Goal: Task Accomplishment & Management: Manage account settings

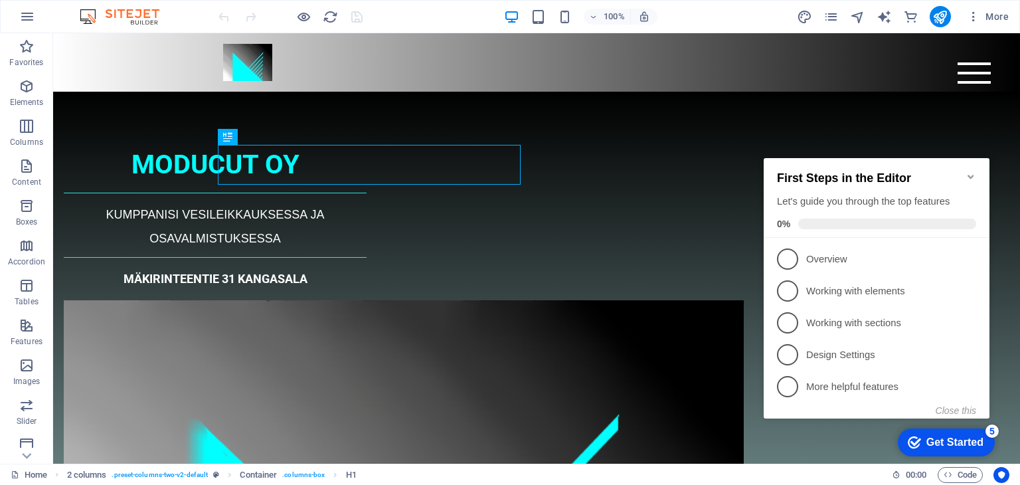
click at [972, 171] on icon "Minimize checklist" at bounding box center [971, 176] width 11 height 11
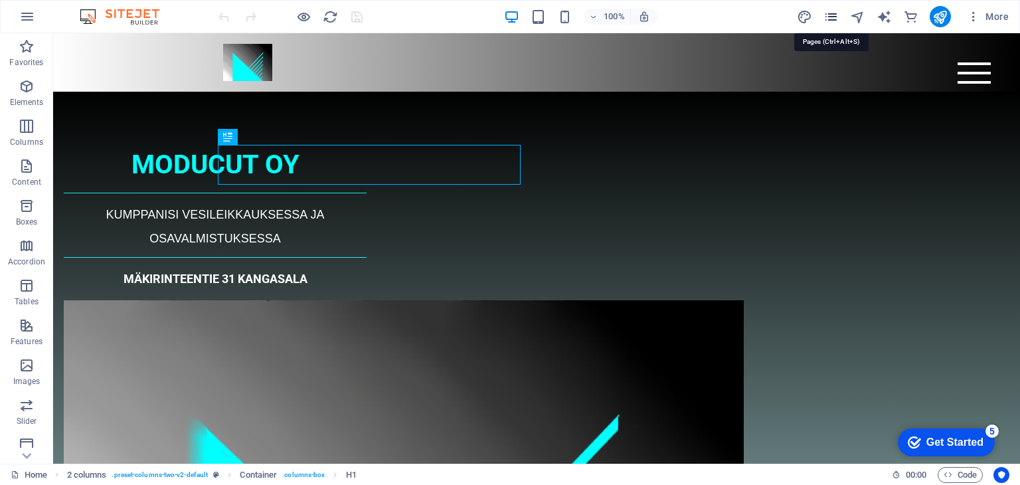
click at [827, 17] on icon "pages" at bounding box center [830, 16] width 15 height 15
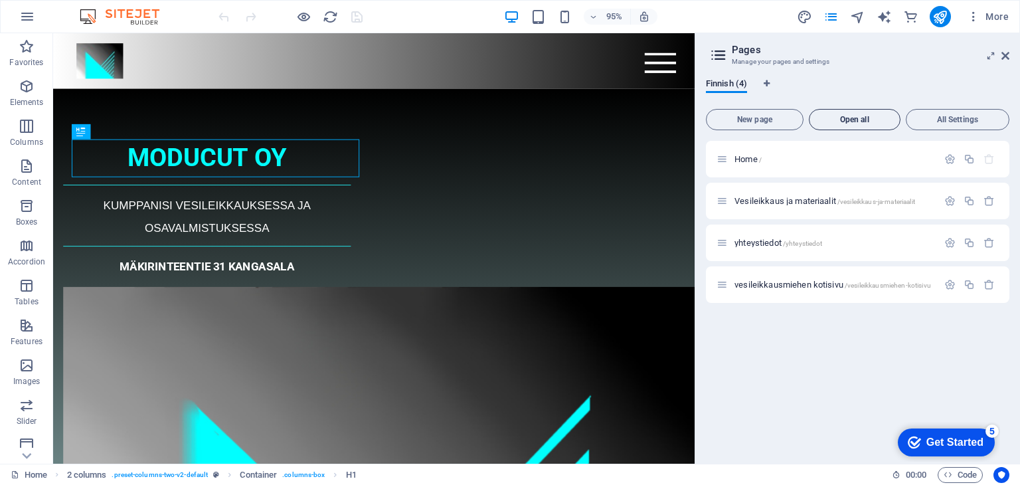
click at [865, 116] on span "Open all" at bounding box center [855, 120] width 80 height 8
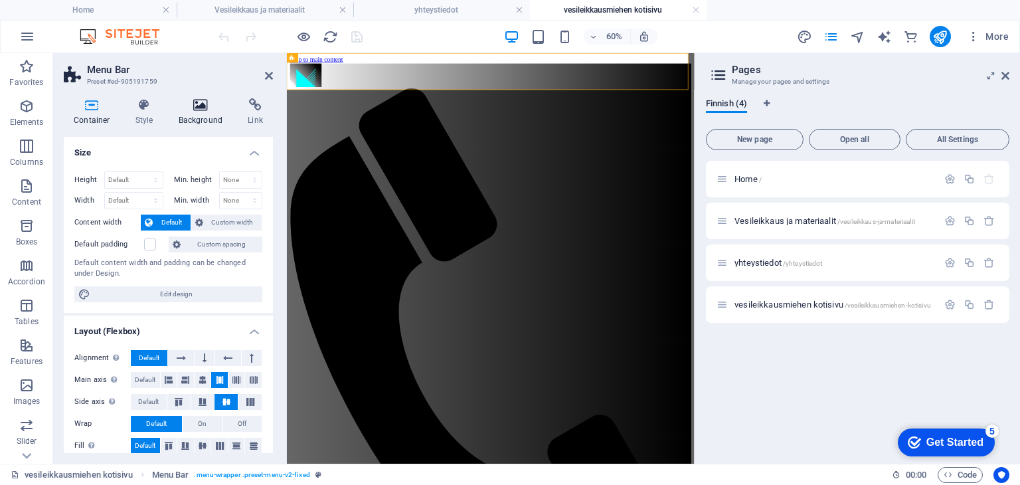
click at [199, 101] on icon at bounding box center [201, 104] width 64 height 13
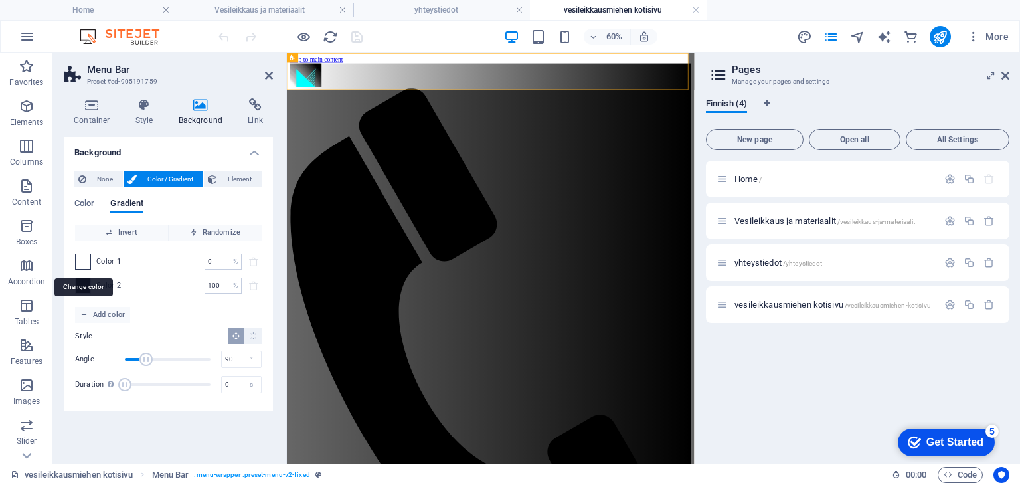
click at [82, 262] on span at bounding box center [83, 261] width 15 height 15
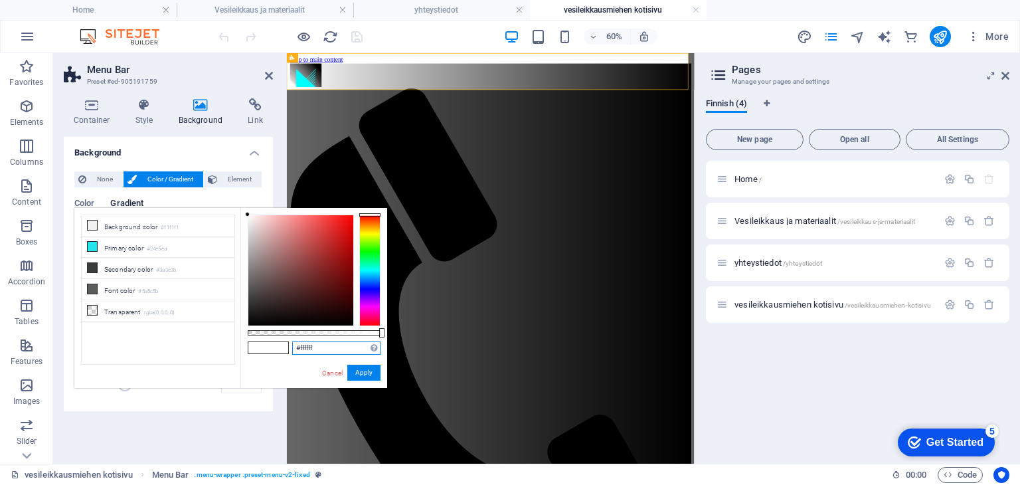
click at [319, 349] on input "#ffffff" at bounding box center [336, 347] width 88 height 13
type input "#cefeff"
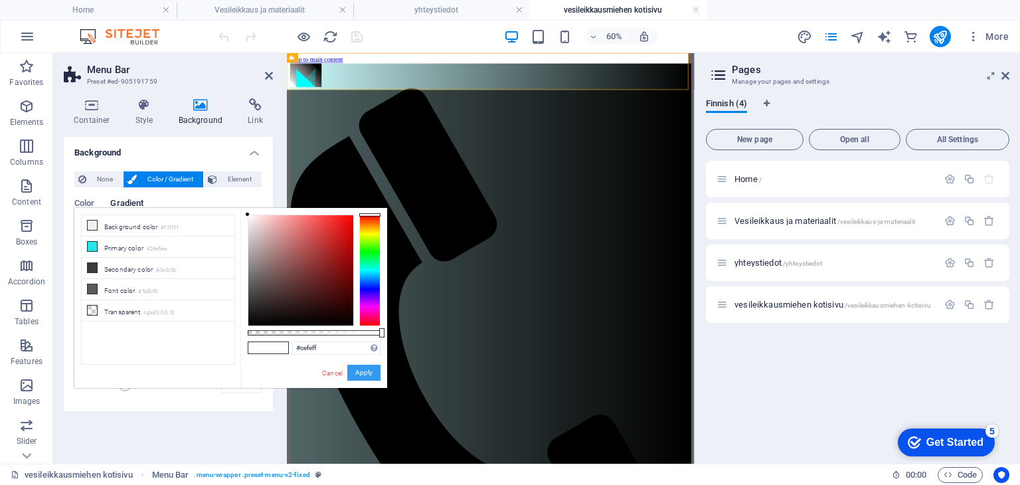
click at [359, 372] on button "Apply" at bounding box center [363, 373] width 33 height 16
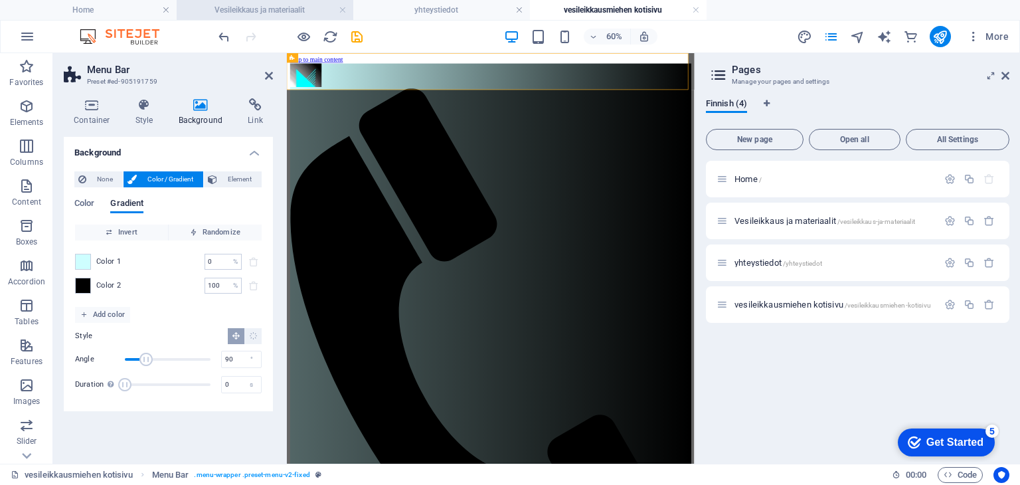
click at [252, 7] on h4 "Vesileikkaus ja materiaalit" at bounding box center [265, 10] width 177 height 15
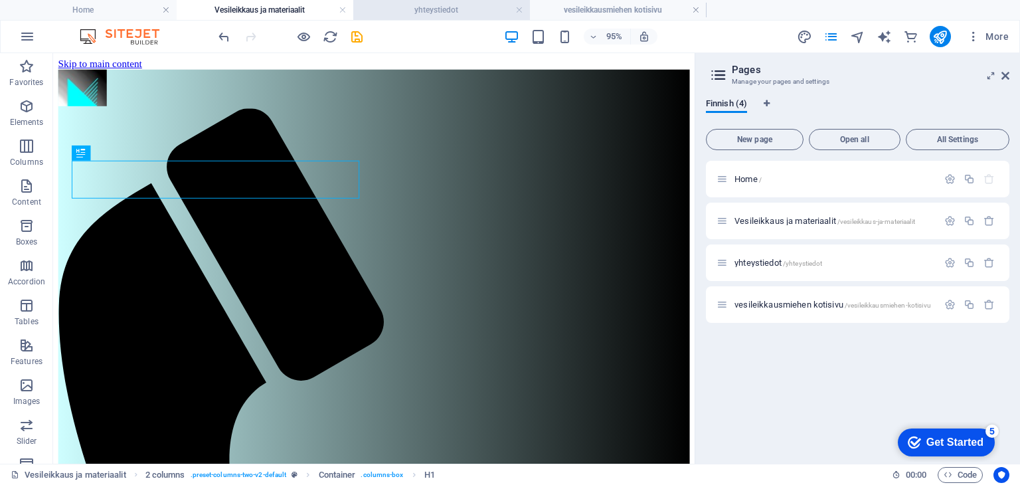
click at [440, 11] on h4 "yhteystiedot" at bounding box center [441, 10] width 177 height 15
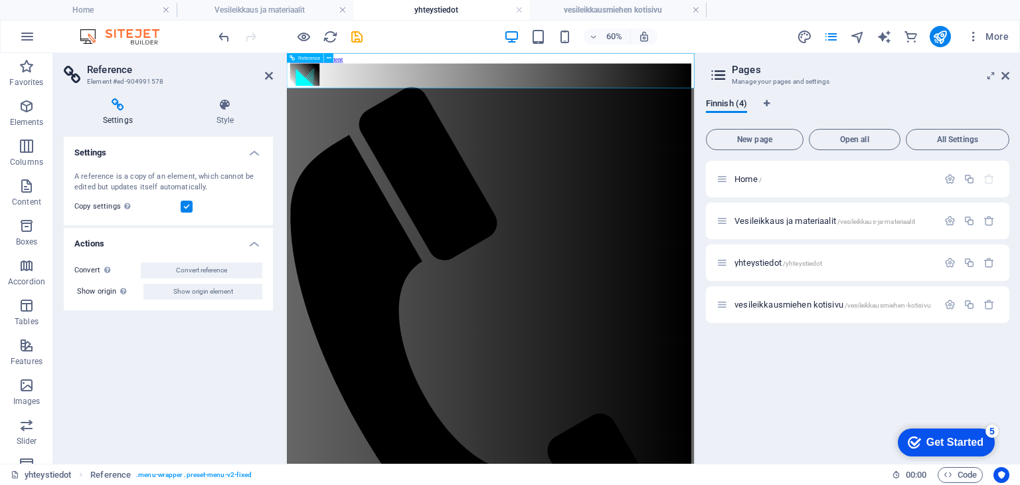
click at [116, 118] on h4 "Settings" at bounding box center [121, 112] width 114 height 28
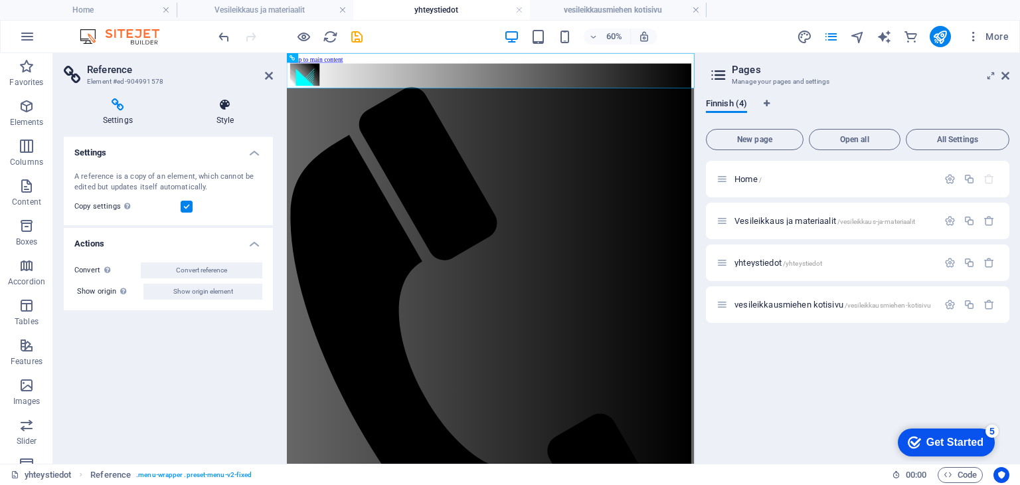
click at [227, 116] on h4 "Style" at bounding box center [225, 112] width 96 height 28
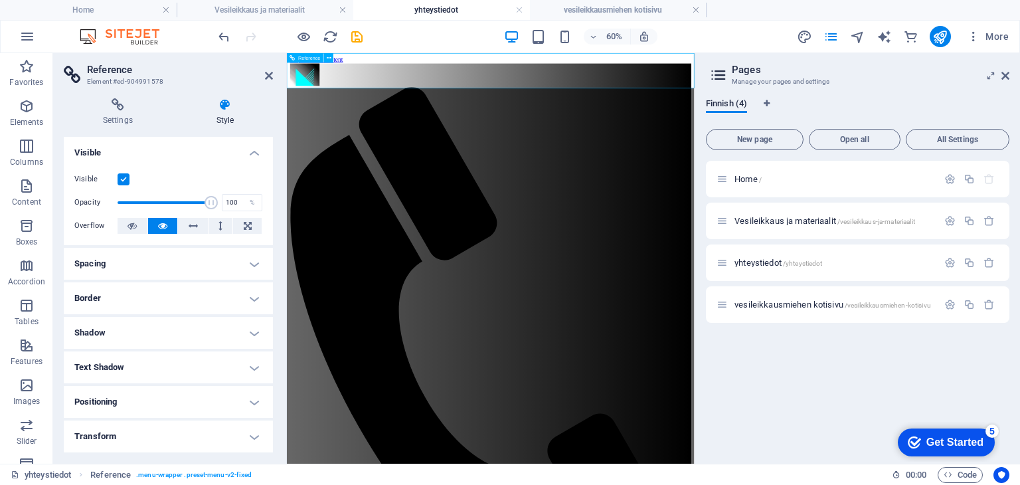
click at [329, 86] on div at bounding box center [626, 90] width 669 height 40
click at [270, 75] on icon at bounding box center [269, 75] width 8 height 11
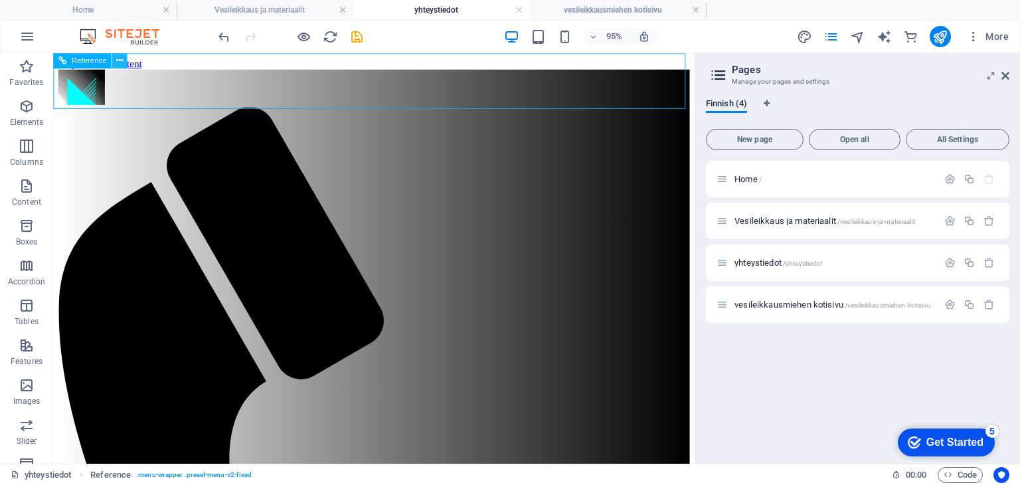
click at [122, 57] on icon at bounding box center [119, 60] width 7 height 13
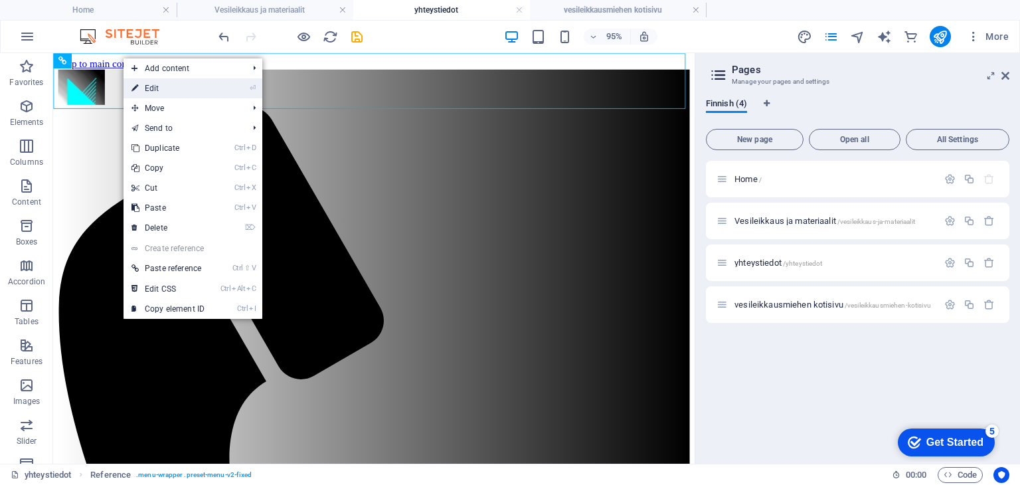
click at [173, 91] on link "⏎ Edit" at bounding box center [168, 88] width 89 height 20
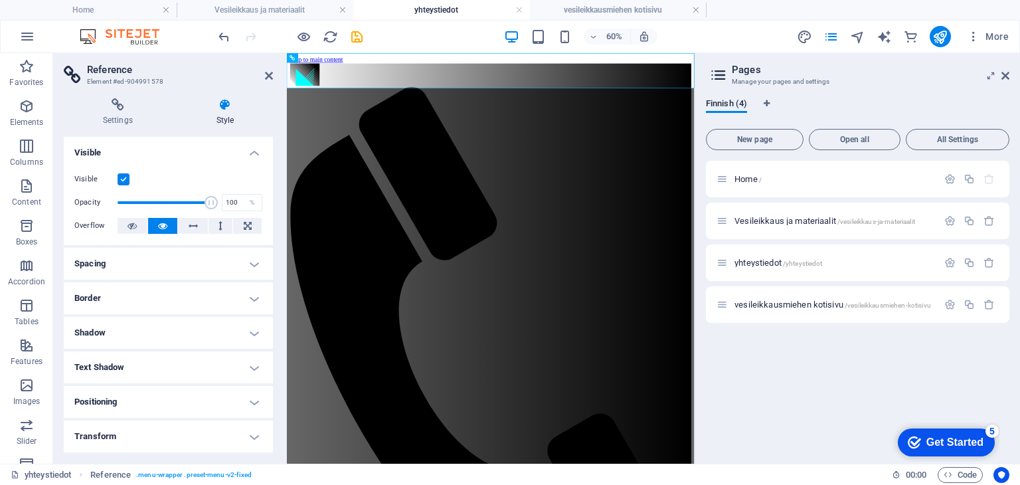
click at [98, 335] on h4 "Shadow" at bounding box center [168, 333] width 209 height 32
click at [101, 300] on h4 "Border" at bounding box center [168, 298] width 209 height 32
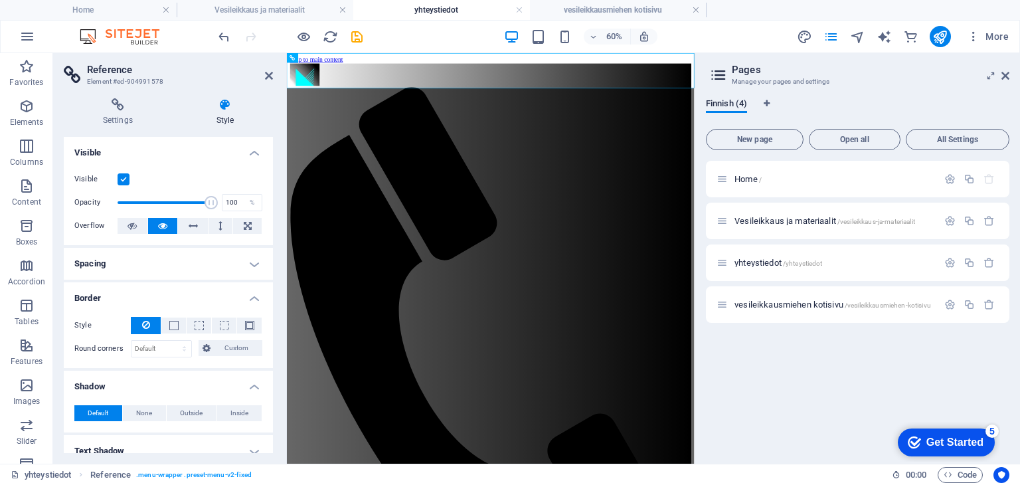
click at [108, 266] on h4 "Spacing" at bounding box center [168, 264] width 209 height 32
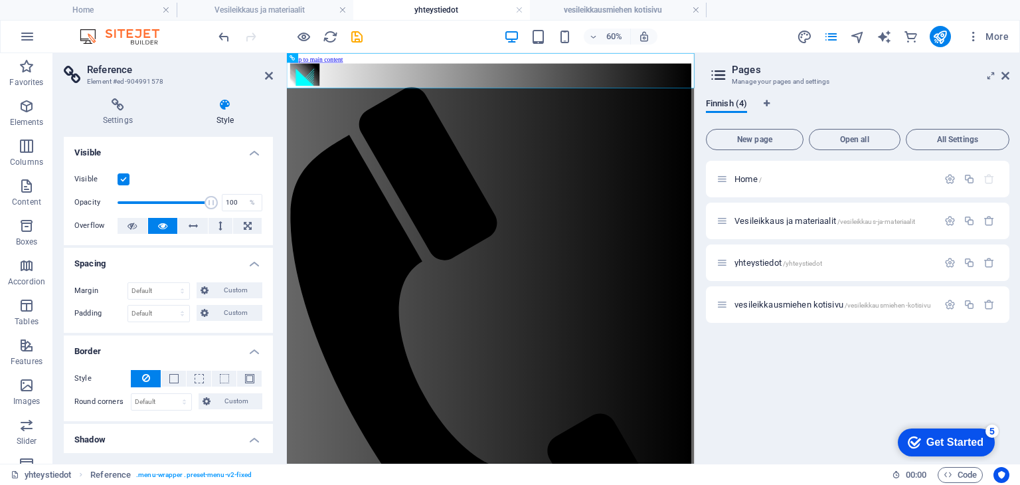
click at [264, 75] on h2 "Reference" at bounding box center [180, 70] width 186 height 12
click at [273, 74] on aside "Reference Element #ed-904991578 Settings Style Settings A reference is a copy o…" at bounding box center [170, 258] width 234 height 410
click at [266, 75] on icon at bounding box center [269, 75] width 8 height 11
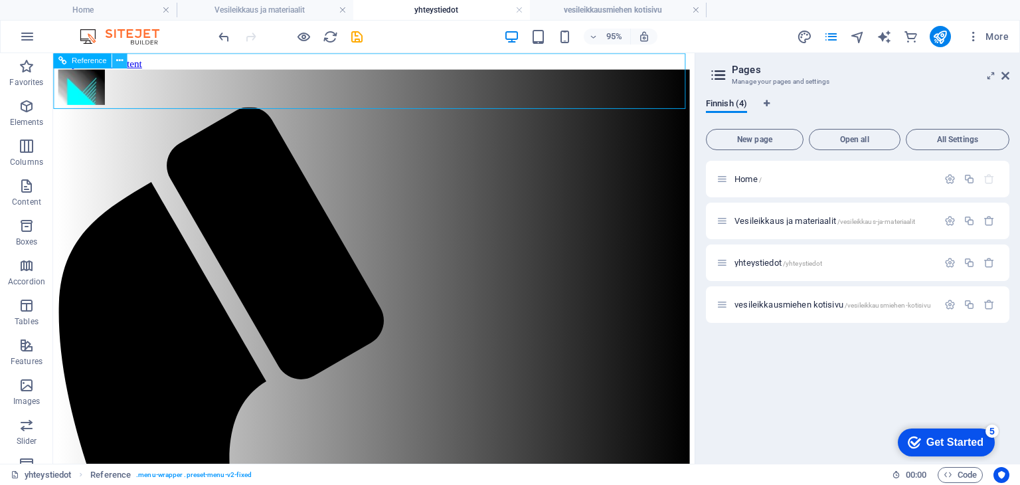
click at [121, 59] on icon at bounding box center [119, 60] width 7 height 13
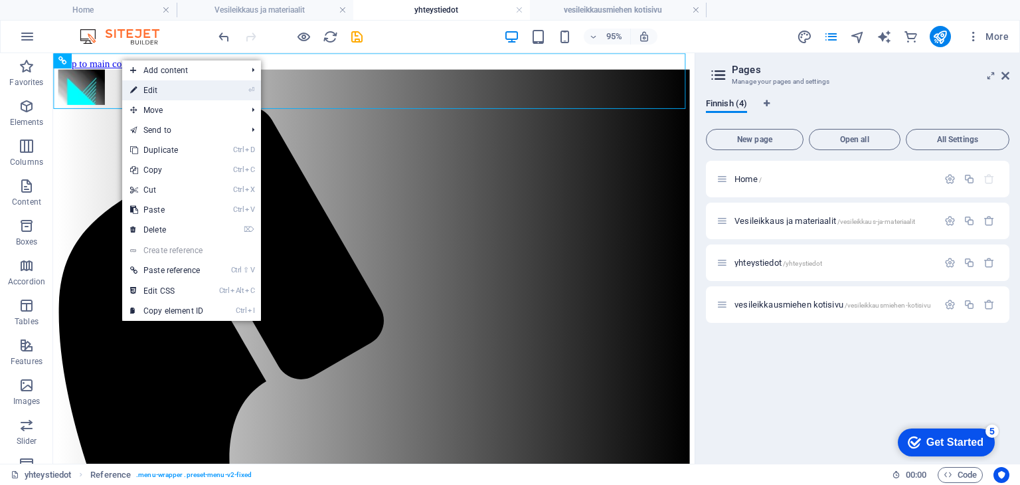
click at [154, 90] on link "⏎ Edit" at bounding box center [166, 90] width 89 height 20
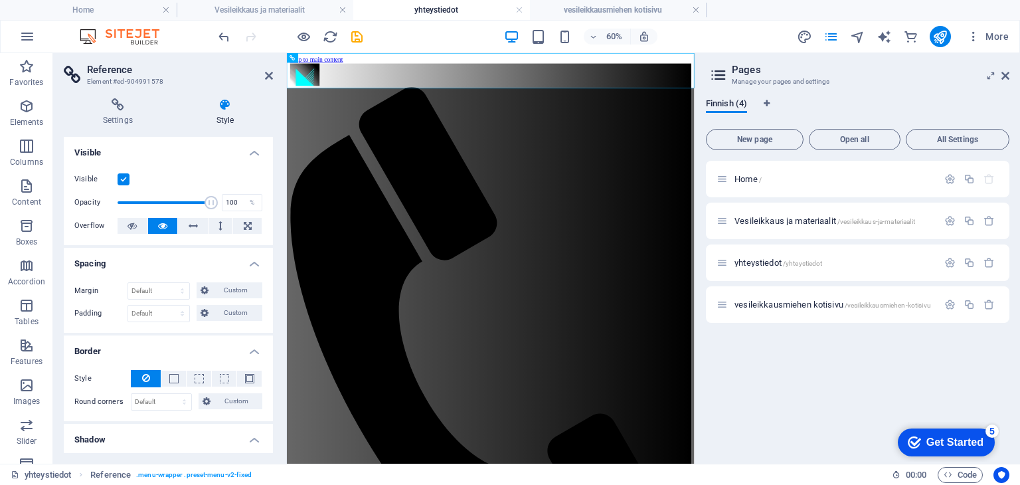
click at [224, 106] on icon at bounding box center [225, 104] width 96 height 13
click at [117, 102] on icon at bounding box center [118, 104] width 108 height 13
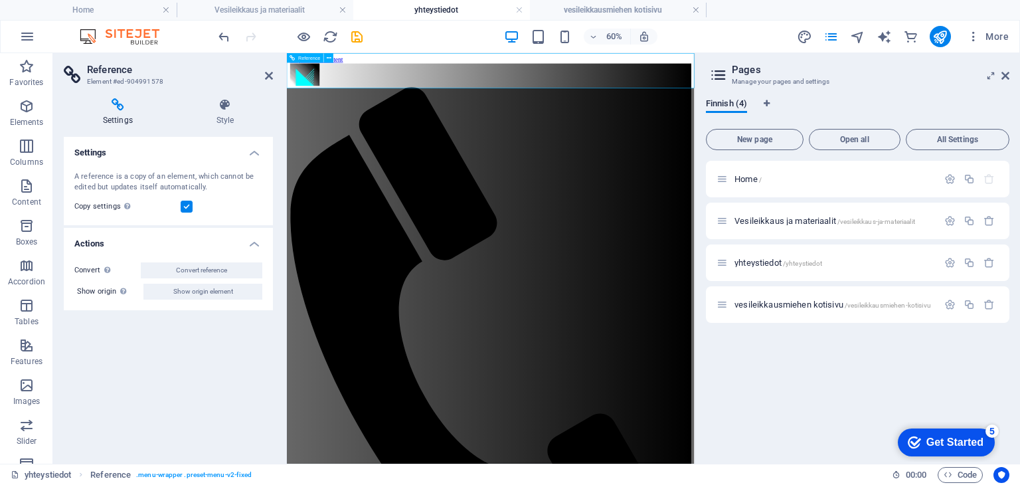
click at [270, 74] on icon at bounding box center [269, 75] width 8 height 11
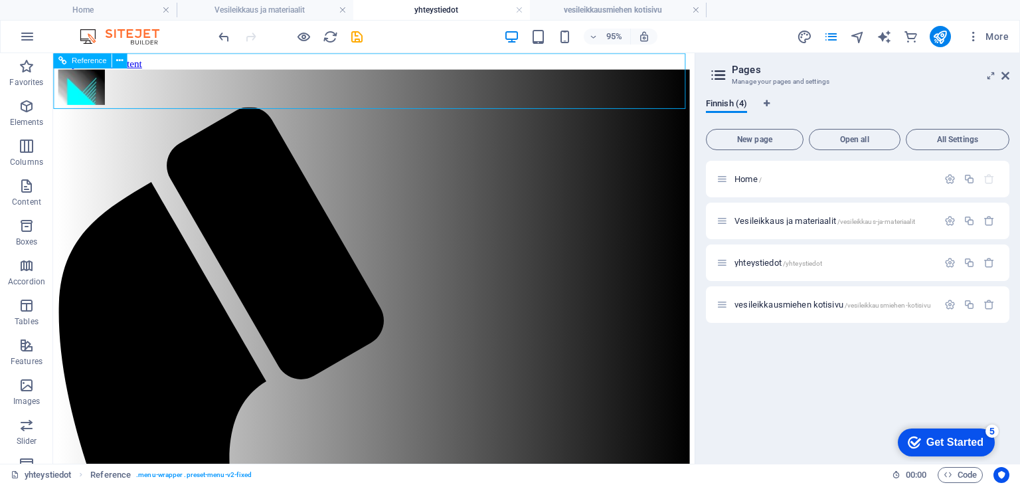
click at [93, 61] on span "Reference" at bounding box center [89, 60] width 35 height 7
click at [120, 58] on icon at bounding box center [119, 60] width 7 height 13
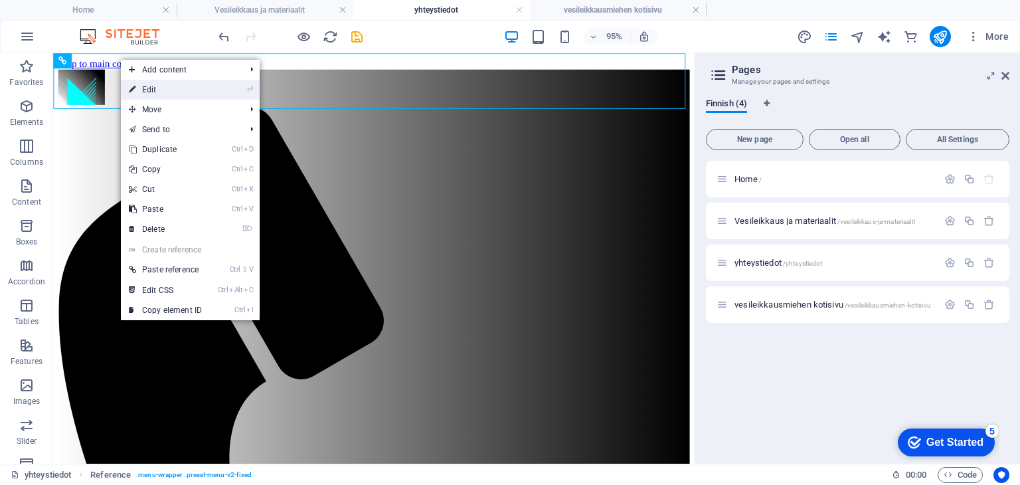
click at [157, 90] on link "⏎ Edit" at bounding box center [165, 90] width 89 height 20
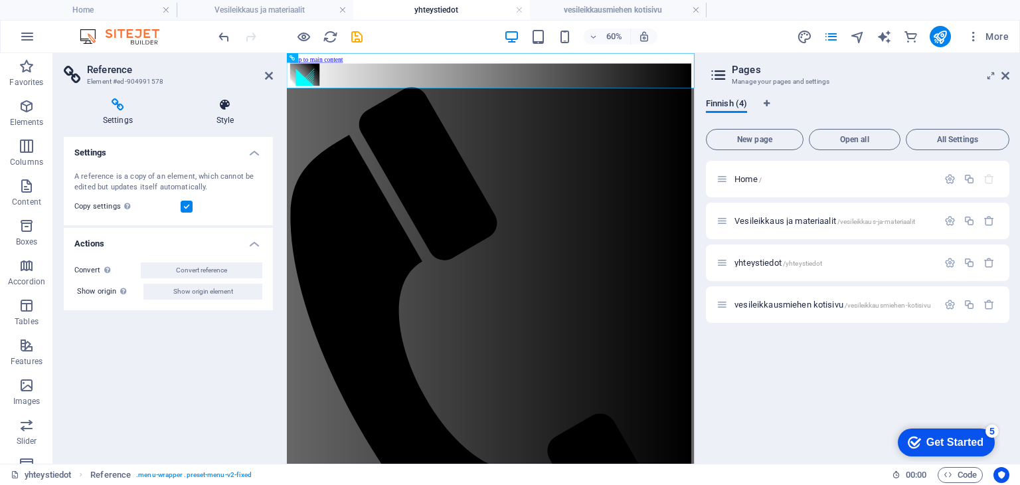
click at [223, 106] on icon at bounding box center [225, 104] width 96 height 13
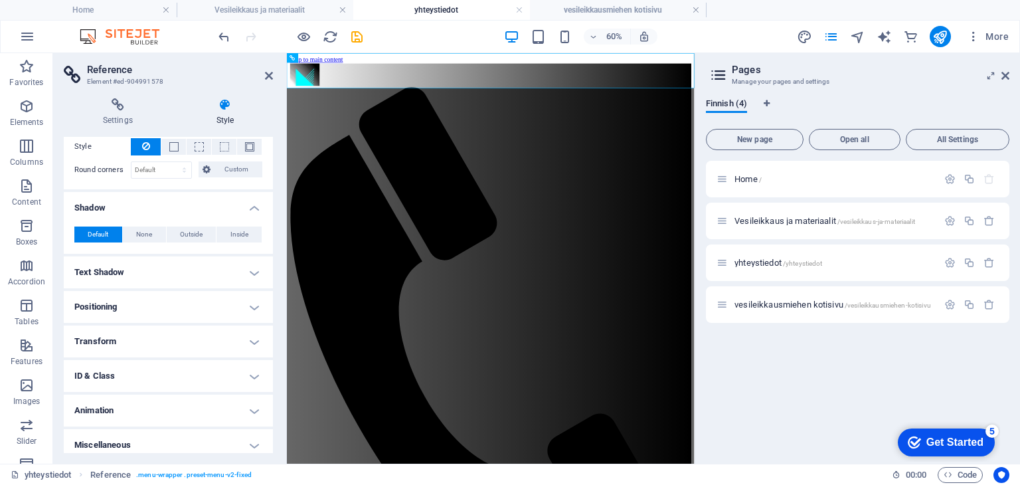
scroll to position [238, 0]
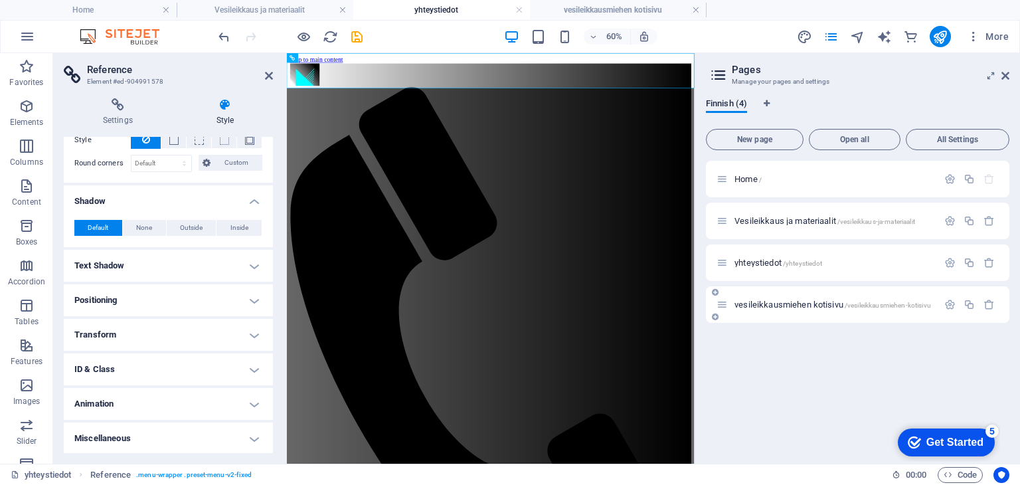
click at [776, 300] on span "vesileikkausmiehen kotisivu /vesileikkausmiehen-kotisivu" at bounding box center [832, 305] width 197 height 10
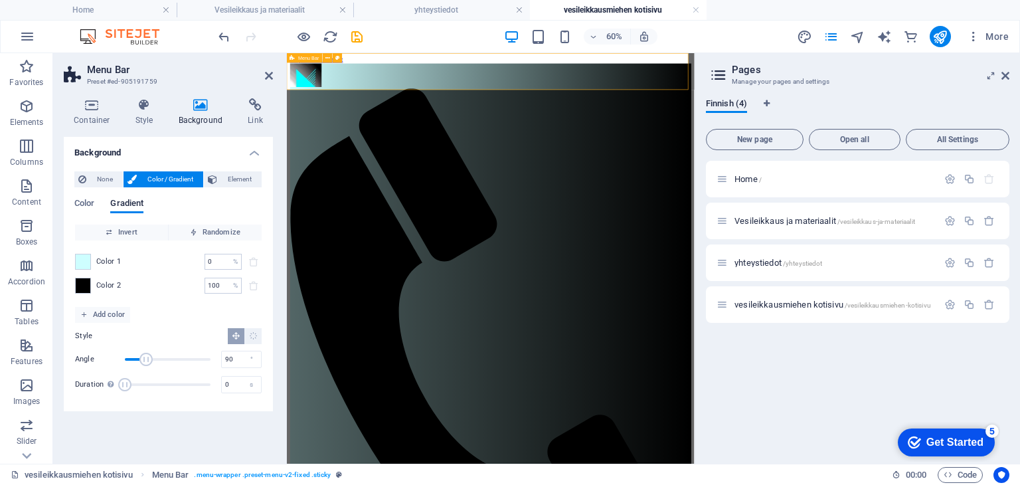
click at [438, 3] on h4 "yhteystiedot" at bounding box center [441, 10] width 177 height 15
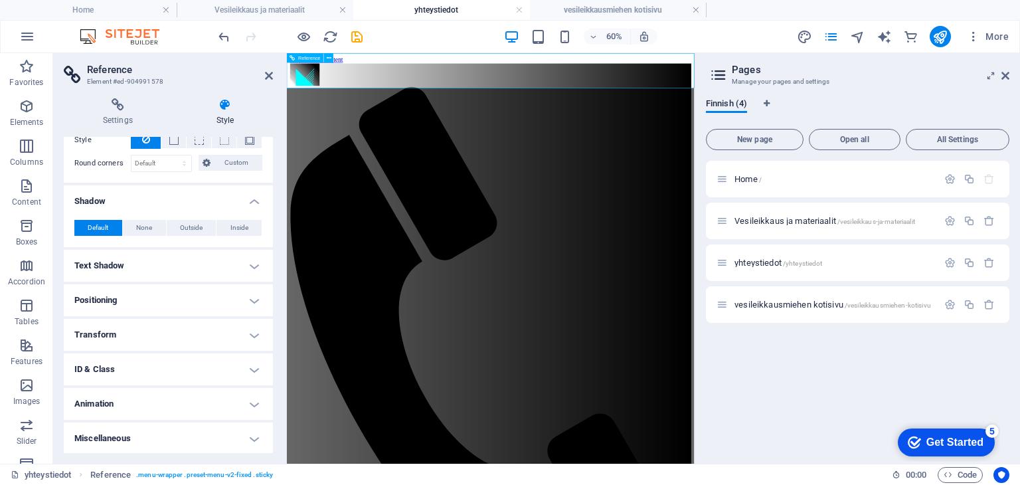
click at [25, 104] on icon "button" at bounding box center [27, 106] width 16 height 16
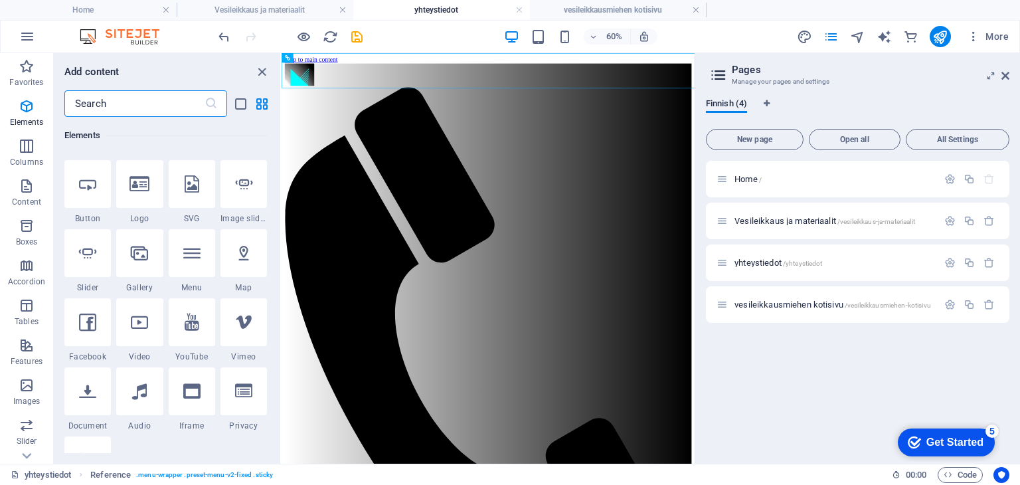
scroll to position [232, 0]
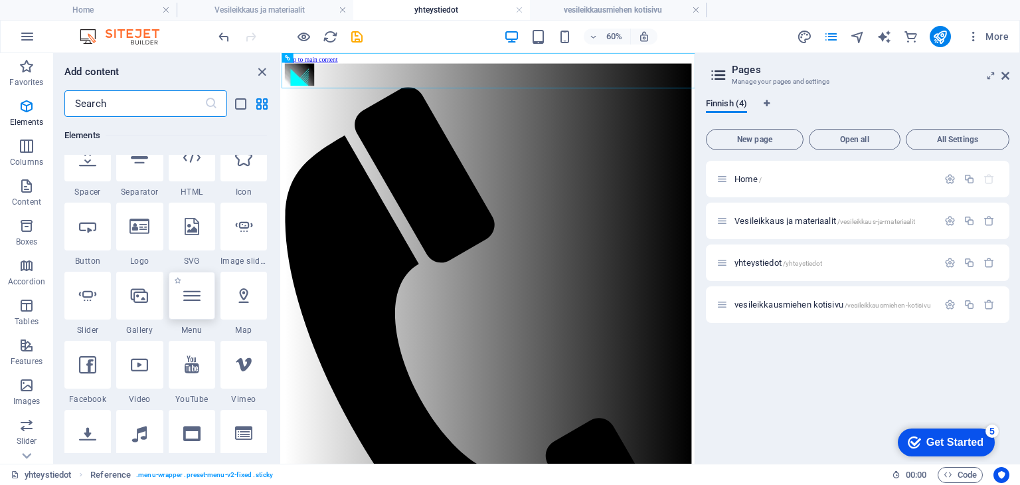
click at [193, 303] on div at bounding box center [192, 296] width 46 height 48
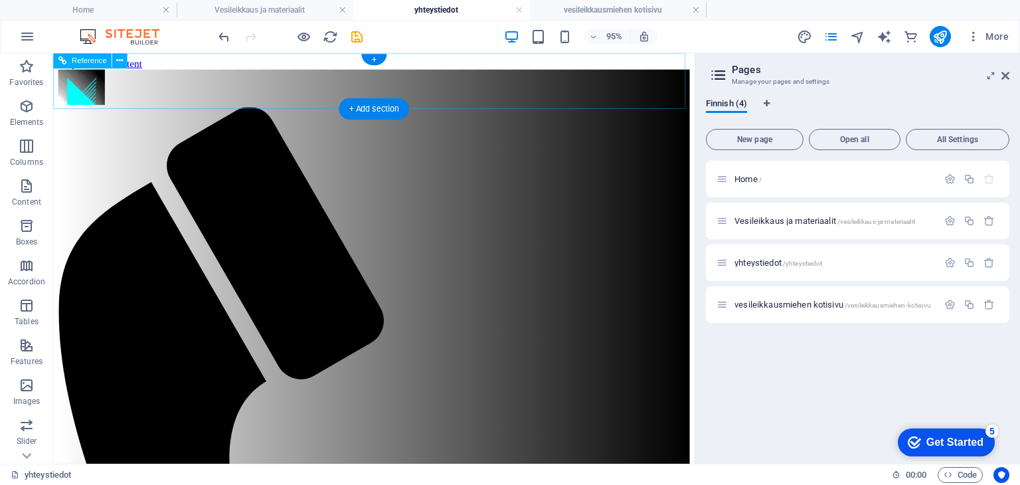
click at [371, 58] on div "+" at bounding box center [373, 59] width 25 height 11
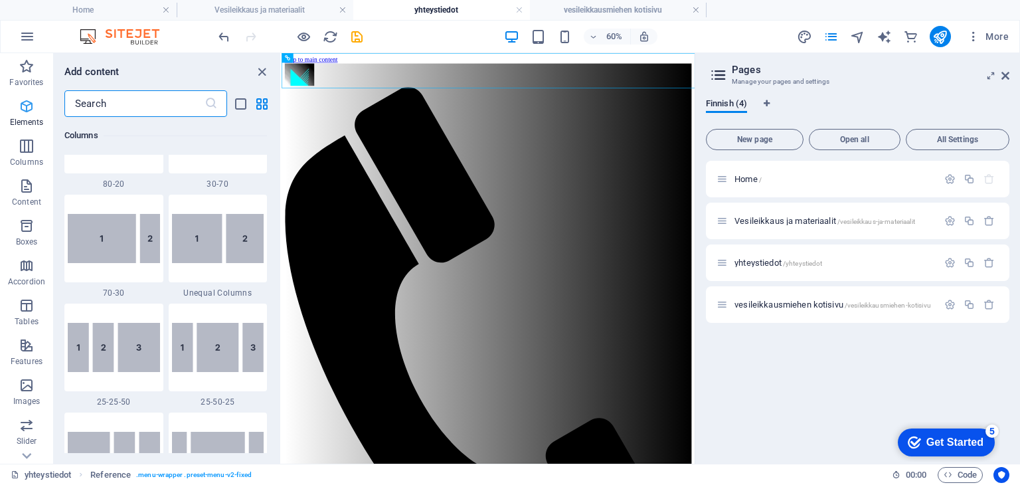
scroll to position [2324, 0]
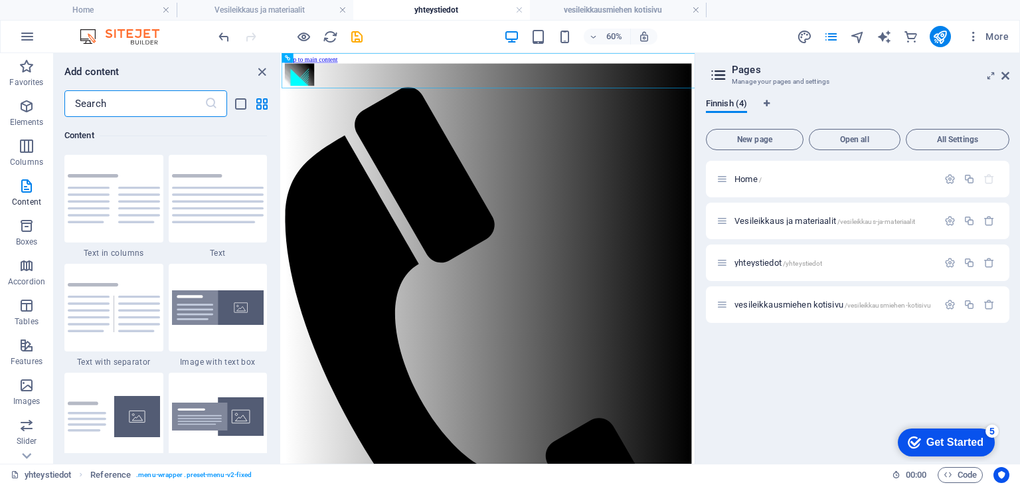
click at [111, 100] on input "text" at bounding box center [134, 103] width 140 height 27
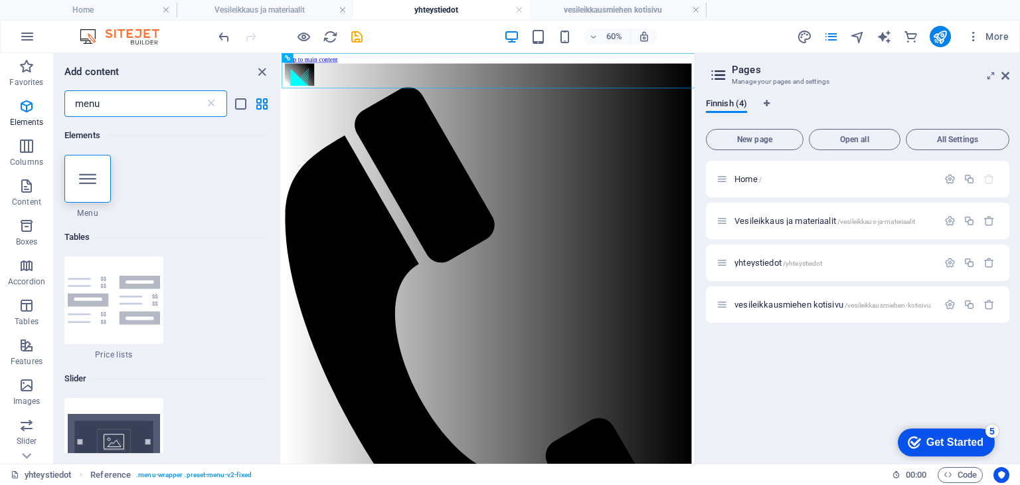
scroll to position [0, 0]
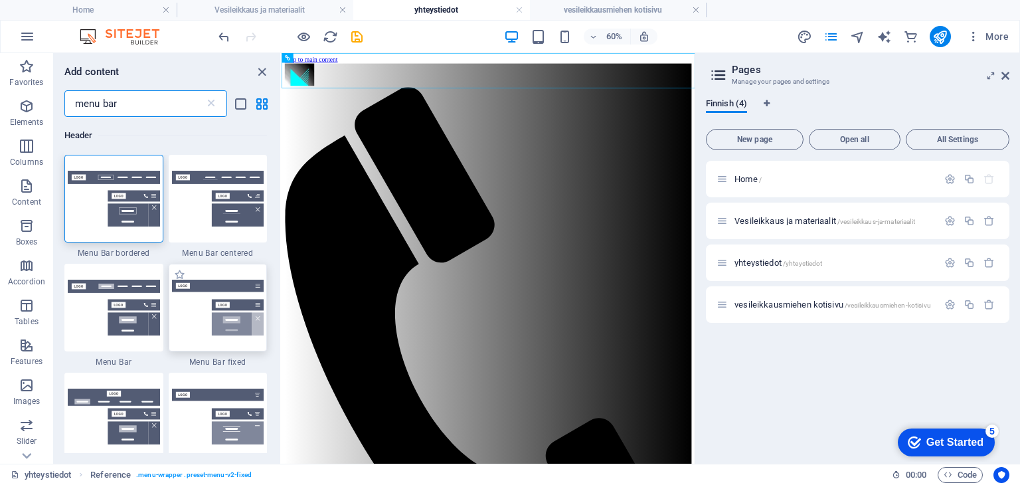
type input "menu bar"
click at [199, 331] on img at bounding box center [218, 308] width 92 height 56
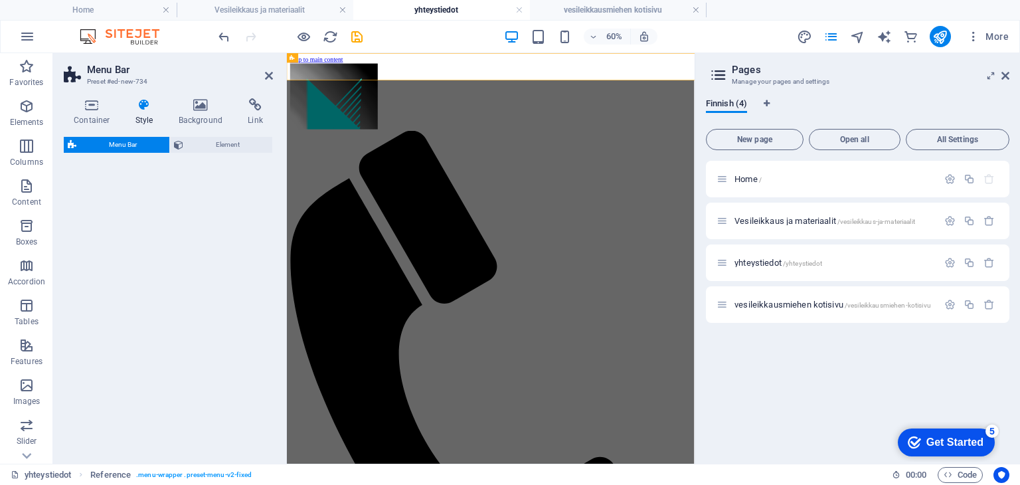
select select "rem"
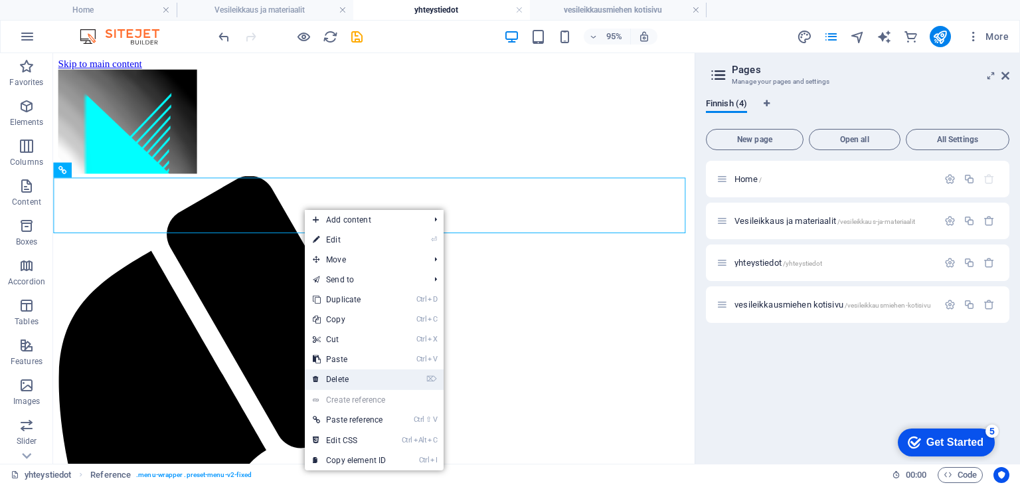
click at [345, 380] on link "⌦ Delete" at bounding box center [349, 379] width 89 height 20
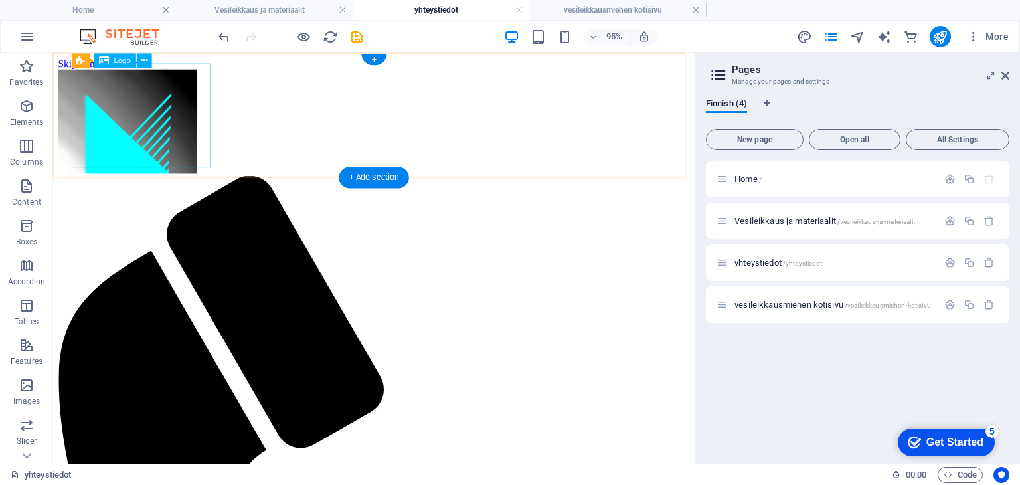
click at [205, 161] on div at bounding box center [390, 126] width 665 height 112
click at [207, 168] on div at bounding box center [390, 126] width 665 height 112
select select "px"
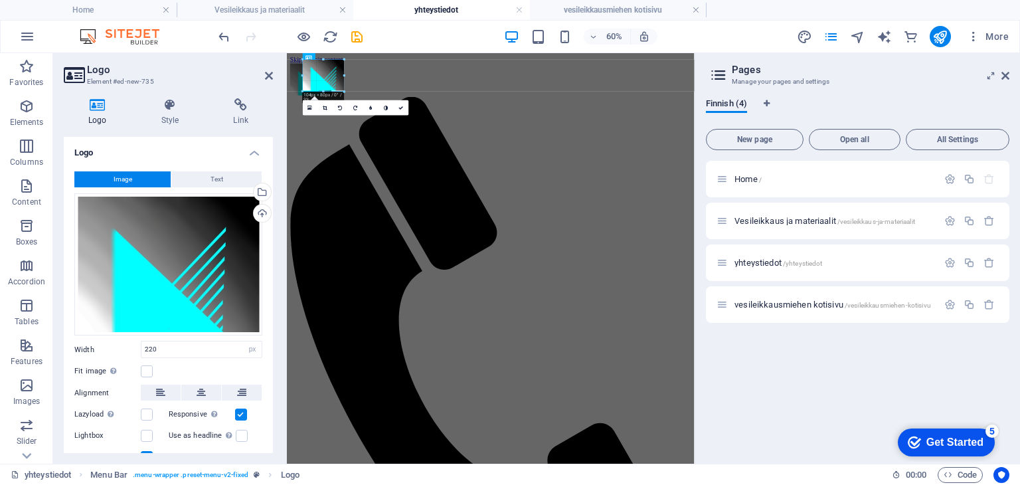
drag, startPoint x: 387, startPoint y: 125, endPoint x: 309, endPoint y: 64, distance: 99.0
type input "104"
click at [170, 110] on icon at bounding box center [170, 104] width 67 height 13
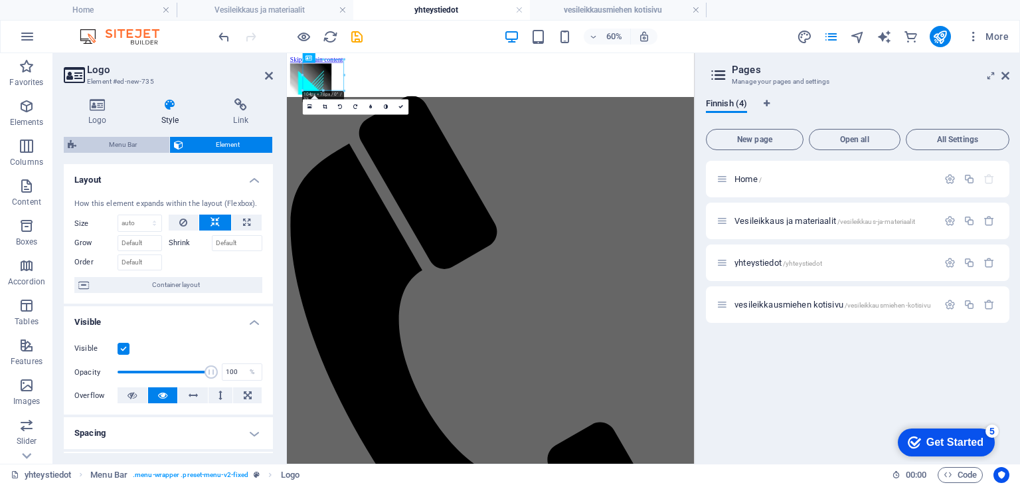
click at [133, 144] on span "Menu Bar" at bounding box center [122, 145] width 85 height 16
select select "rem"
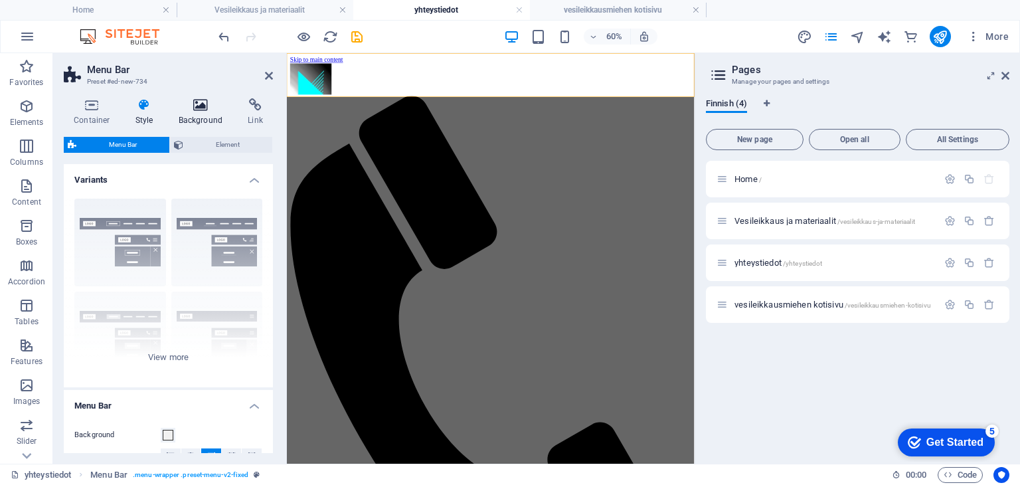
click at [193, 106] on icon at bounding box center [201, 104] width 64 height 13
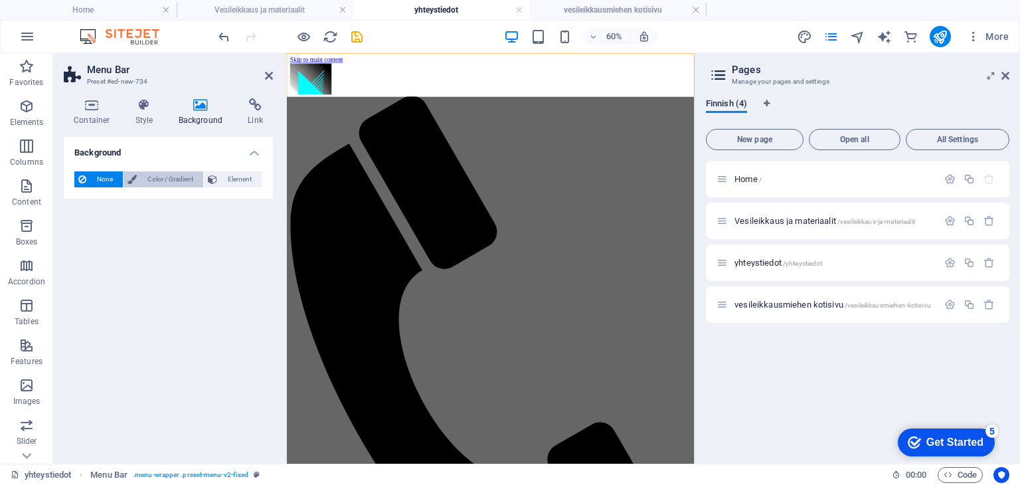
click at [177, 178] on span "Color / Gradient" at bounding box center [170, 179] width 58 height 16
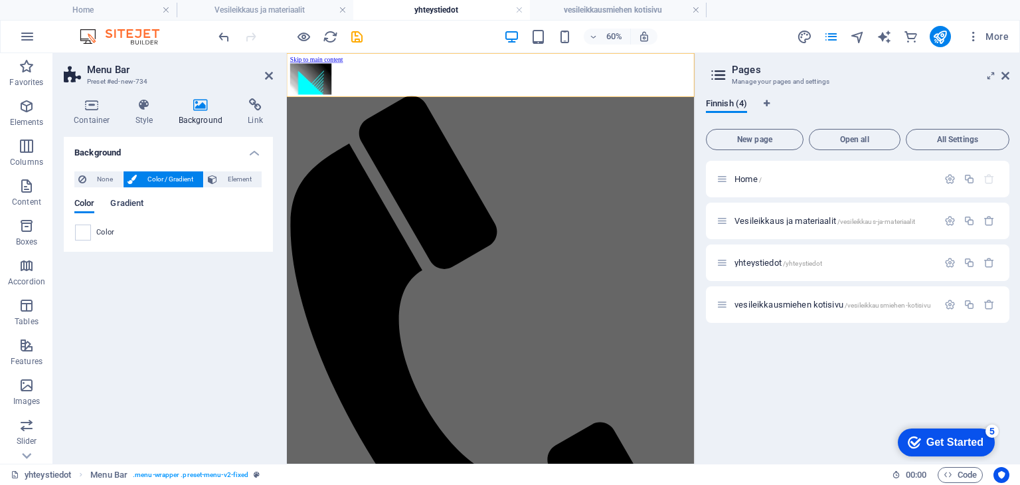
click at [137, 201] on span "Gradient" at bounding box center [126, 204] width 33 height 19
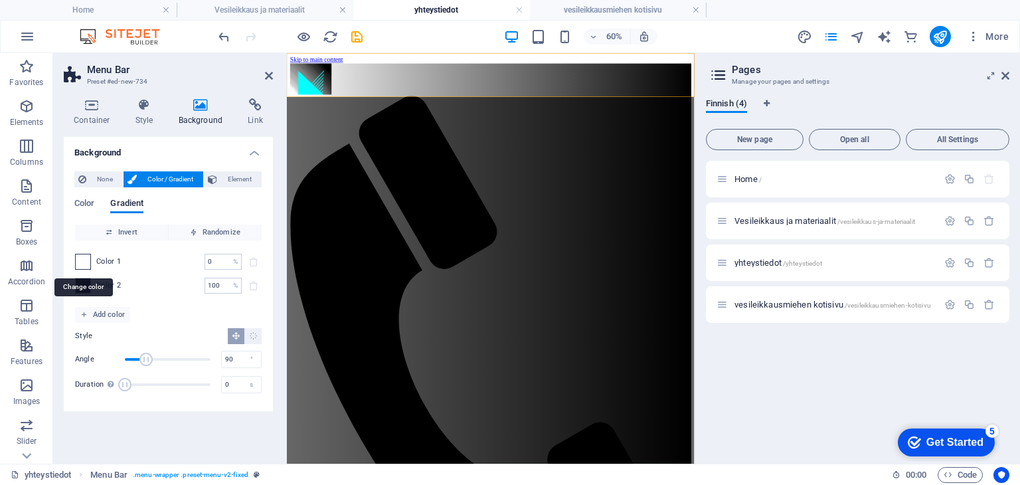
click at [84, 263] on span at bounding box center [83, 261] width 15 height 15
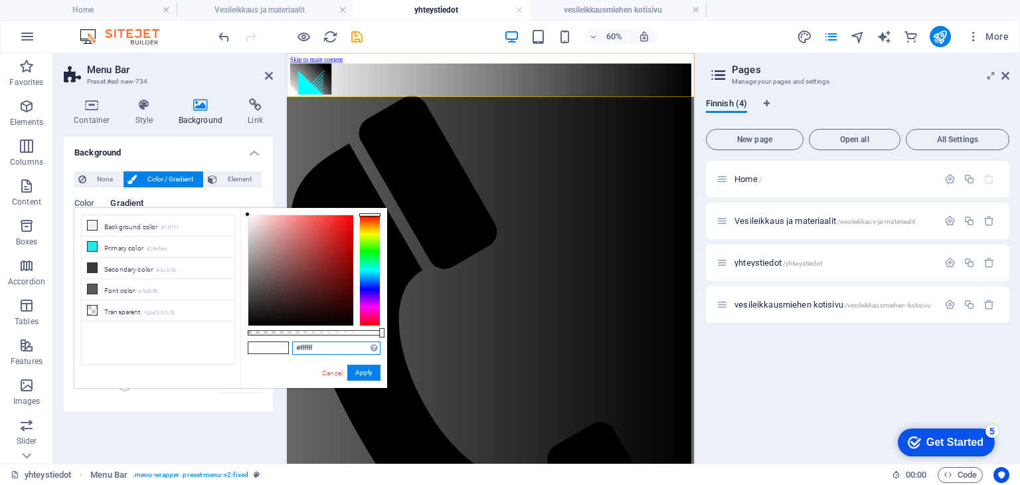
click at [319, 346] on input "#ffffff" at bounding box center [336, 347] width 88 height 13
type input "#cefeff"
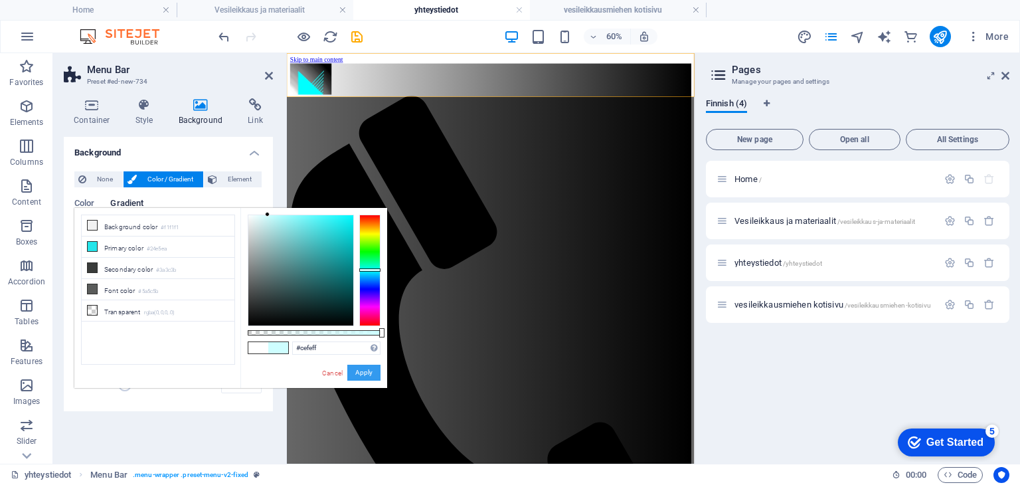
click at [367, 375] on button "Apply" at bounding box center [363, 373] width 33 height 16
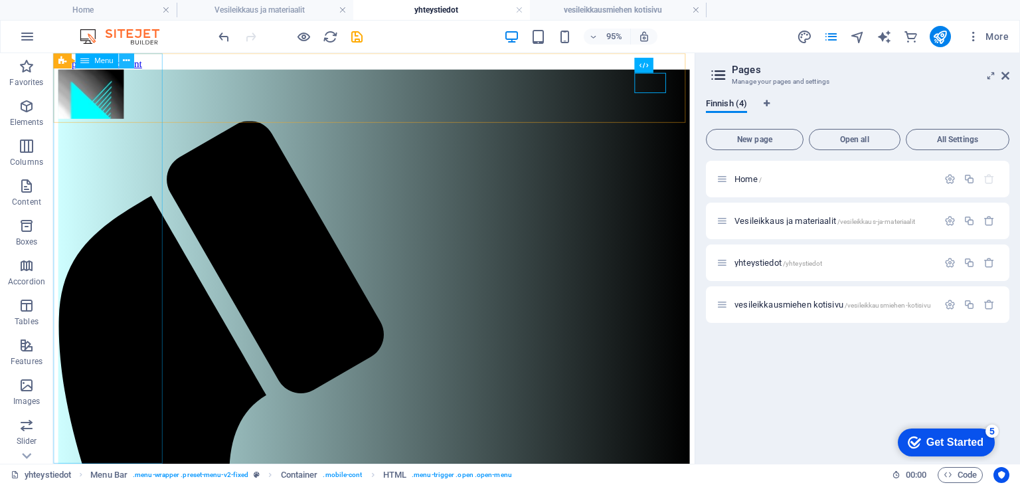
click at [127, 60] on icon at bounding box center [126, 60] width 7 height 13
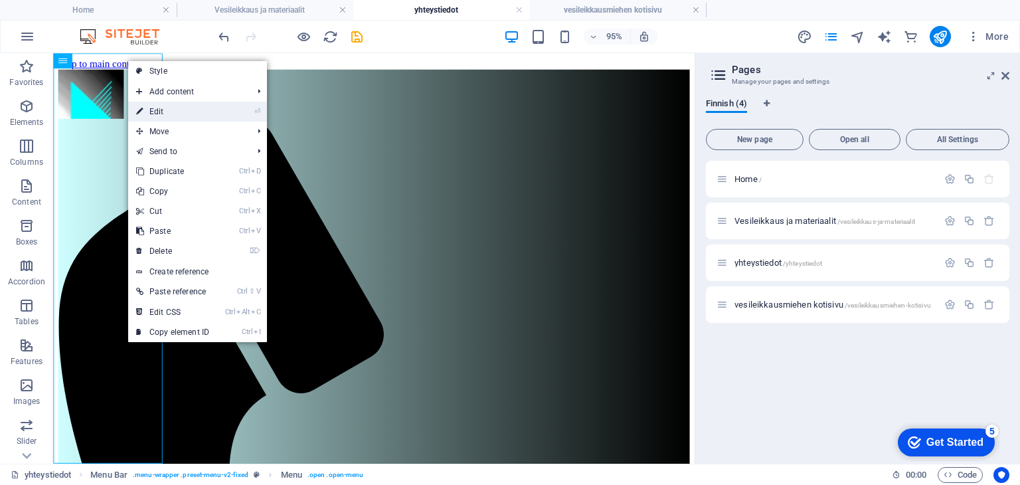
click at [155, 111] on link "⏎ Edit" at bounding box center [172, 112] width 89 height 20
select select
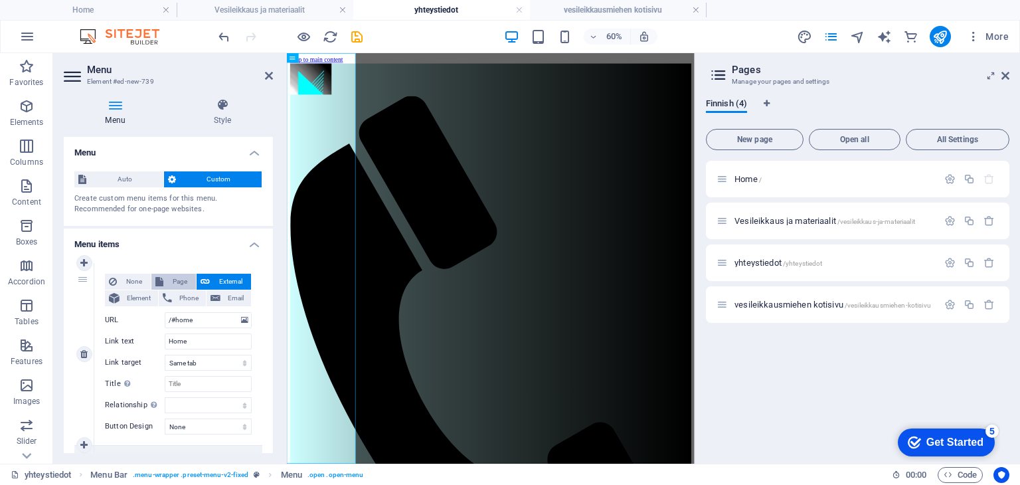
click at [175, 280] on span "Page" at bounding box center [179, 282] width 25 height 16
select select
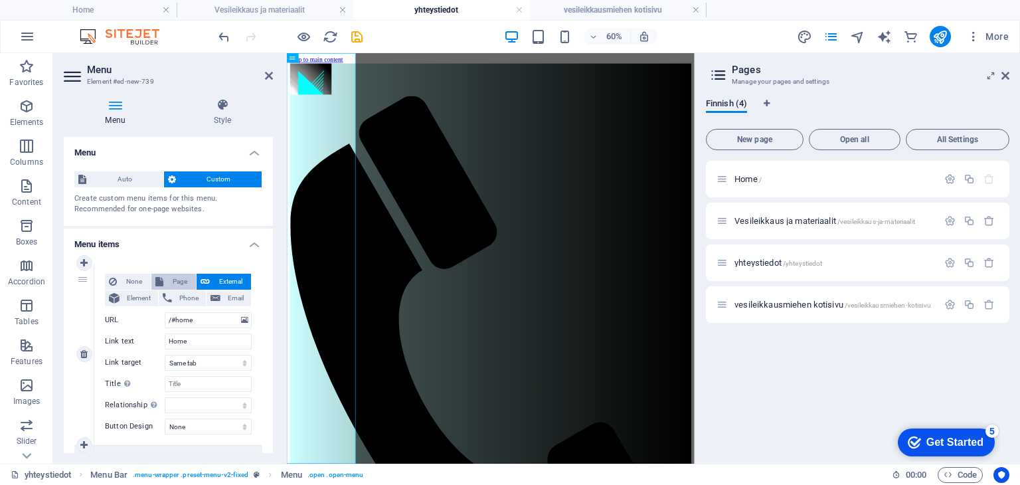
select select
click at [186, 349] on input "Home" at bounding box center [208, 341] width 87 height 16
type input "H"
select select
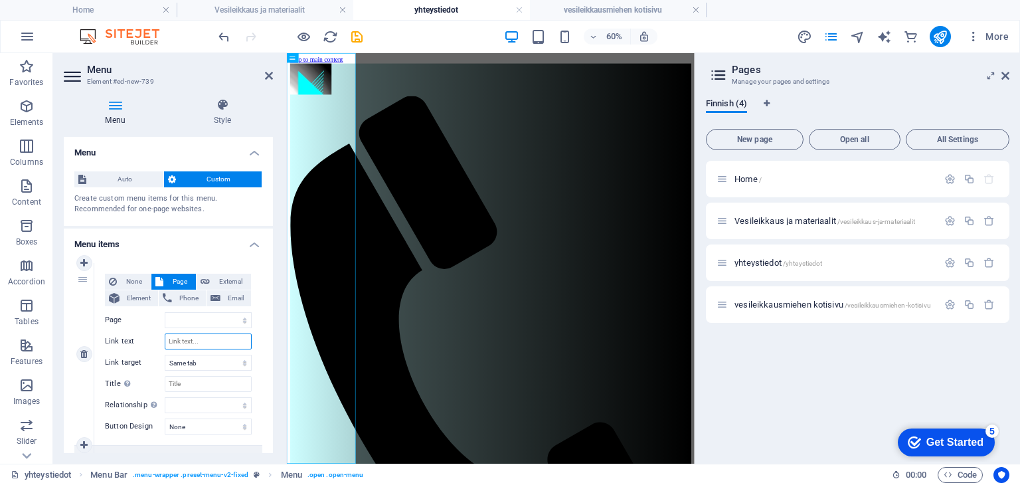
select select
type input "E"
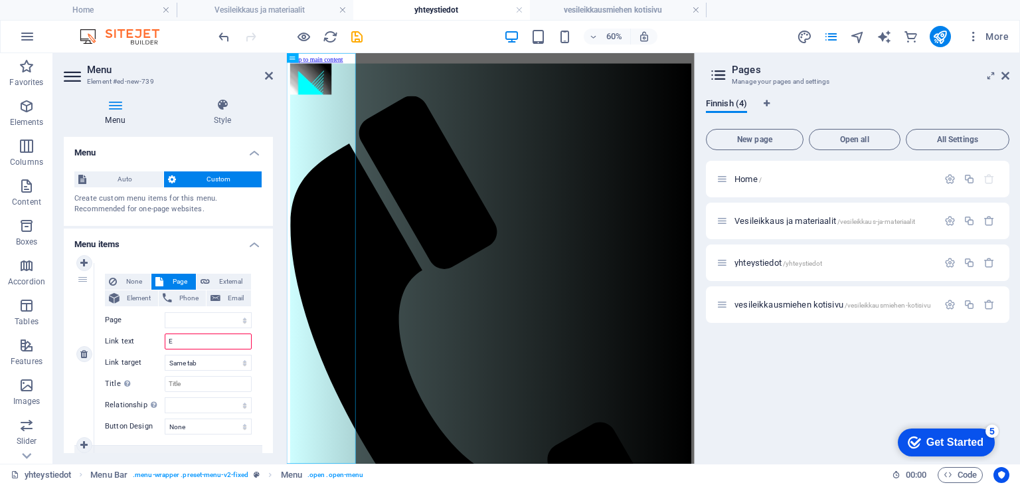
select select
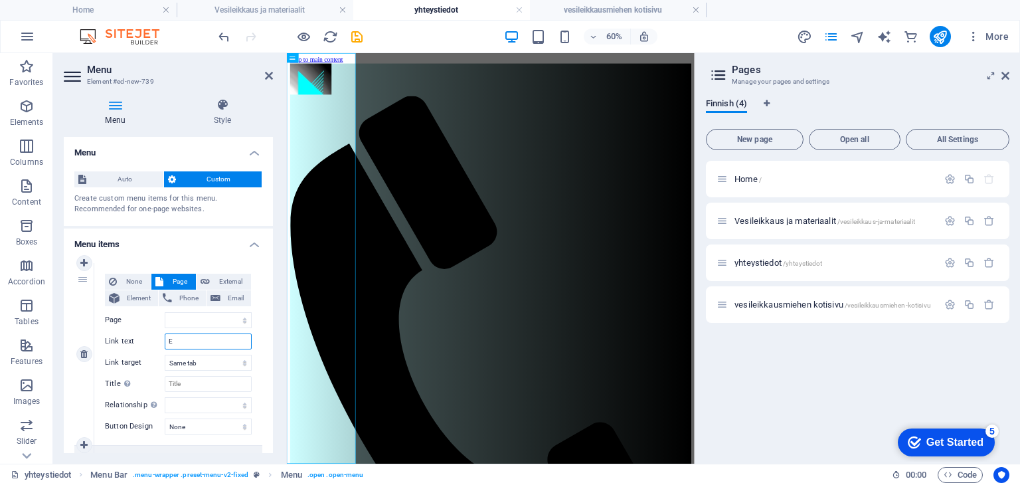
type input "Et"
select select
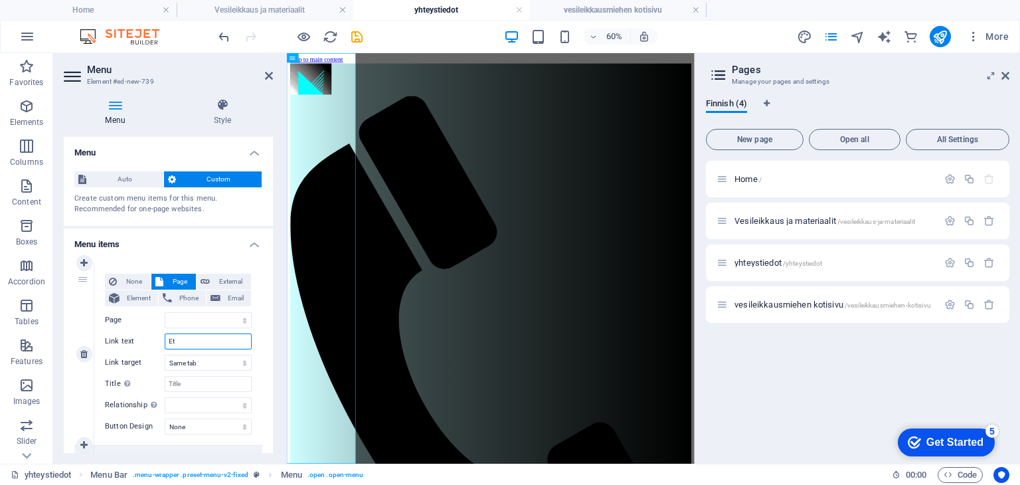
select select
type input "Etusivu"
select select
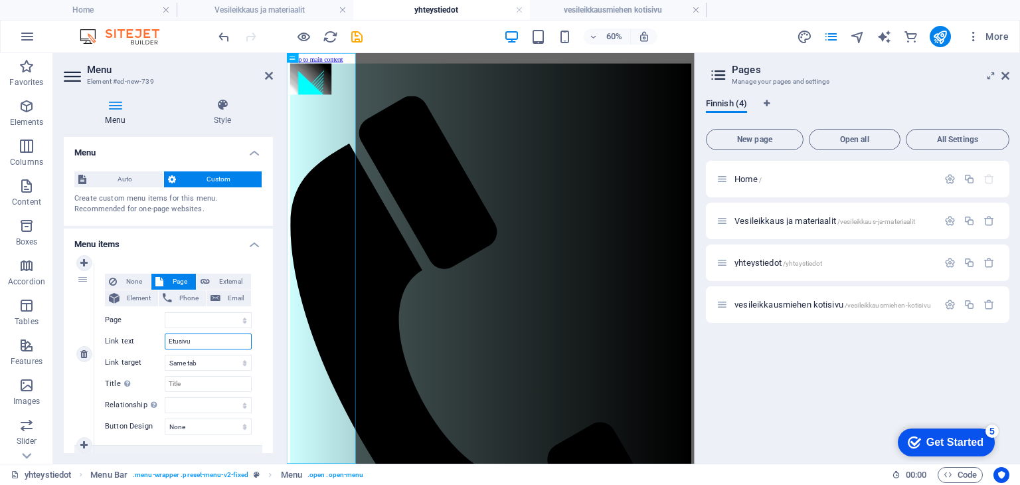
select select
type input "Etusivu"
click at [178, 285] on span "Page" at bounding box center [179, 282] width 25 height 16
click at [178, 317] on select "Home Vesileikkaus ja materiaalit yhteystiedot vesileikkausmiehen kotisivu" at bounding box center [208, 320] width 87 height 16
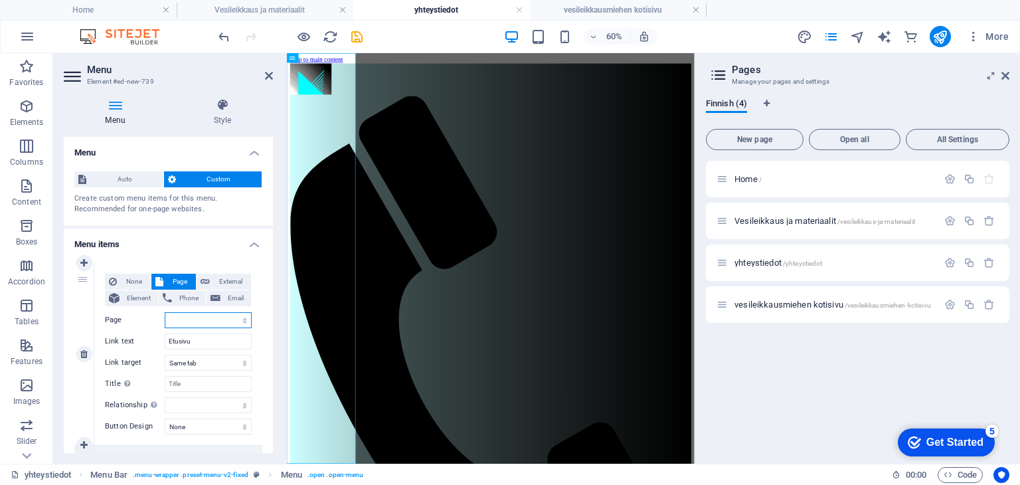
select select "0"
click at [165, 312] on select "Home Vesileikkaus ja materiaalit yhteystiedot vesileikkausmiehen kotisivu" at bounding box center [208, 320] width 87 height 16
select select
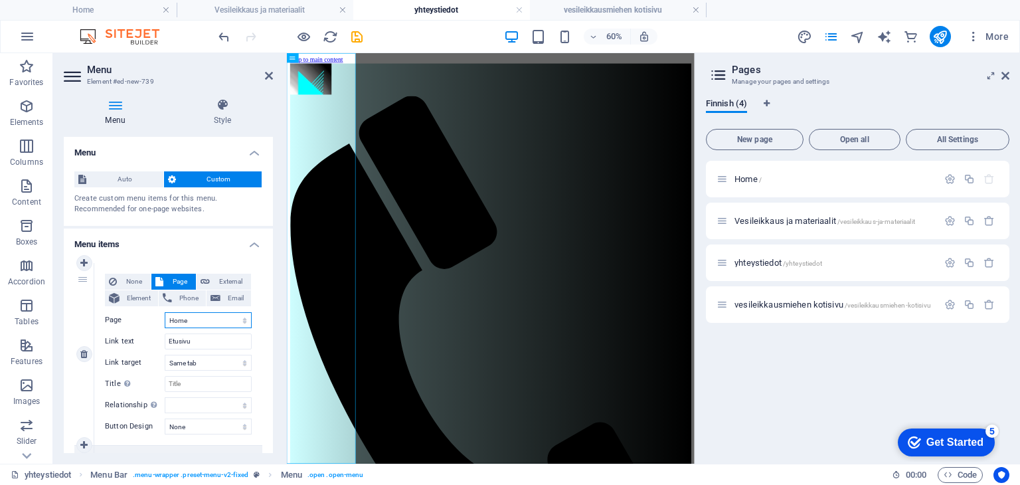
select select
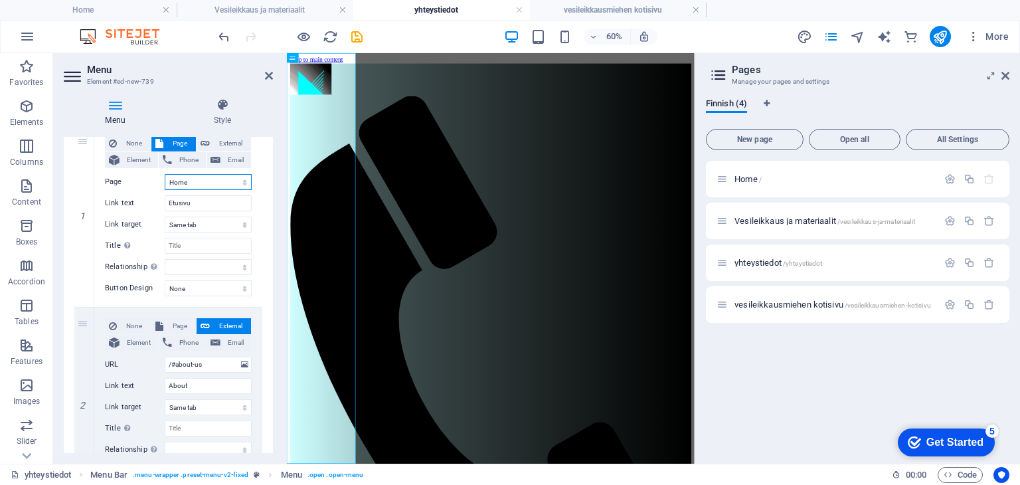
scroll to position [151, 0]
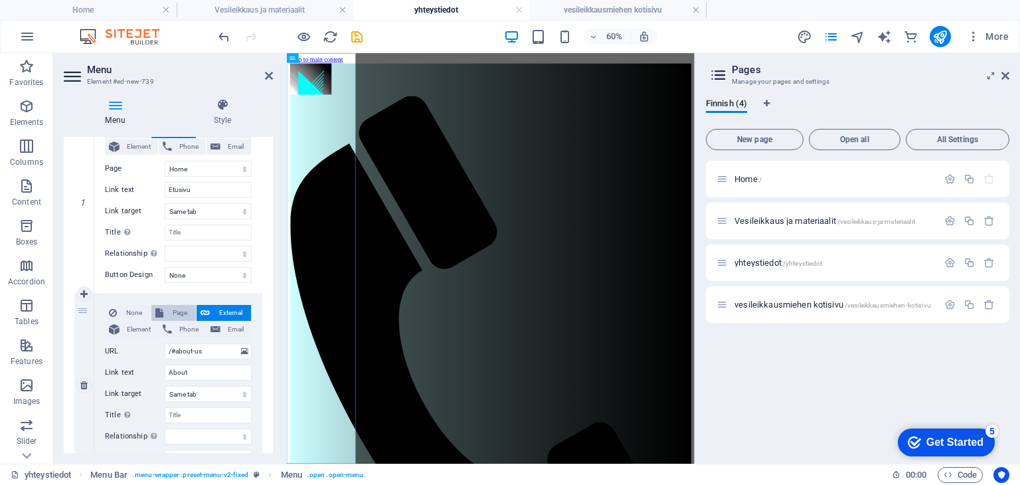
click at [183, 309] on span "Page" at bounding box center [179, 313] width 25 height 16
select select
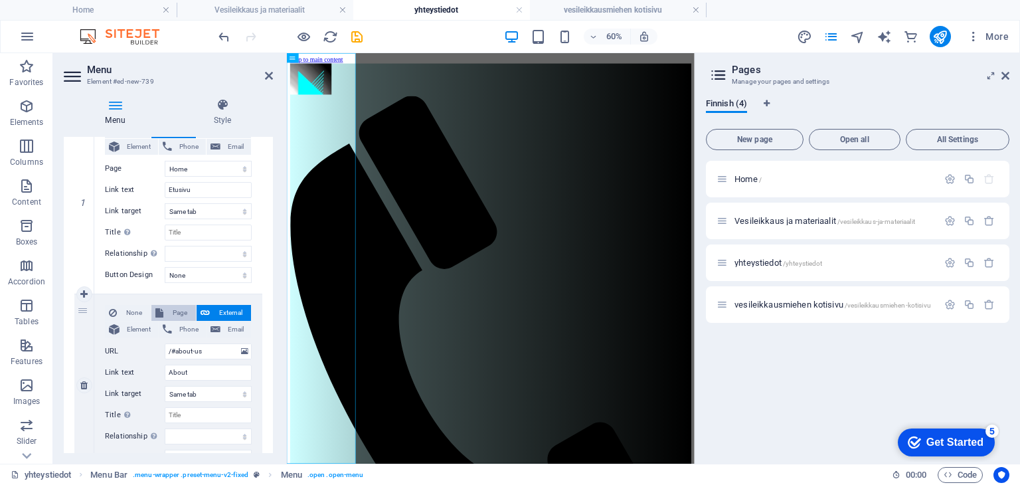
select select
click at [188, 375] on input "About" at bounding box center [208, 373] width 87 height 16
type input "A"
select select
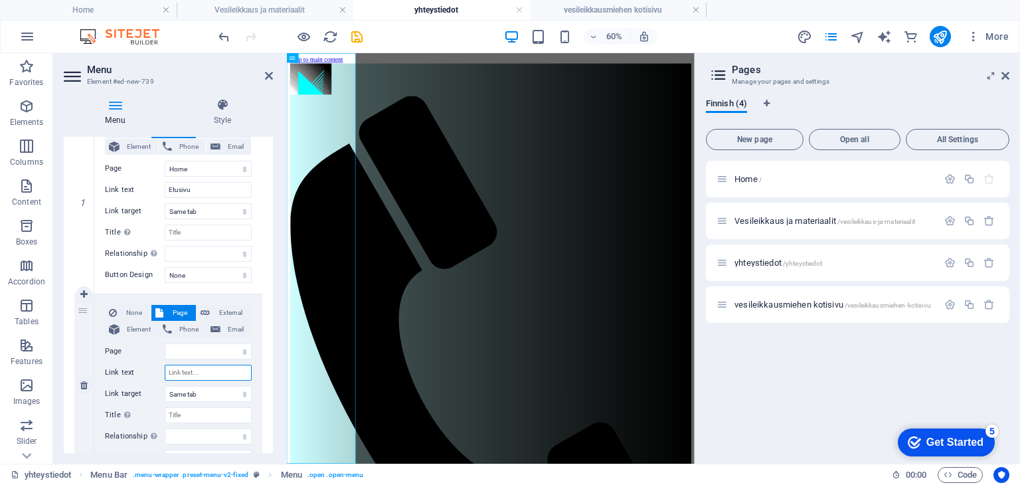
select select
type input "Vesileikkaus ja materiaalit"
select select
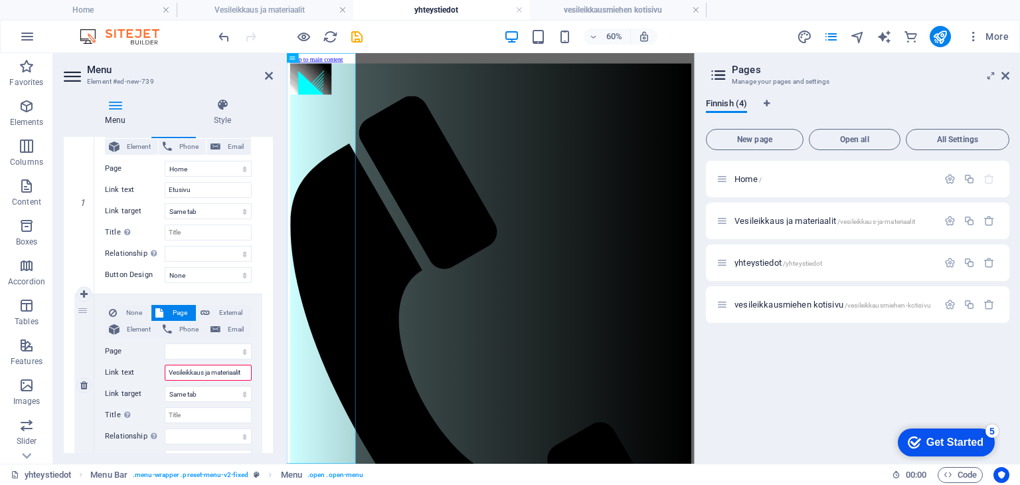
select select
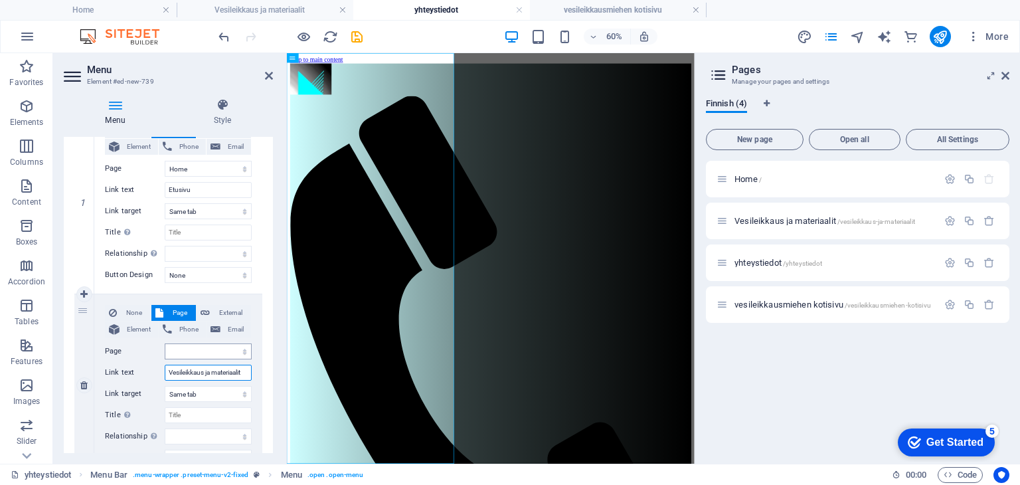
type input "Vesileikkaus ja materiaalit"
click at [179, 353] on select "Home Vesileikkaus ja materiaalit yhteystiedot vesileikkausmiehen kotisivu" at bounding box center [208, 351] width 87 height 16
select select "1"
click at [165, 343] on select "Home Vesileikkaus ja materiaalit yhteystiedot vesileikkausmiehen kotisivu" at bounding box center [208, 351] width 87 height 16
select select
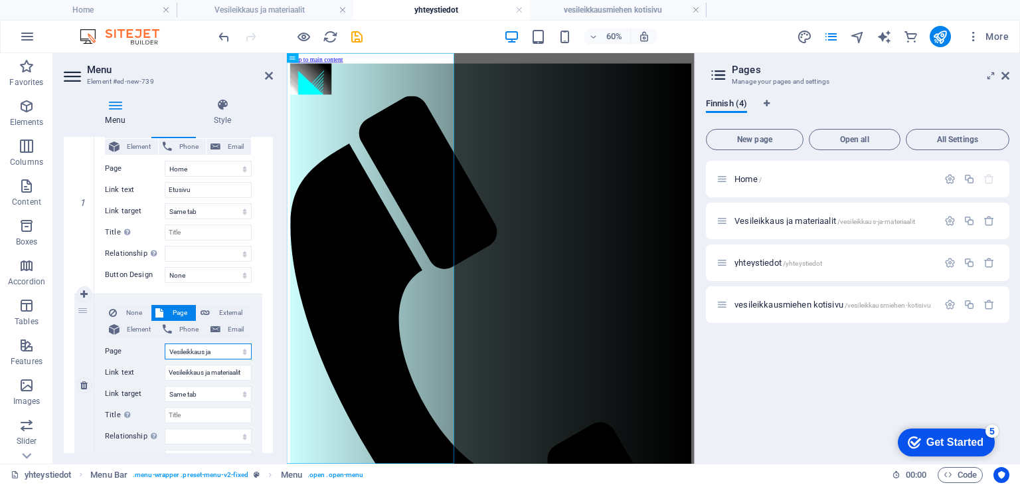
select select
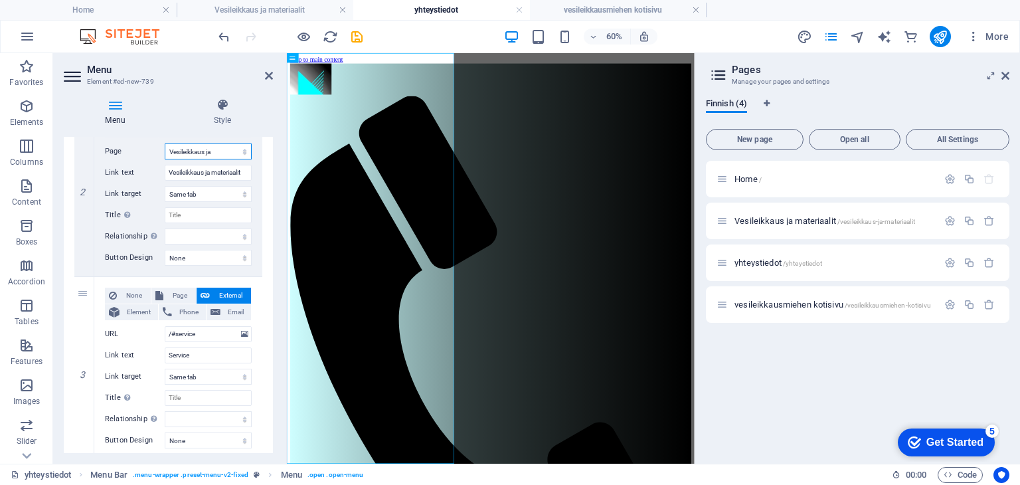
scroll to position [369, 0]
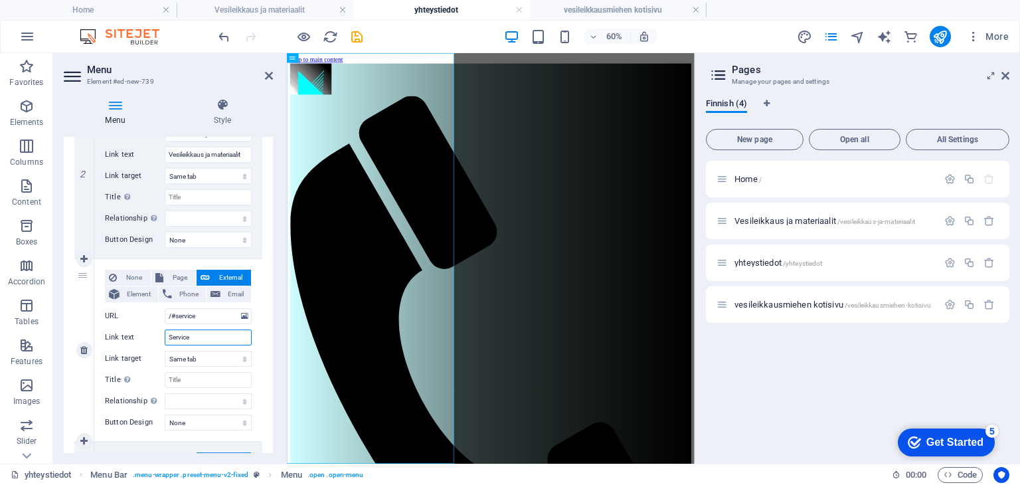
click at [193, 336] on input "Service" at bounding box center [208, 337] width 87 height 16
type input "Ole yhtey"
select select
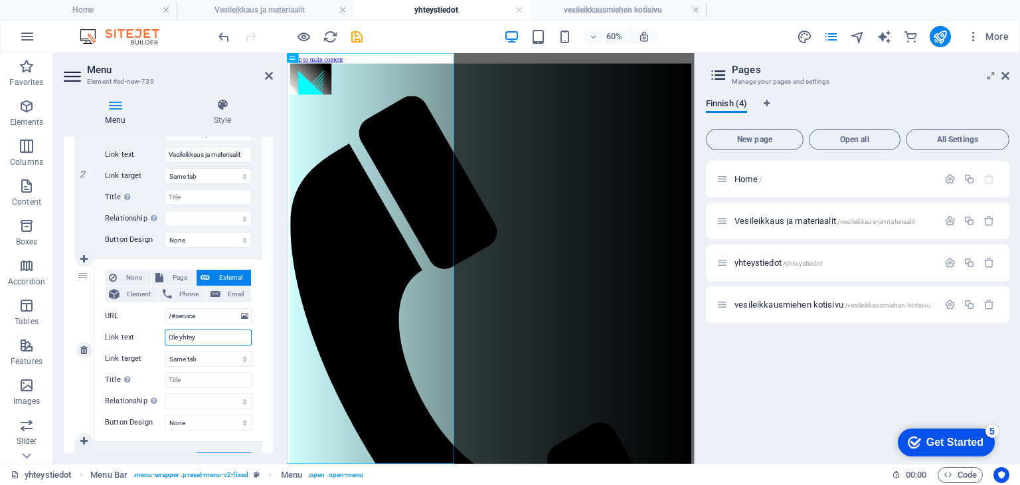
select select
type input "Ole yhteydessä"
select select
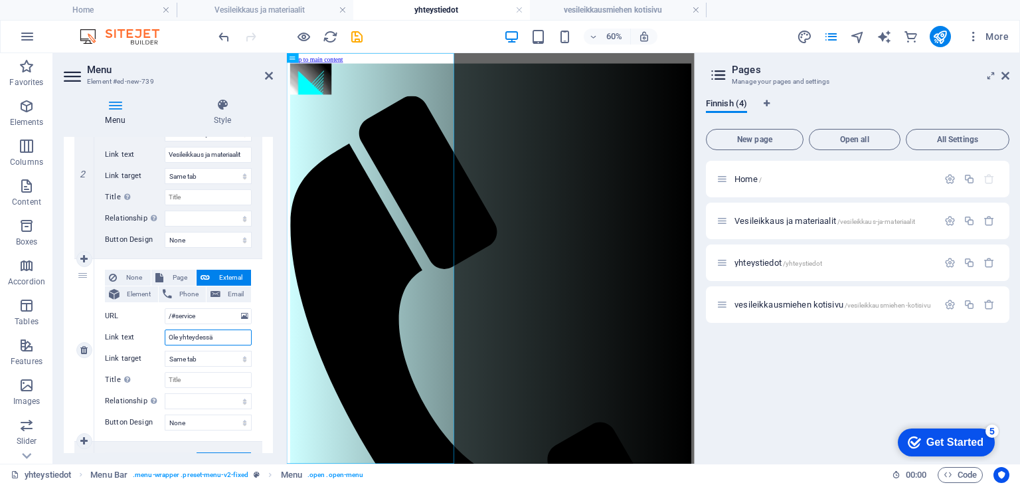
select select
type input "Ole yhteydessä"
click at [206, 313] on input "/#service" at bounding box center [208, 316] width 87 height 16
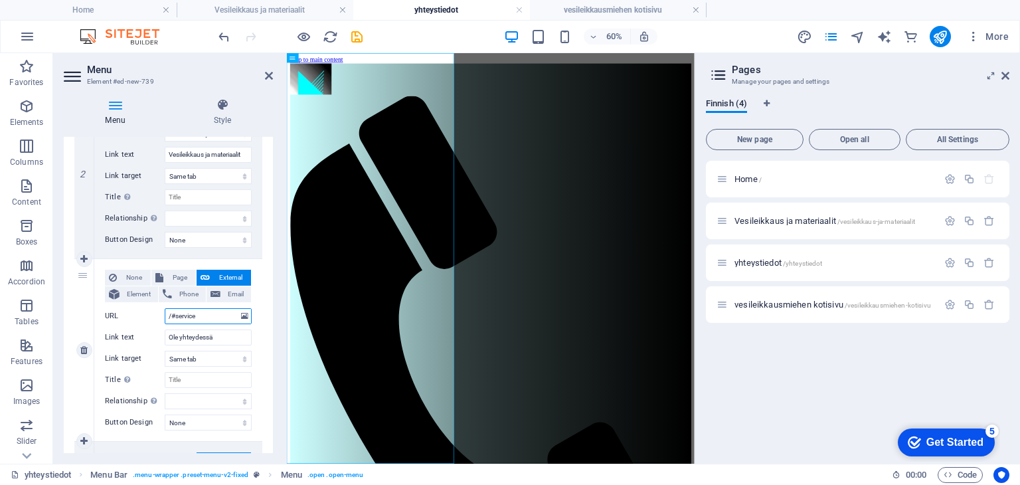
click at [206, 313] on input "/#service" at bounding box center [208, 316] width 87 height 16
type input "o"
select select
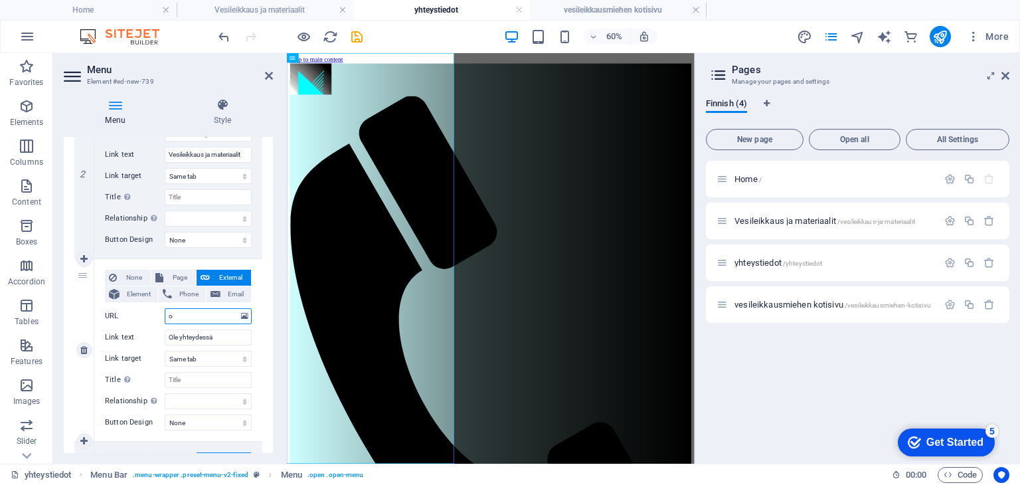
select select
type input "ota"
select select
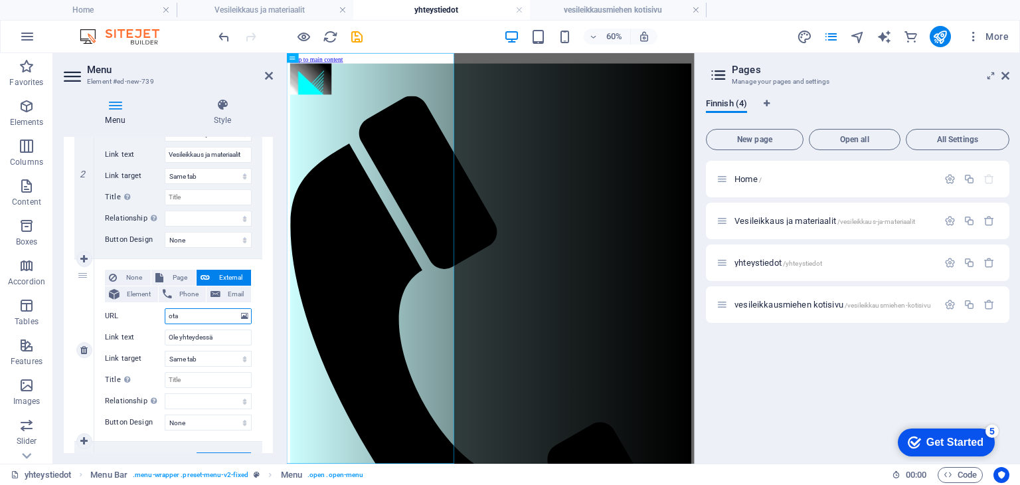
select select
type input "o"
select select
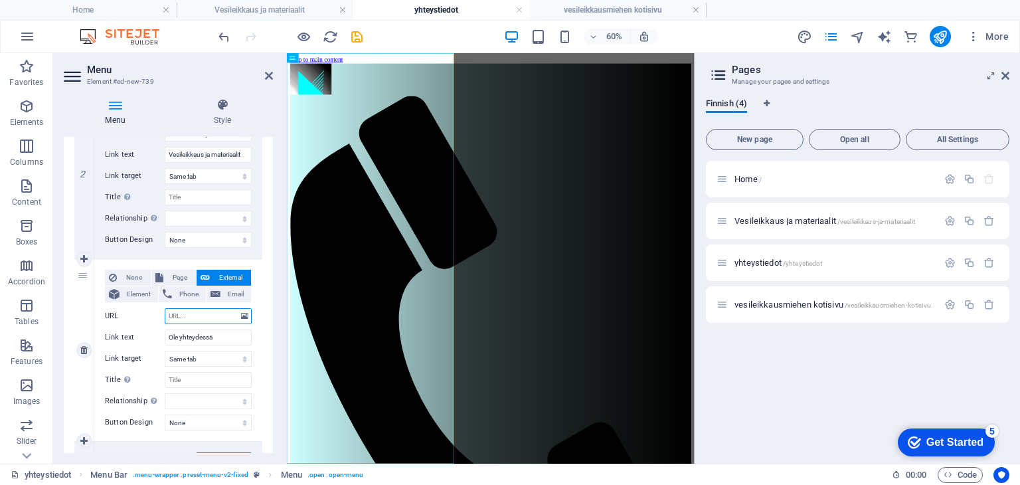
select select
type input "yhteyst"
select select
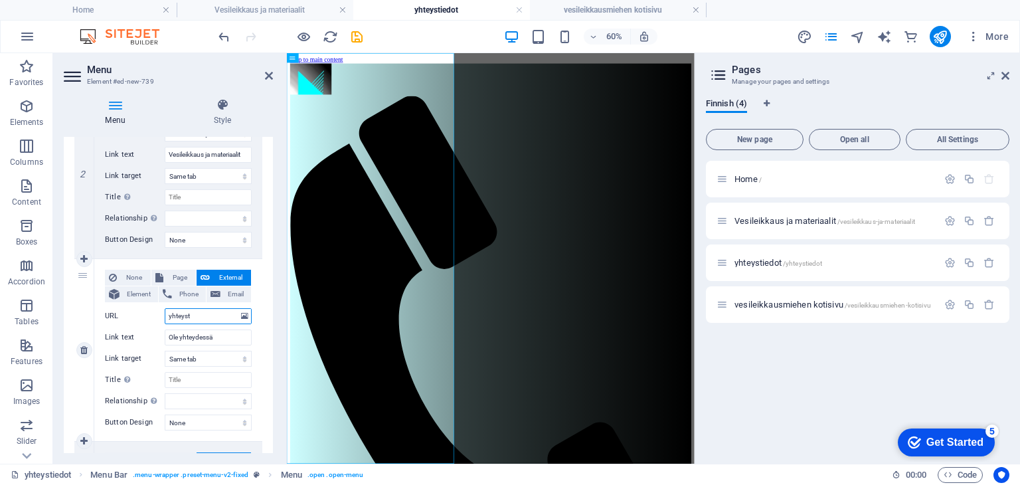
select select
type input "yhteystiedot"
select select
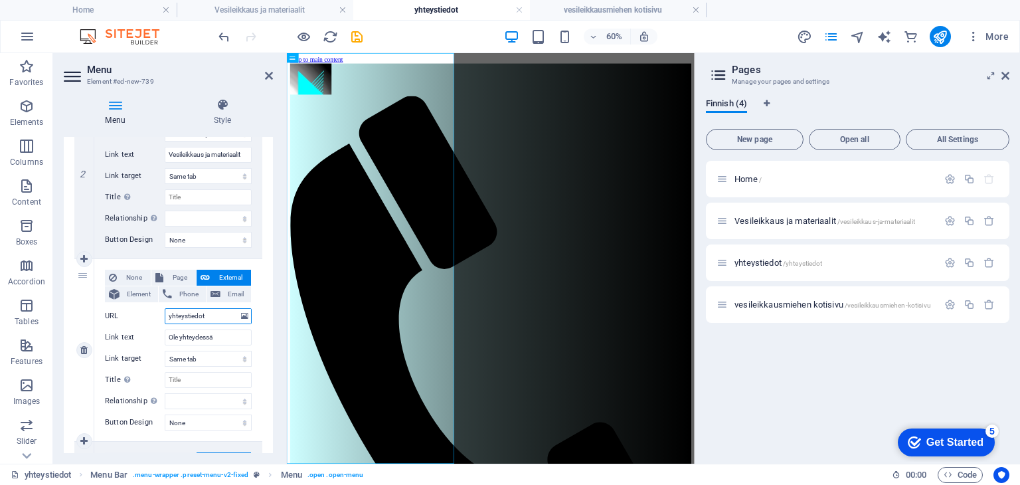
select select
type input "yhteystiedot"
click at [274, 345] on div "Menu Style Menu Auto Custom Create custom menu items for this menu. Recommended…" at bounding box center [168, 276] width 230 height 376
click at [179, 275] on span "Page" at bounding box center [179, 278] width 25 height 16
select select
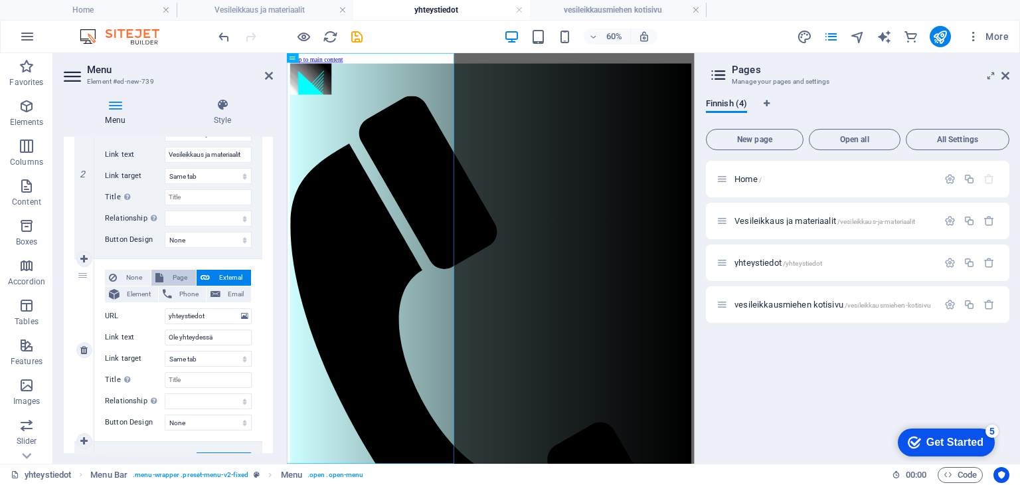
select select
click at [187, 312] on select "Home Vesileikkaus ja materiaalit yhteystiedot vesileikkausmiehen kotisivu" at bounding box center [208, 316] width 87 height 16
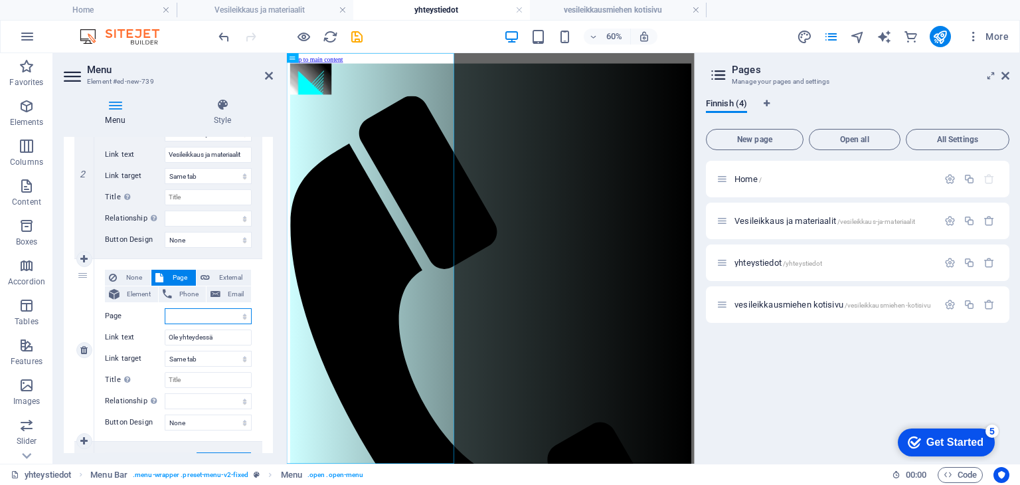
select select "2"
click at [165, 308] on select "Home Vesileikkaus ja materiaalit yhteystiedot vesileikkausmiehen kotisivu" at bounding box center [208, 316] width 87 height 16
select select
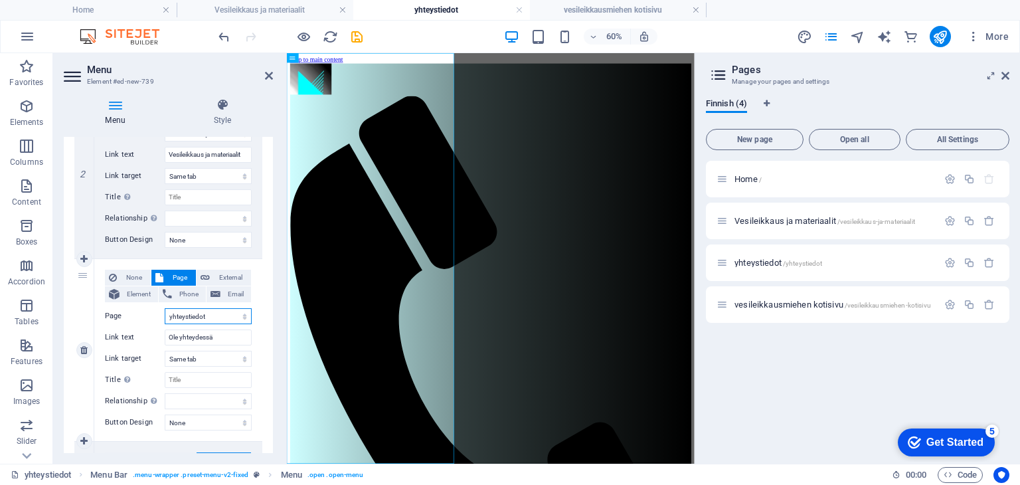
select select
drag, startPoint x: 273, startPoint y: 293, endPoint x: 266, endPoint y: 346, distance: 53.5
click at [266, 346] on div "Menu Style Menu Auto Custom Create custom menu items for this menu. Recommended…" at bounding box center [168, 276] width 230 height 376
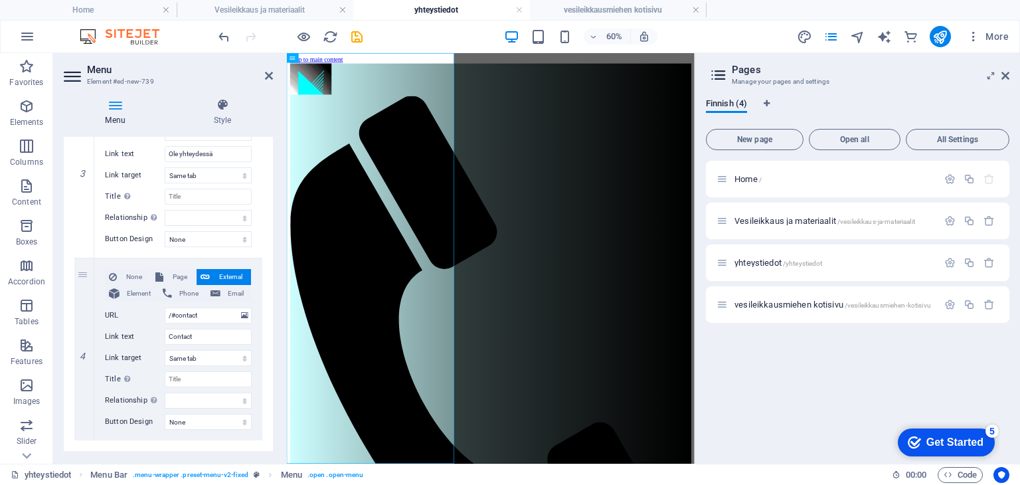
scroll to position [557, 0]
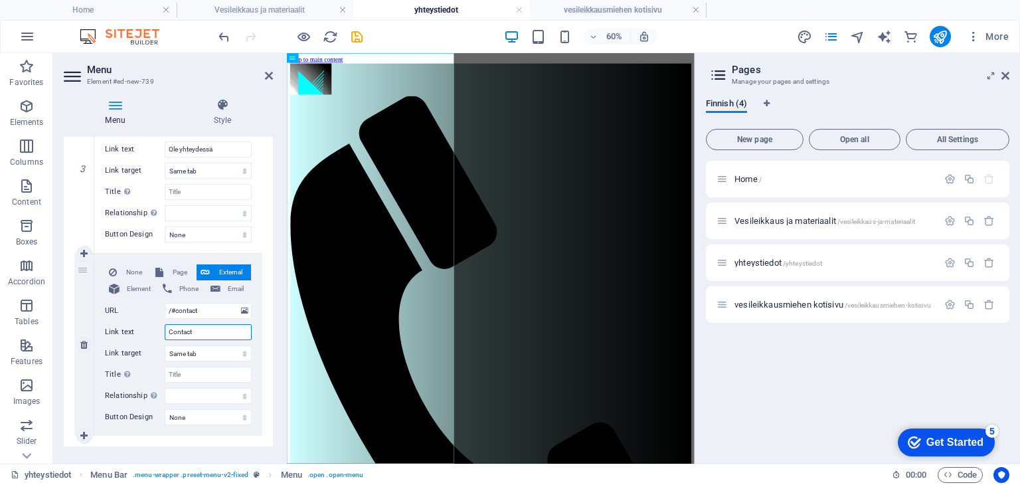
click at [211, 335] on input "Contact" at bounding box center [208, 332] width 87 height 16
click at [173, 268] on span "Page" at bounding box center [179, 272] width 25 height 16
select select
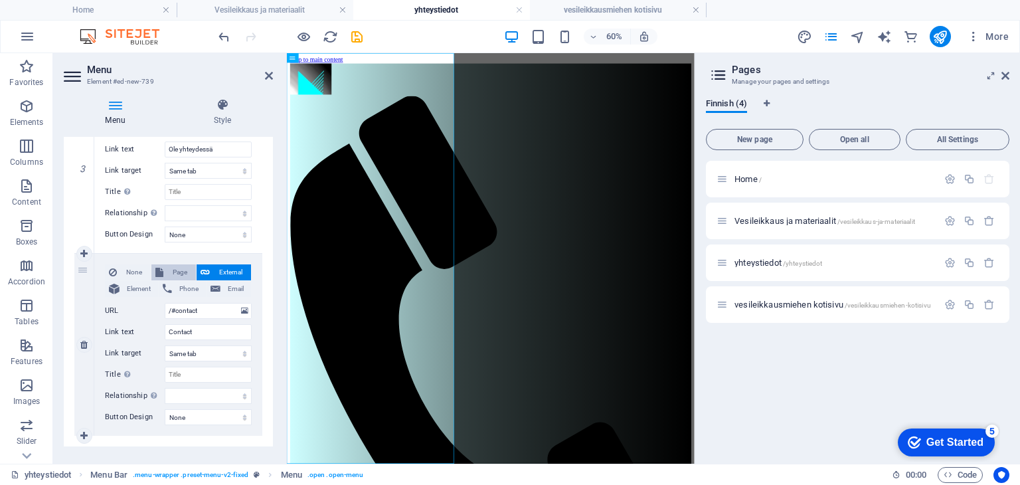
select select
click at [199, 335] on input "Contact" at bounding box center [208, 332] width 87 height 16
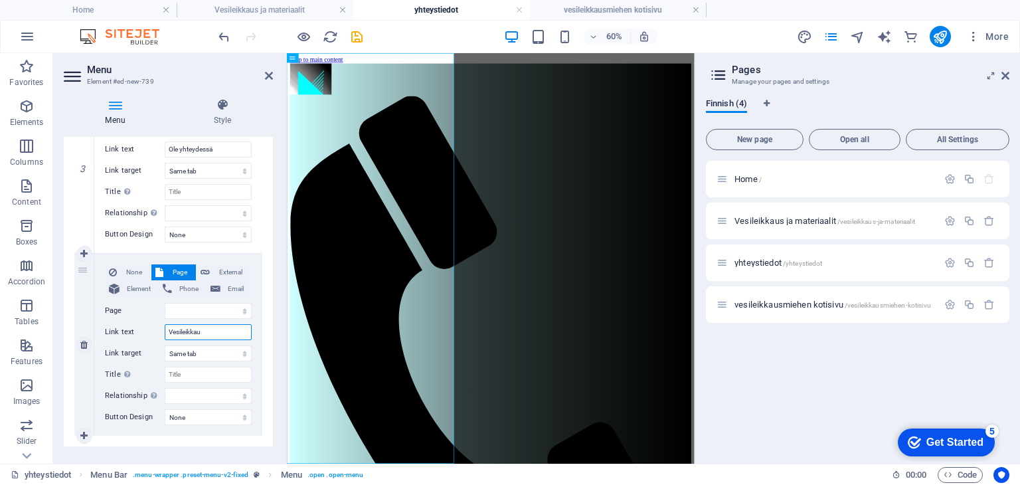
type input "Vesileikkaus"
select select
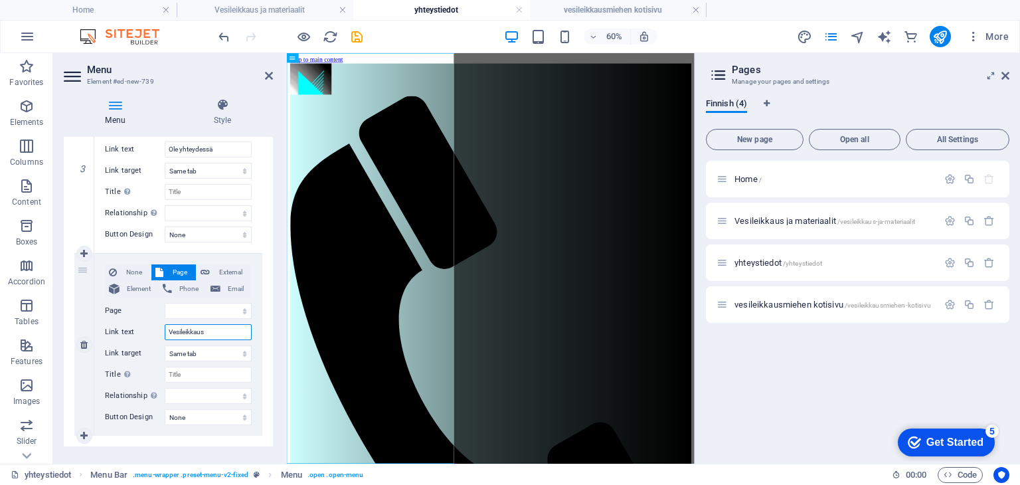
select select
type input "Vesileikkausmiehen"
select select
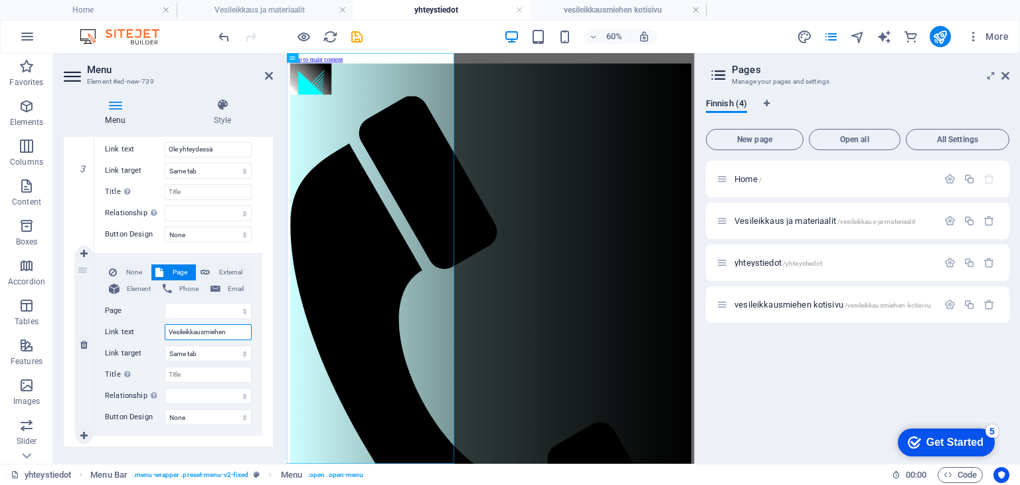
select select
type input "Vesileikkausmiehen kotisiv"
select select
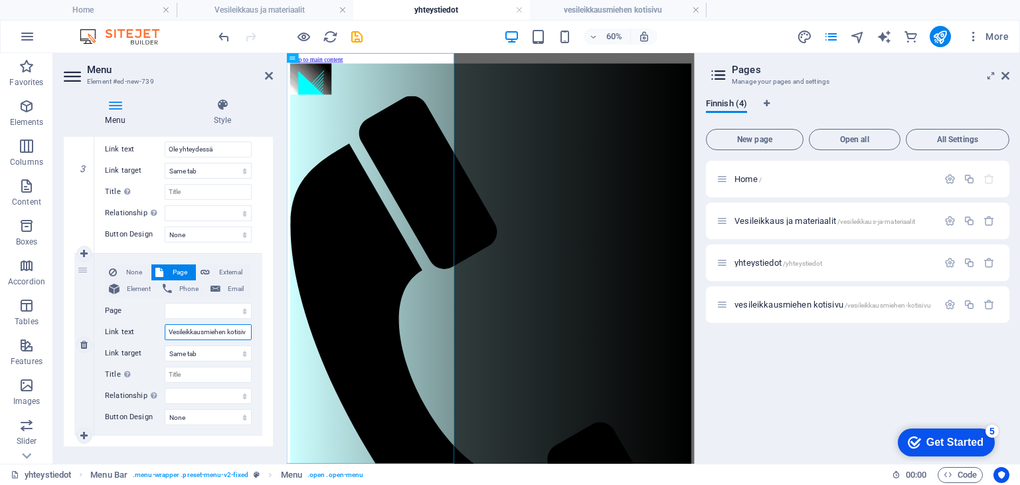
select select
type input "Vesileikkausmiehen kotisivu"
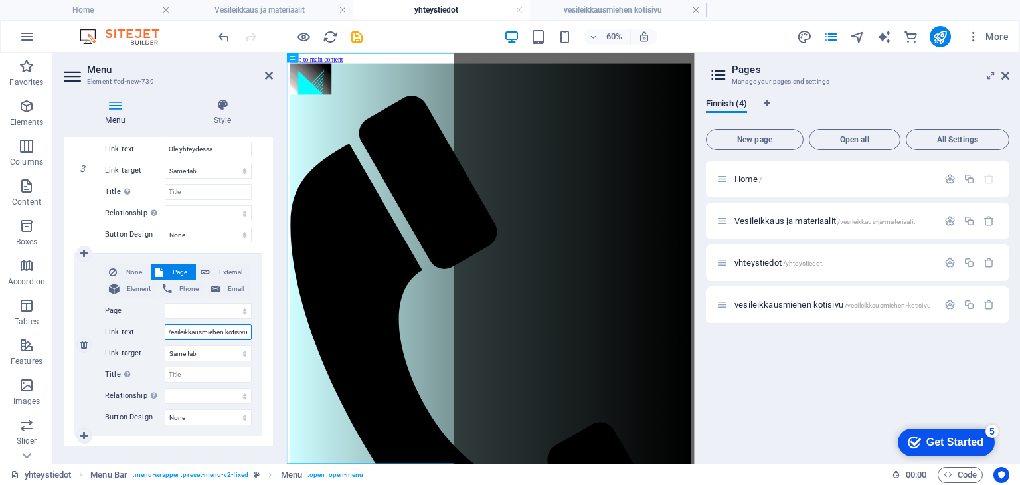
select select
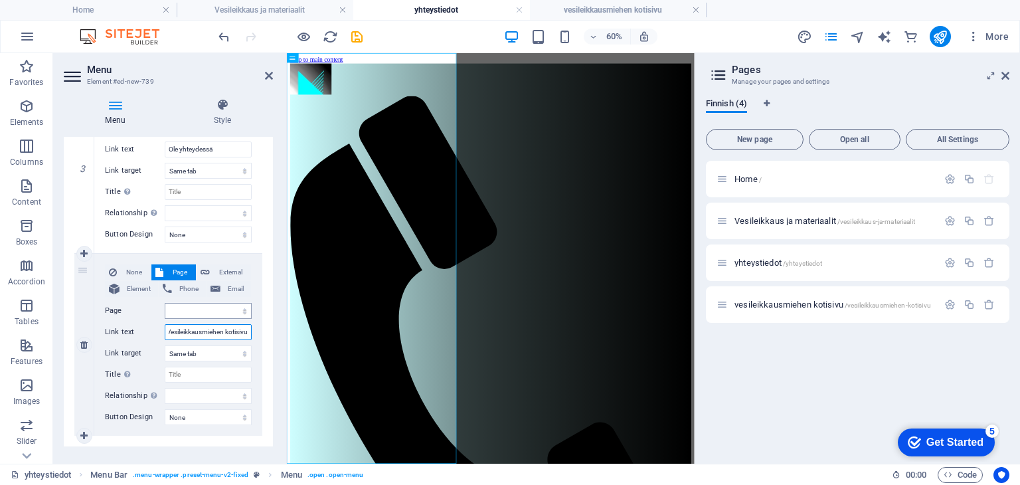
type input "Vesileikkausmiehen kotisivu"
click at [185, 309] on select "Home Vesileikkaus ja materiaalit yhteystiedot vesileikkausmiehen kotisivu" at bounding box center [208, 311] width 87 height 16
select select "3"
click at [165, 303] on select "Home Vesileikkaus ja materiaalit yhteystiedot vesileikkausmiehen kotisivu" at bounding box center [208, 311] width 87 height 16
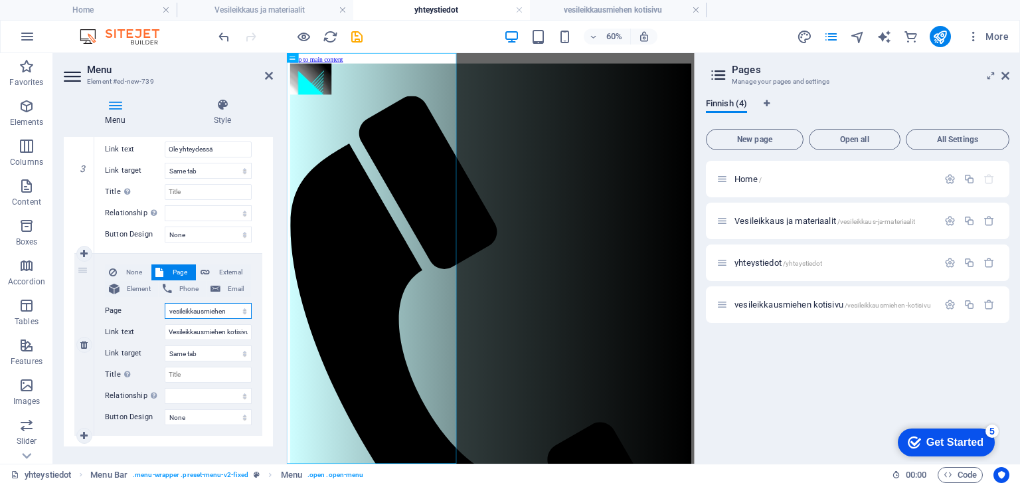
select select
click at [271, 72] on icon at bounding box center [269, 75] width 8 height 11
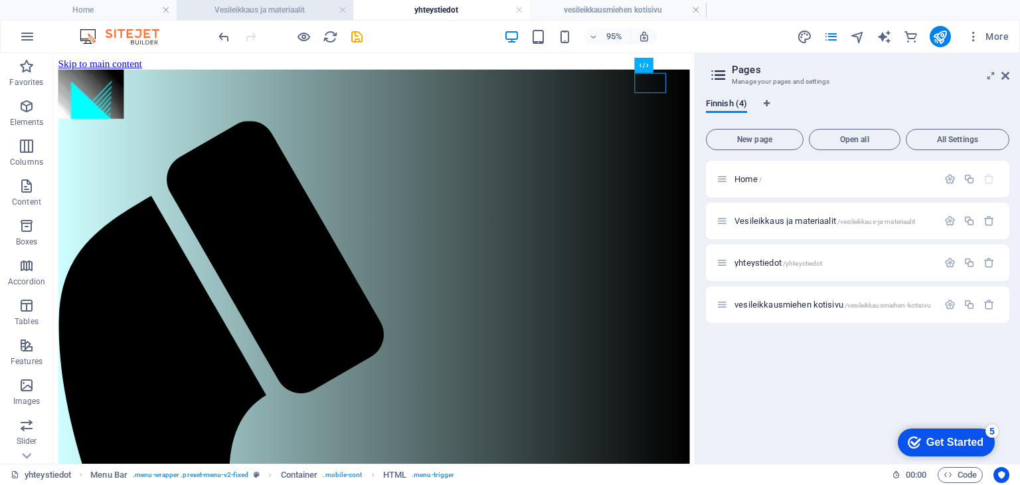
click at [254, 12] on h4 "Vesileikkaus ja materiaalit" at bounding box center [265, 10] width 177 height 15
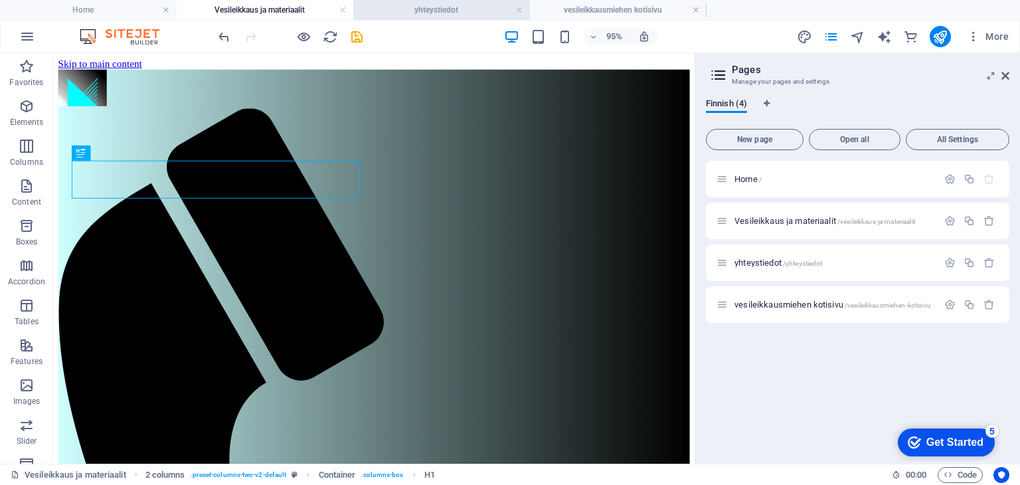
click at [432, 12] on h4 "yhteystiedot" at bounding box center [441, 10] width 177 height 15
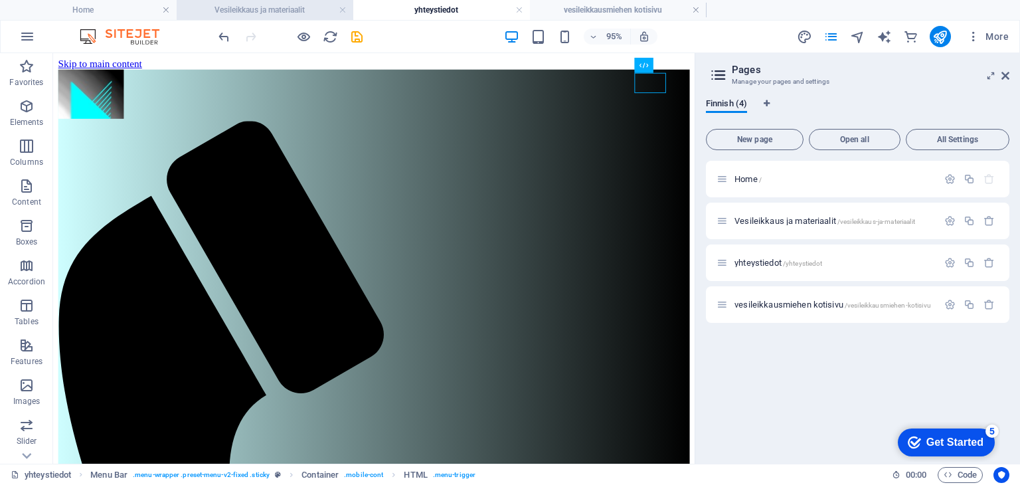
click at [281, 9] on h4 "Vesileikkaus ja materiaalit" at bounding box center [265, 10] width 177 height 15
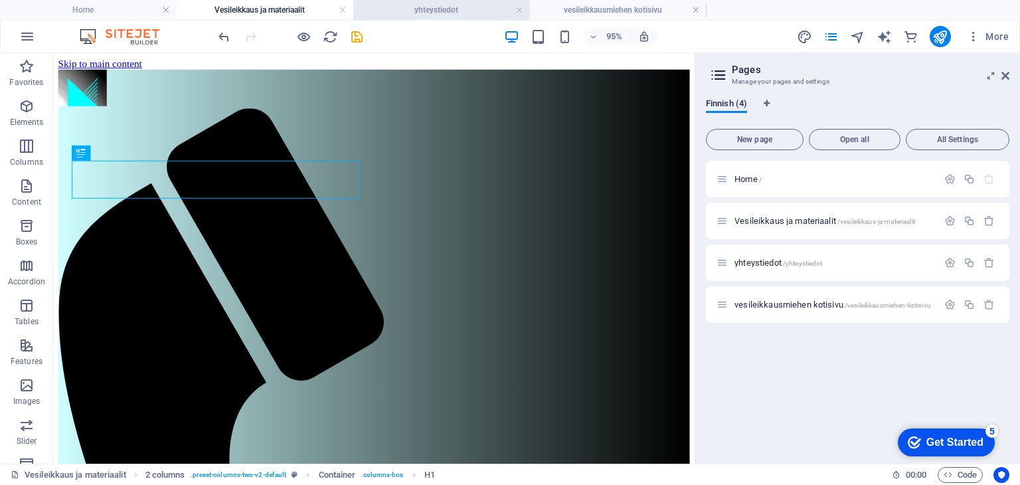
click at [400, 3] on h4 "yhteystiedot" at bounding box center [441, 10] width 177 height 15
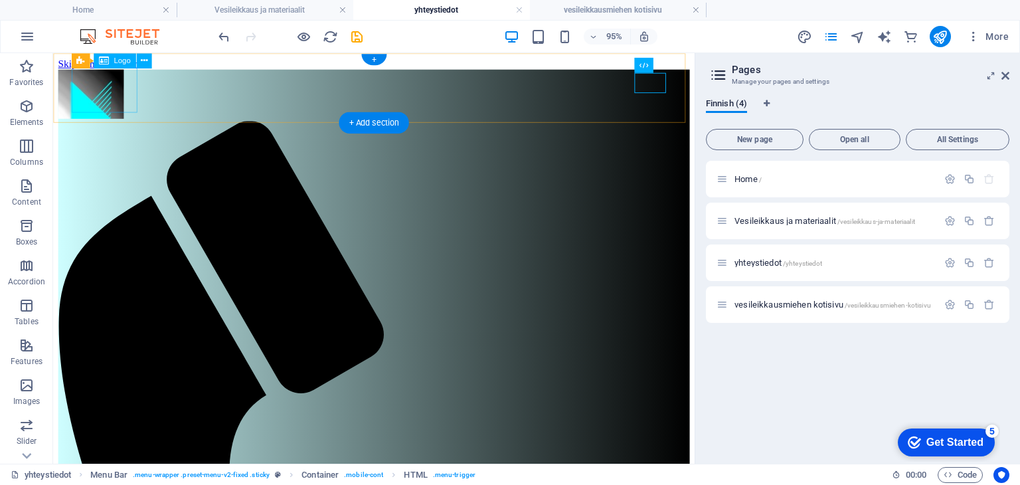
click at [110, 102] on div at bounding box center [390, 97] width 665 height 54
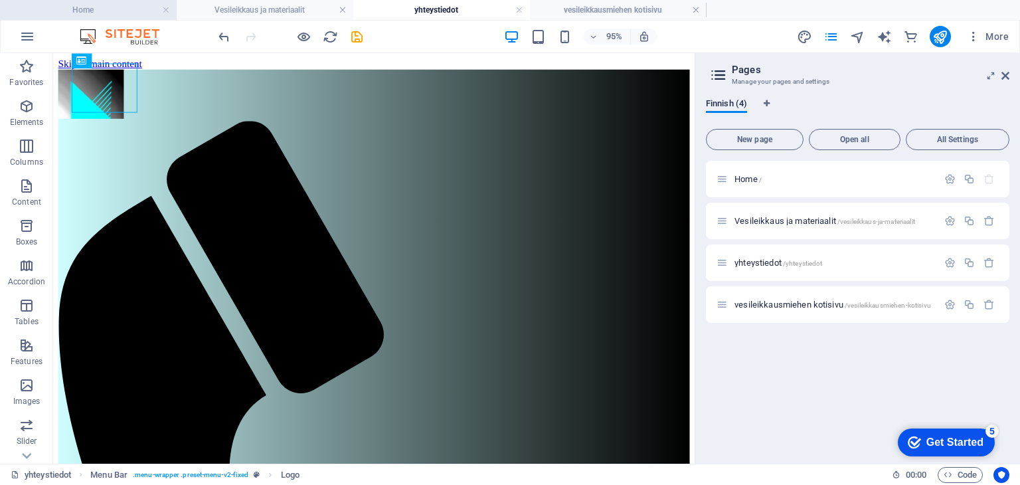
click at [118, 6] on h4 "Home" at bounding box center [88, 10] width 177 height 15
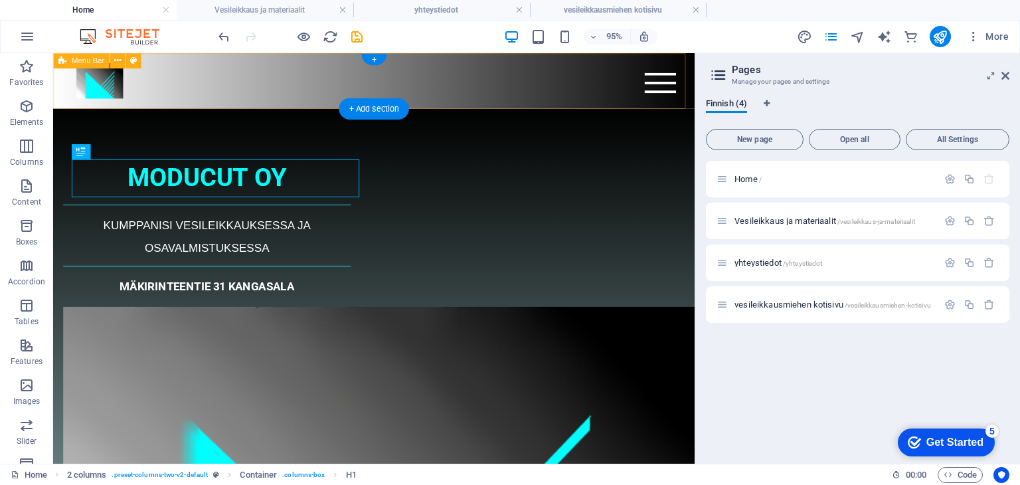
click at [209, 88] on div "Menu Etusivu Vesileikkaus ja materiaalit ole yhteydessä vesileikkausmiehen koti…" at bounding box center [390, 82] width 675 height 58
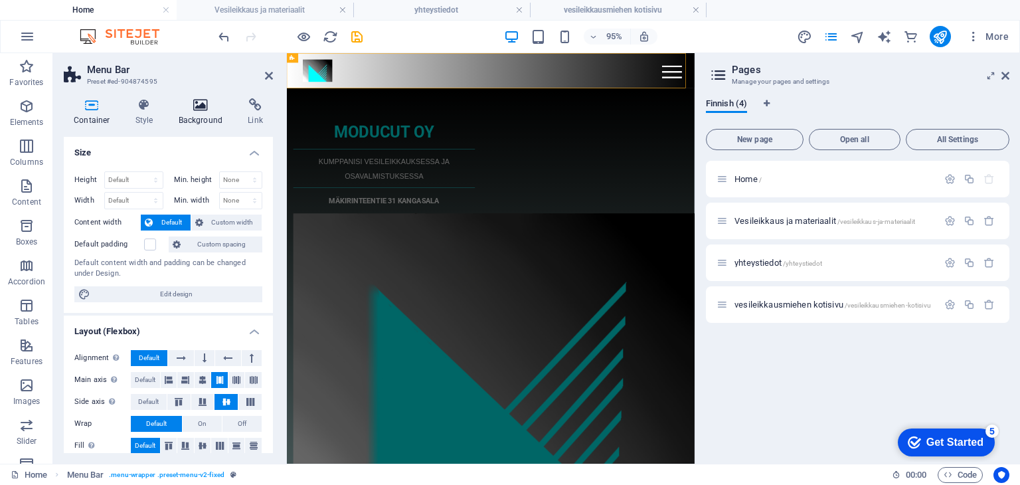
click at [200, 114] on h4 "Background" at bounding box center [204, 112] width 70 height 28
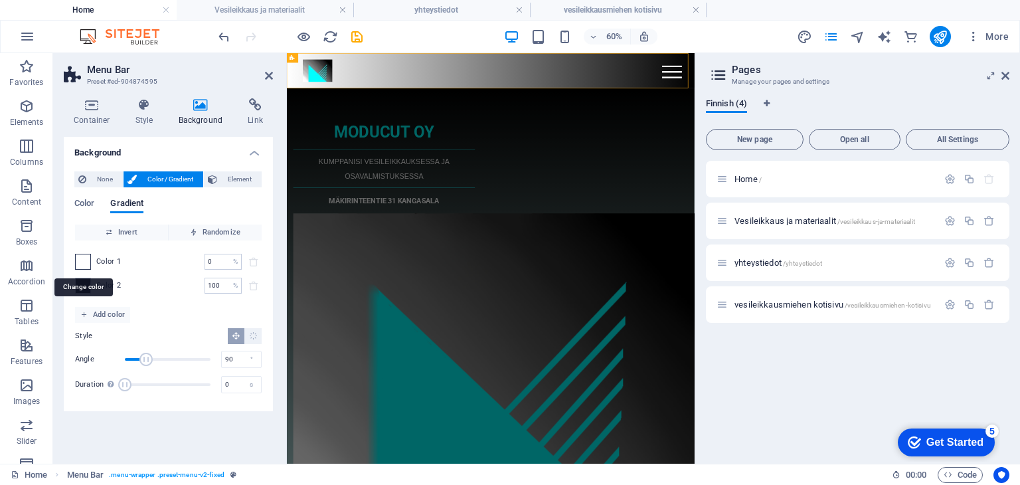
click at [82, 263] on span at bounding box center [83, 261] width 15 height 15
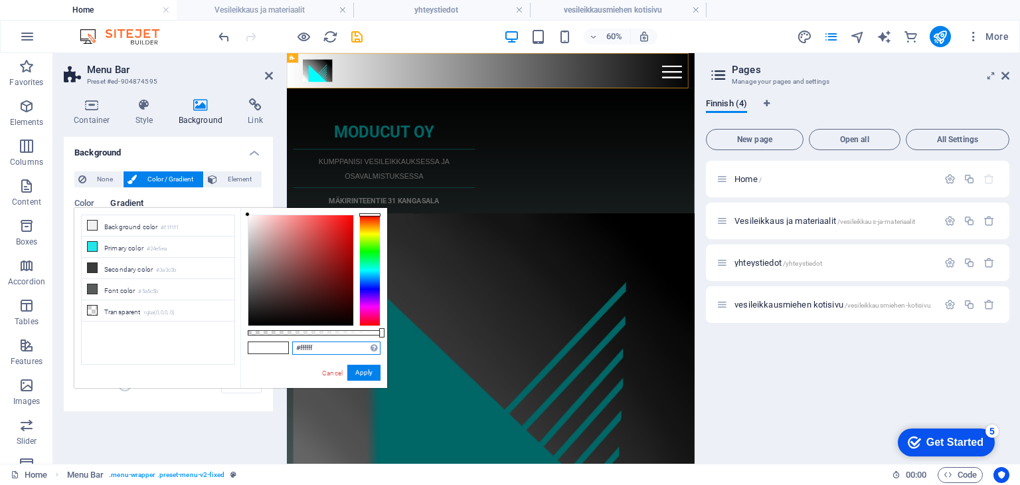
click at [320, 345] on input "#ffffff" at bounding box center [336, 347] width 88 height 13
type input "#cefeff"
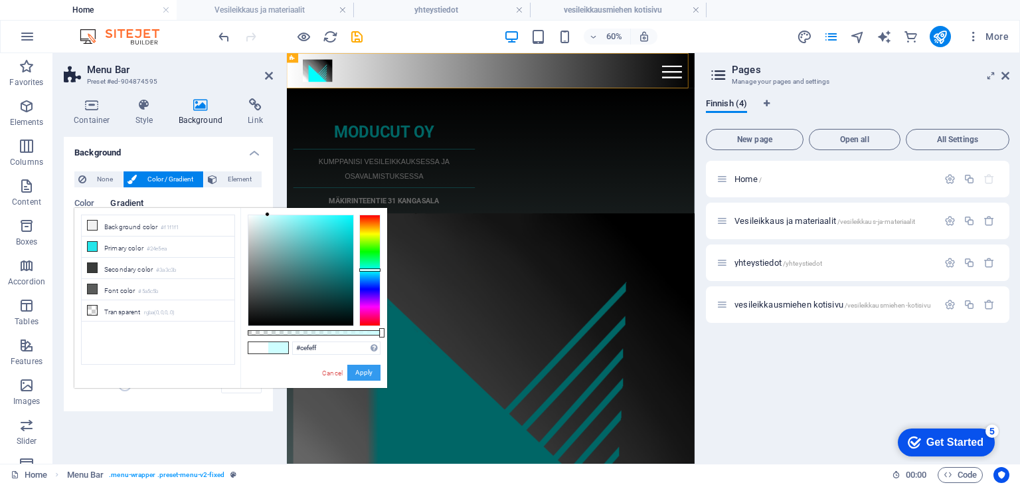
click at [360, 375] on button "Apply" at bounding box center [363, 373] width 33 height 16
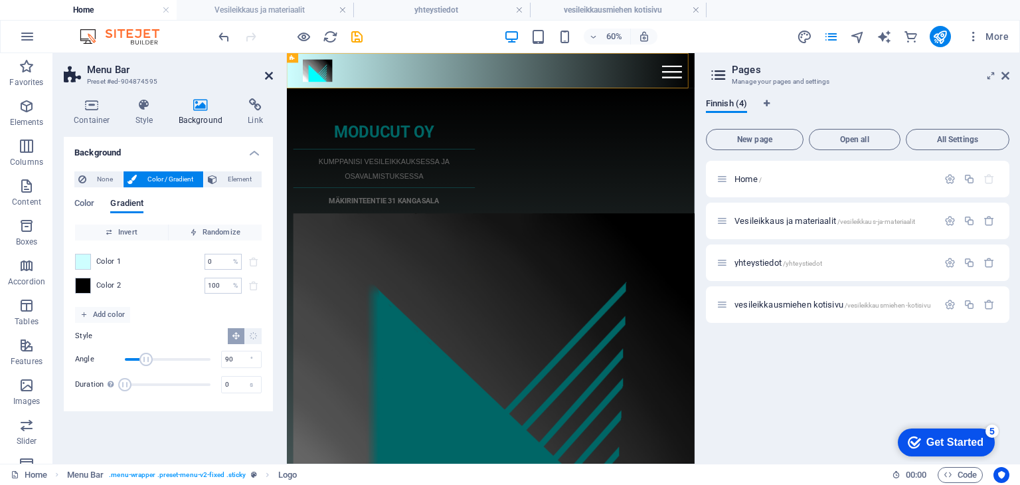
click at [268, 72] on icon at bounding box center [269, 75] width 8 height 11
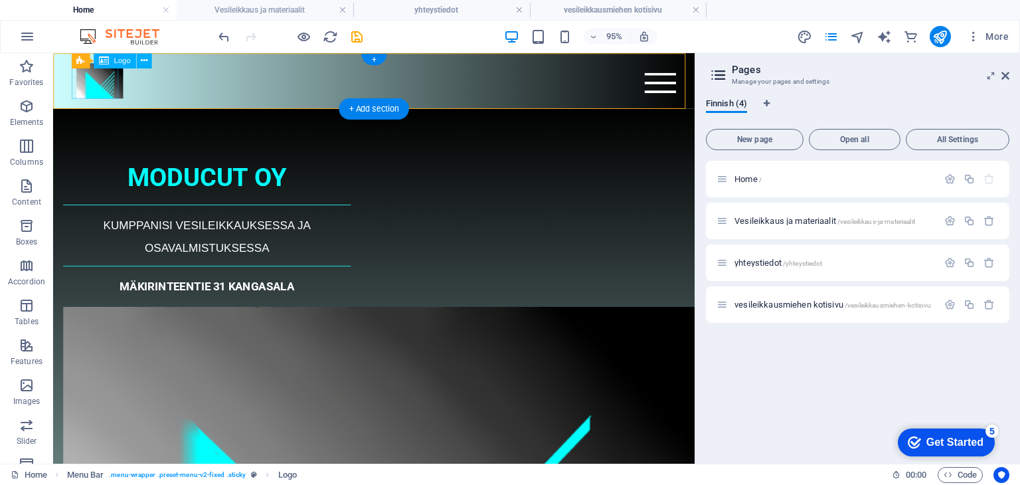
click at [104, 86] on div at bounding box center [391, 82] width 627 height 37
click at [122, 62] on span "Logo" at bounding box center [122, 60] width 17 height 7
click at [147, 62] on button at bounding box center [143, 60] width 15 height 15
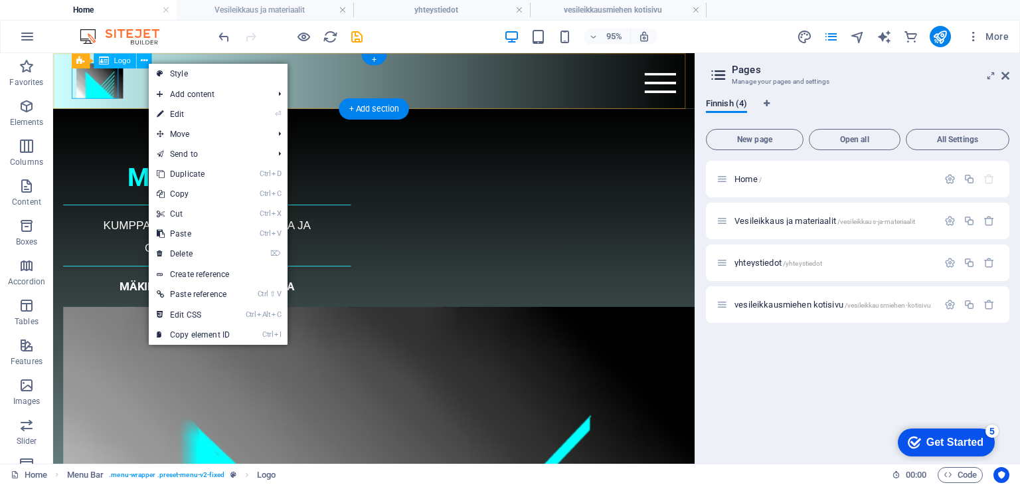
click at [97, 80] on div at bounding box center [391, 82] width 627 height 37
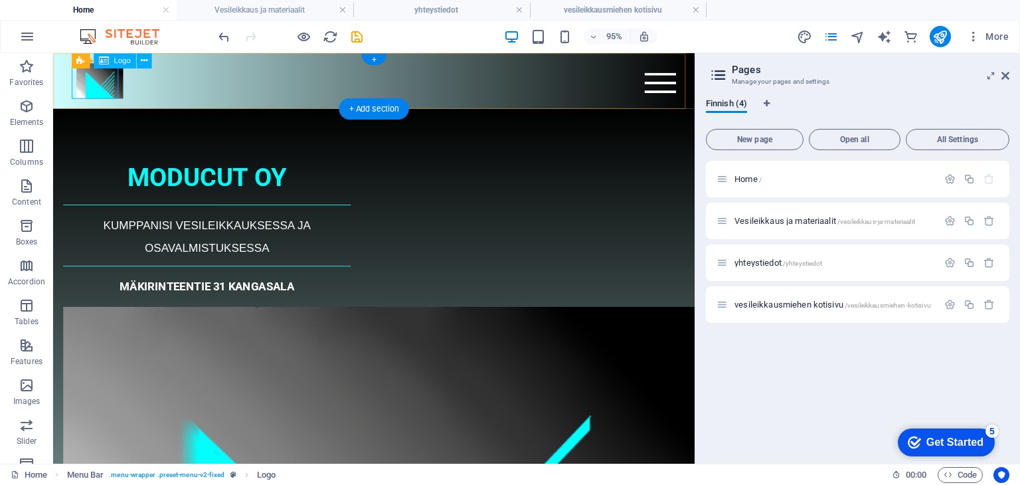
click at [97, 80] on div at bounding box center [391, 82] width 627 height 37
select select "px"
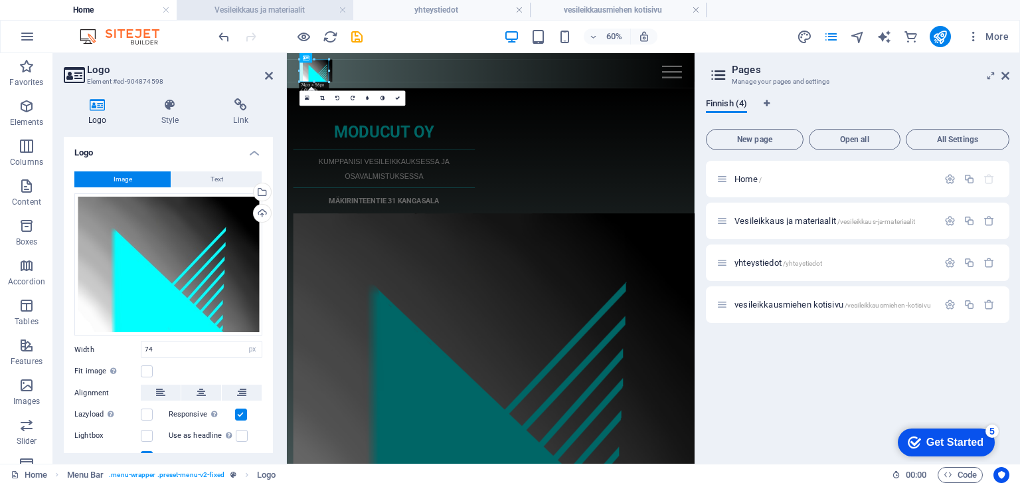
click at [256, 5] on h4 "Vesileikkaus ja materiaalit" at bounding box center [265, 10] width 177 height 15
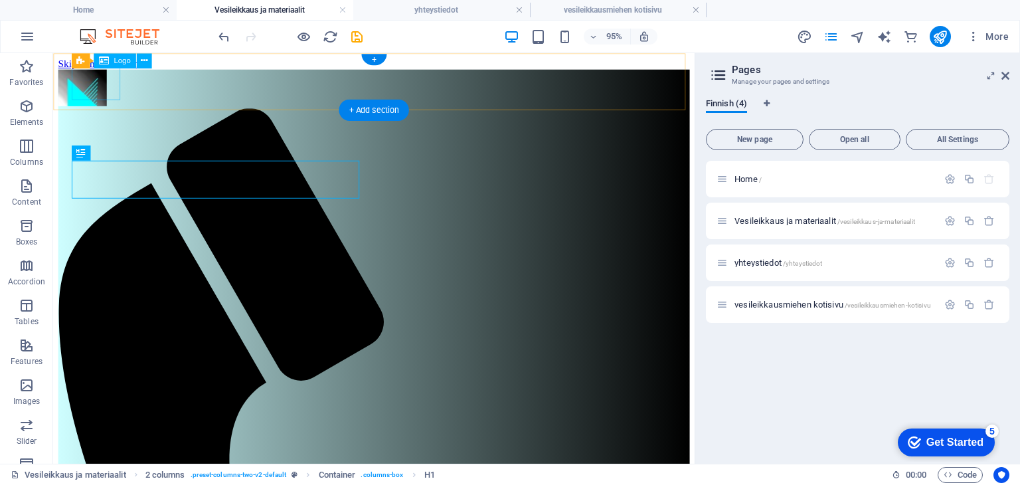
click at [102, 82] on div at bounding box center [390, 90] width 665 height 41
select select "px"
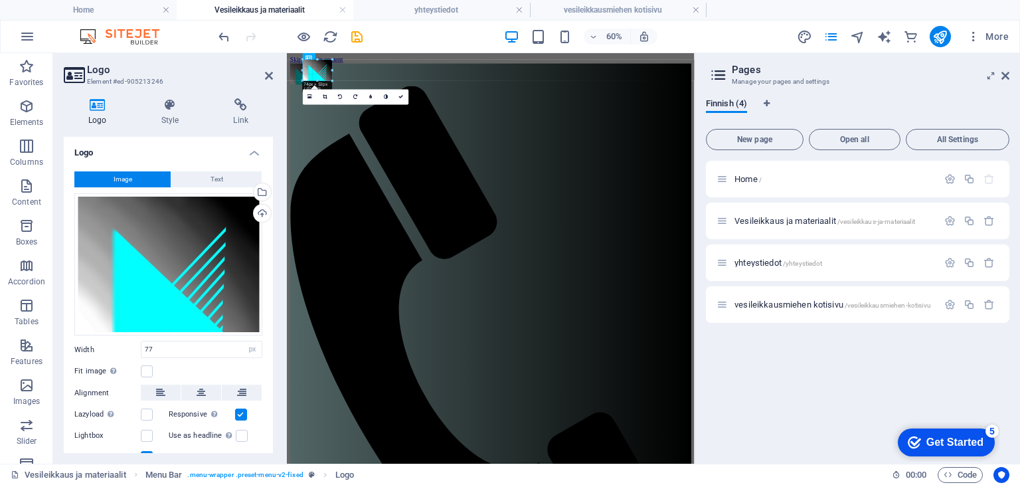
drag, startPoint x: 333, startPoint y: 81, endPoint x: 65, endPoint y: 39, distance: 271.0
type input "78"
click at [333, 83] on div at bounding box center [334, 83] width 5 height 5
click at [319, 86] on span "2 columns" at bounding box center [309, 84] width 22 height 5
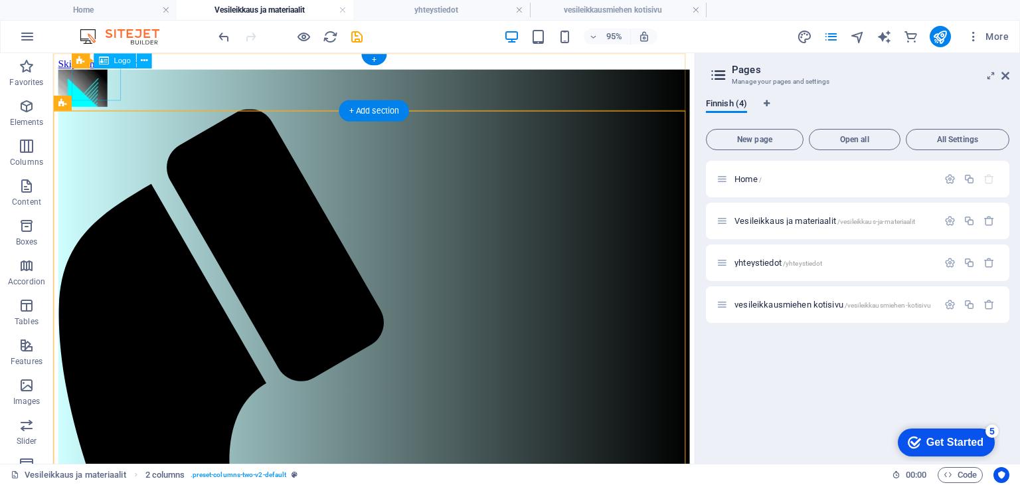
click at [103, 86] on div at bounding box center [390, 91] width 665 height 42
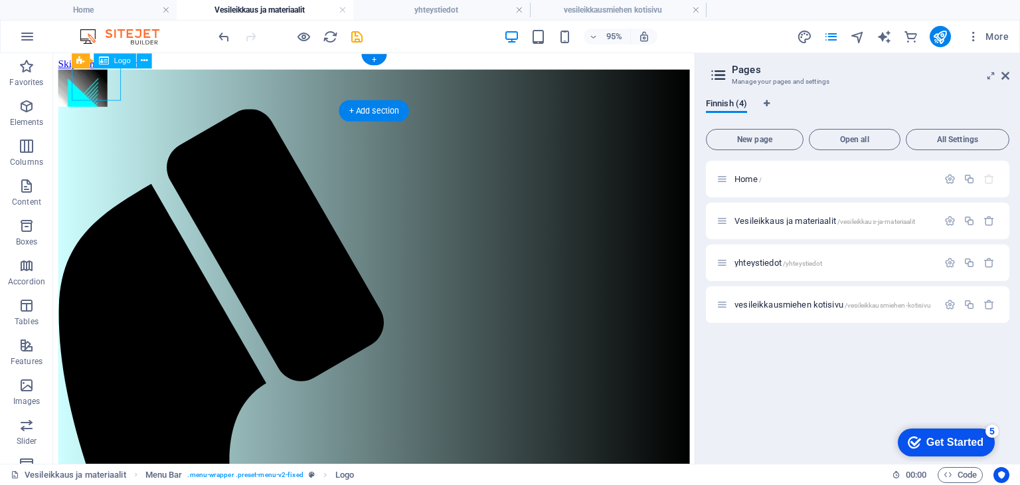
click at [103, 86] on div at bounding box center [390, 91] width 665 height 42
select select "px"
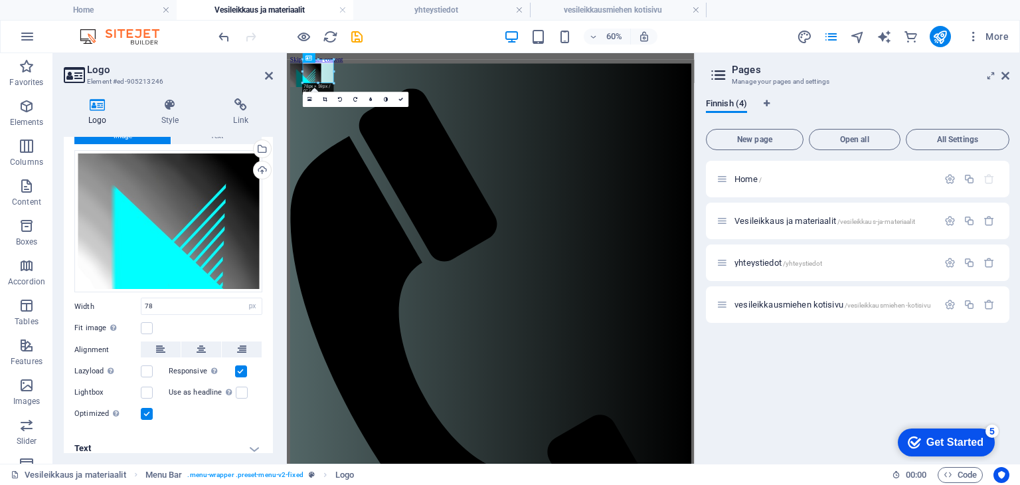
scroll to position [52, 0]
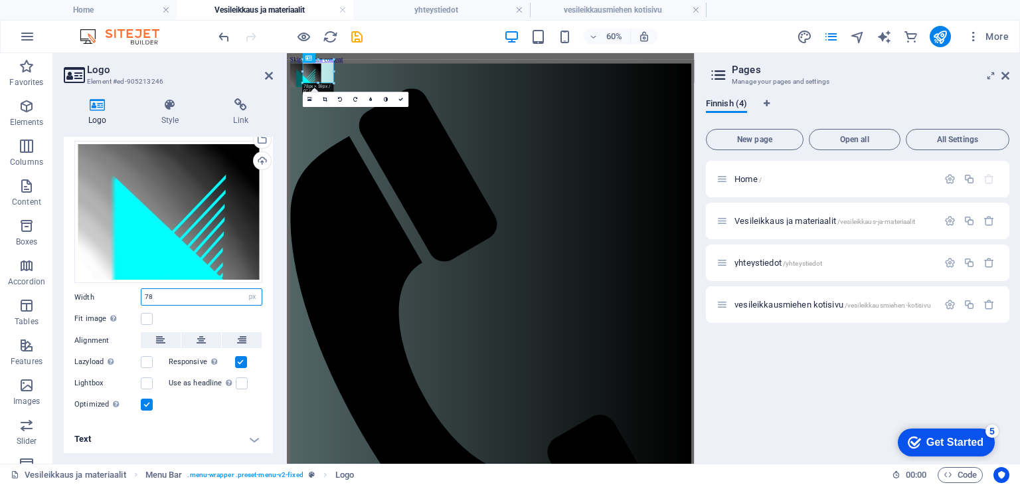
click at [154, 294] on input "78" at bounding box center [201, 297] width 120 height 16
type input "74"
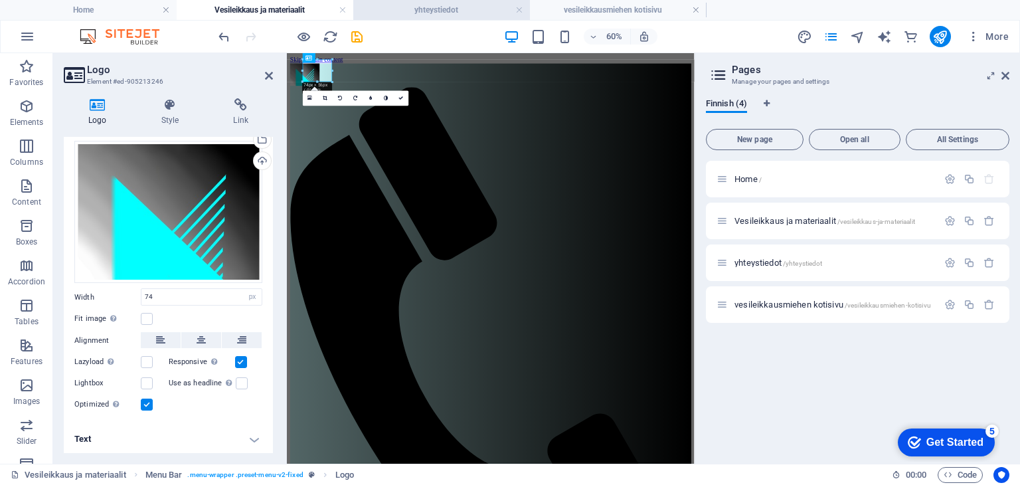
click at [418, 3] on h4 "yhteystiedot" at bounding box center [441, 10] width 177 height 15
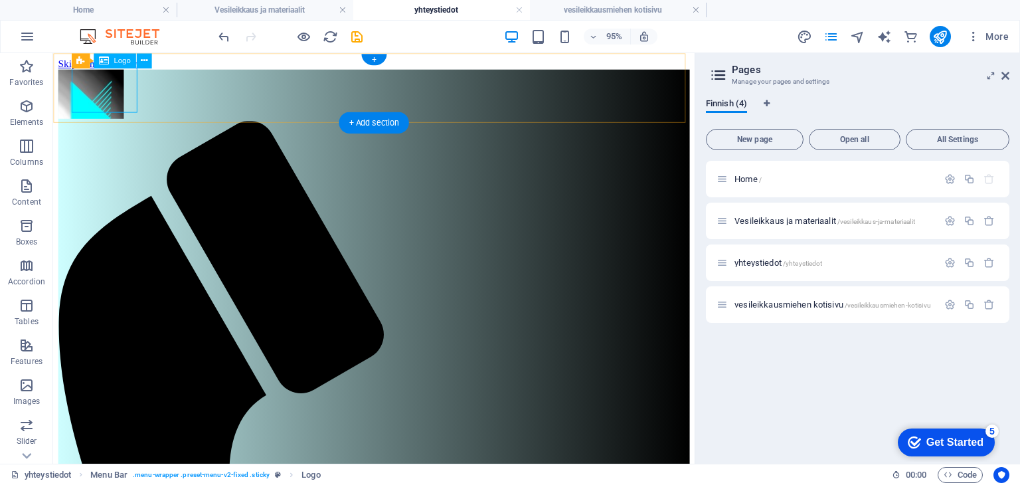
click at [116, 88] on div at bounding box center [390, 97] width 665 height 54
select select "px"
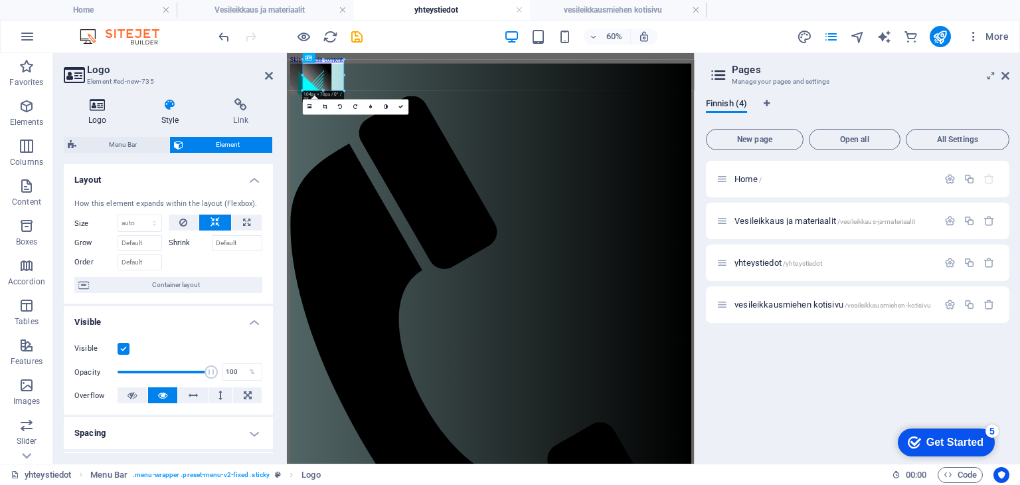
click at [104, 107] on icon at bounding box center [98, 104] width 68 height 13
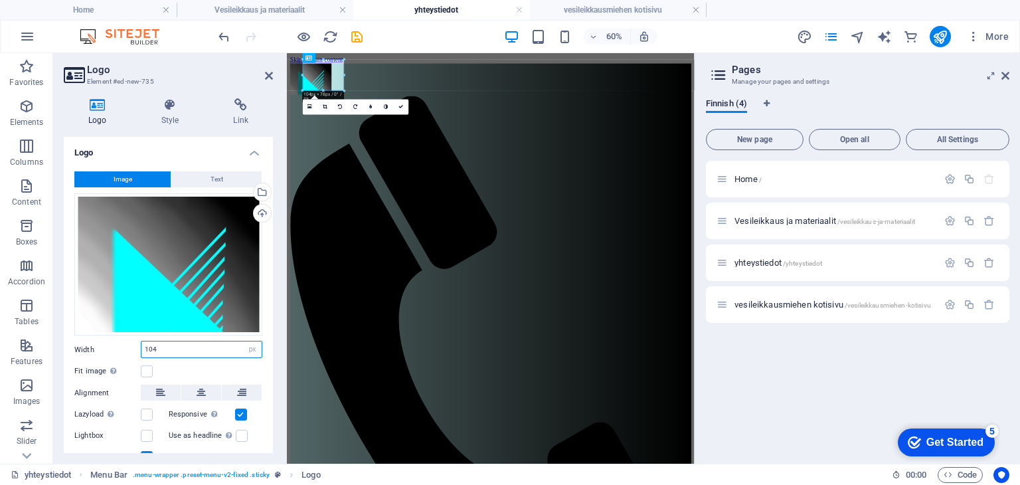
click at [167, 350] on input "104" at bounding box center [201, 349] width 120 height 16
type input "1"
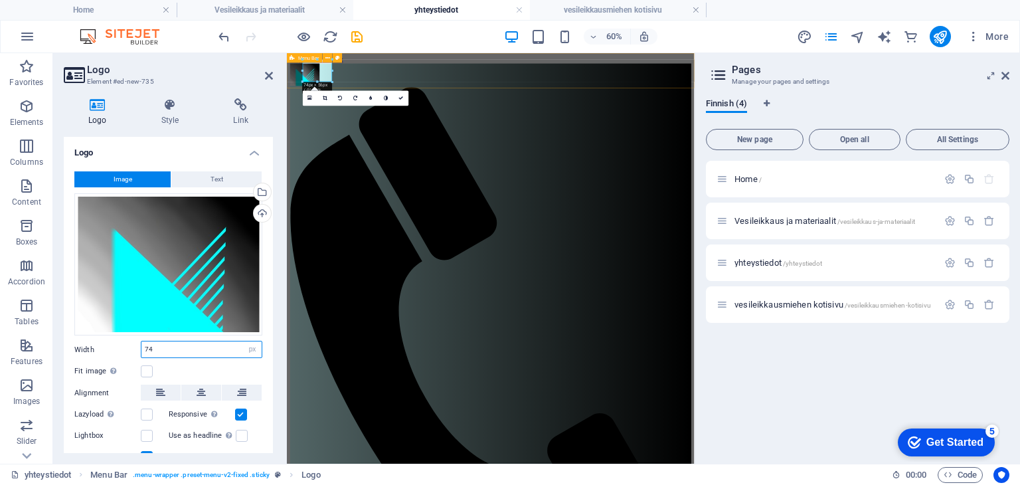
type input "74"
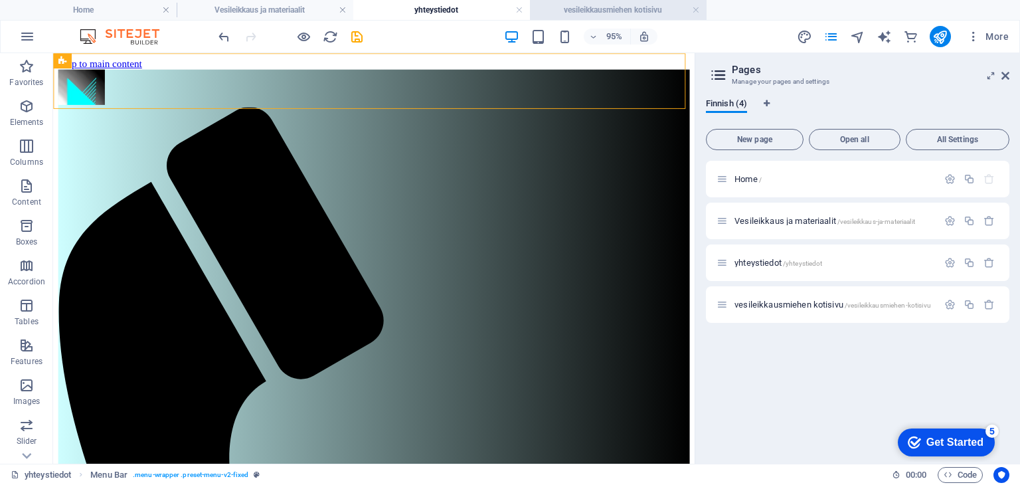
click at [587, 6] on h4 "vesileikkausmiehen kotisivu" at bounding box center [618, 10] width 177 height 15
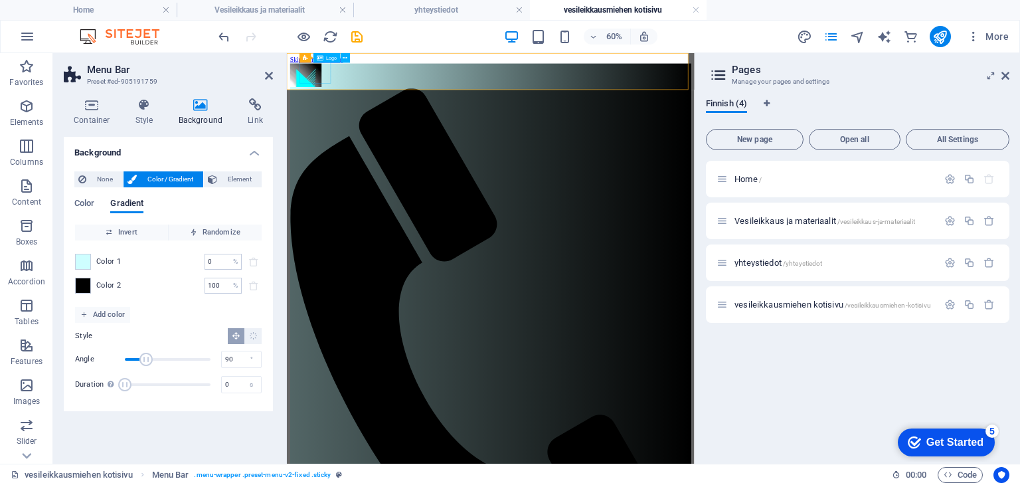
click at [347, 90] on div at bounding box center [626, 91] width 669 height 42
select select "px"
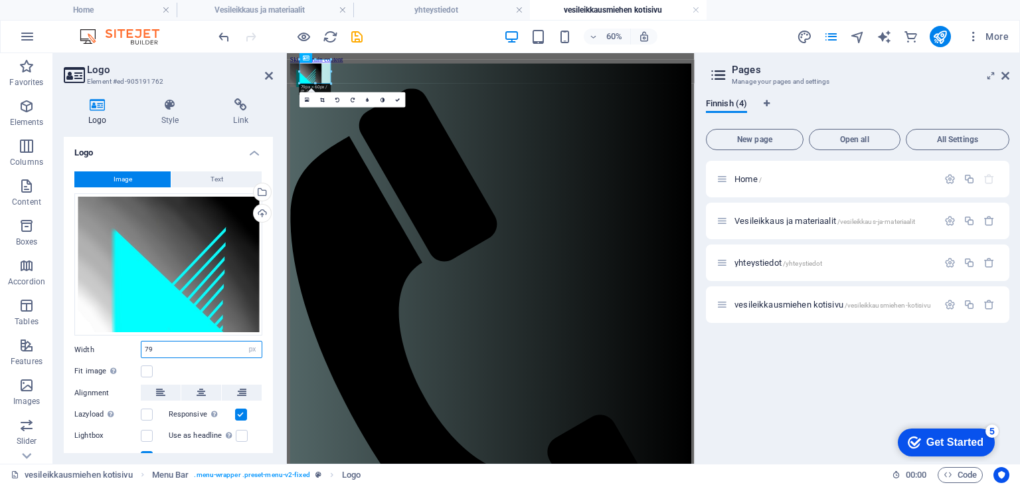
click at [165, 345] on input "79" at bounding box center [201, 349] width 120 height 16
type input "74"
click at [255, 436] on div "Use as headline The image will be wrapped in an H1 headline tag. Useful for giv…" at bounding box center [216, 436] width 94 height 16
click at [276, 425] on div "Logo Style Link Logo Image Text Drag files here, click to choose files or selec…" at bounding box center [168, 276] width 230 height 376
click at [272, 111] on icon at bounding box center [241, 104] width 64 height 13
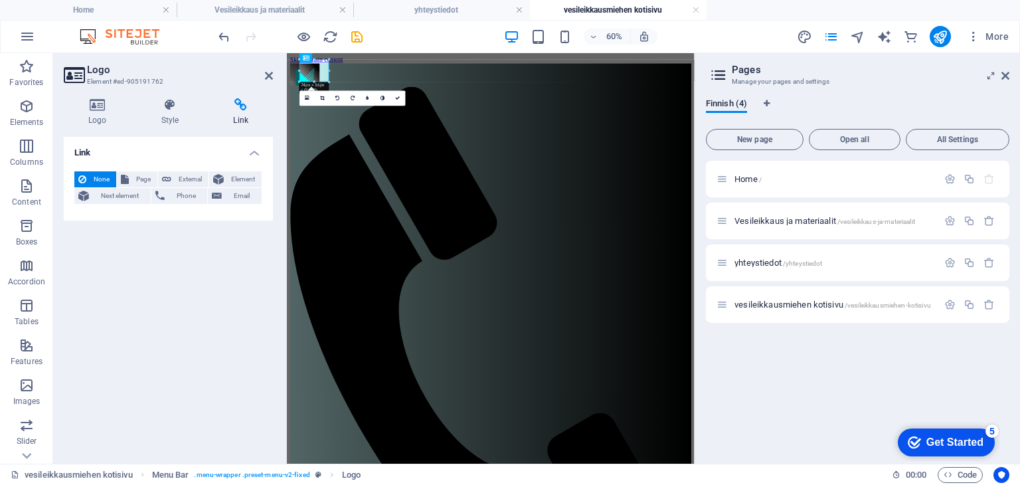
click at [254, 260] on div "Link None Page External Element Next element Phone Email Page Home Vesileikkaus…" at bounding box center [168, 295] width 209 height 316
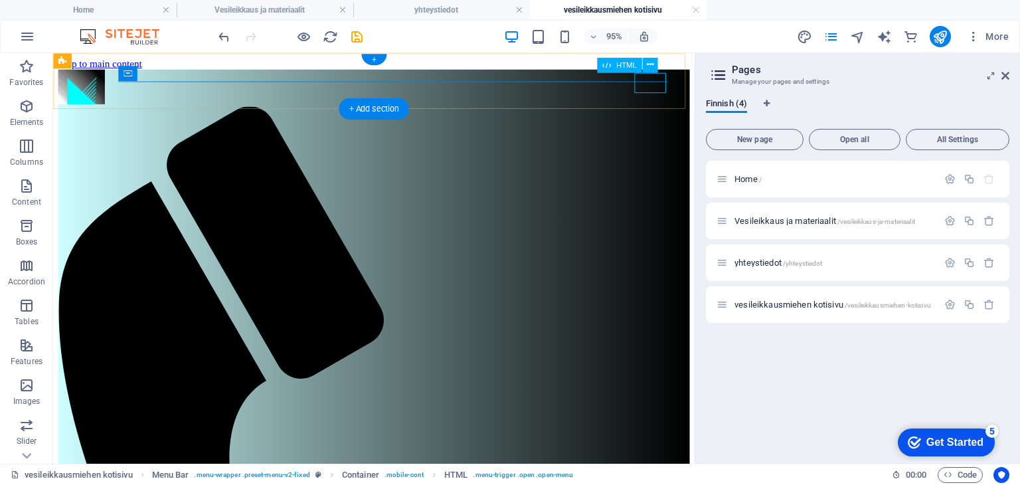
click at [649, 63] on icon at bounding box center [649, 64] width 7 height 13
click at [647, 64] on icon at bounding box center [649, 64] width 7 height 13
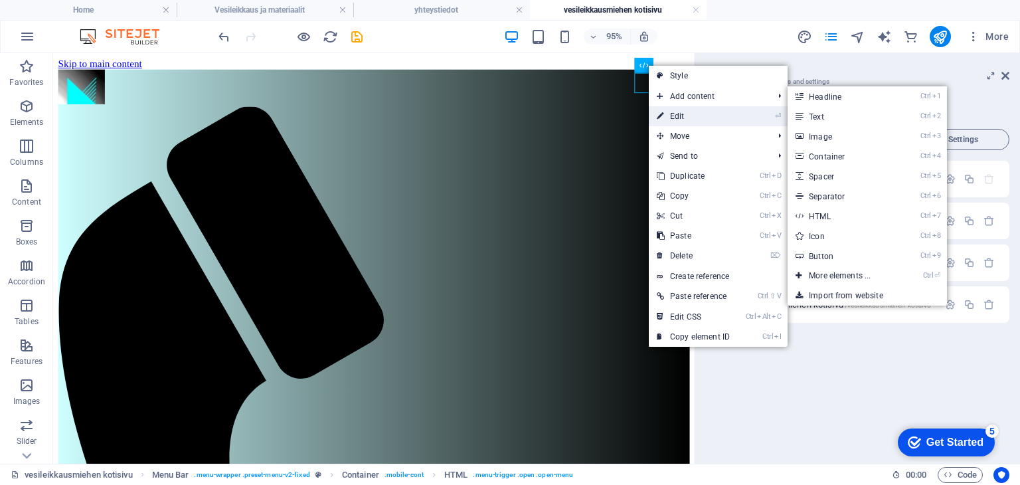
click at [678, 115] on link "⏎ Edit" at bounding box center [693, 116] width 89 height 20
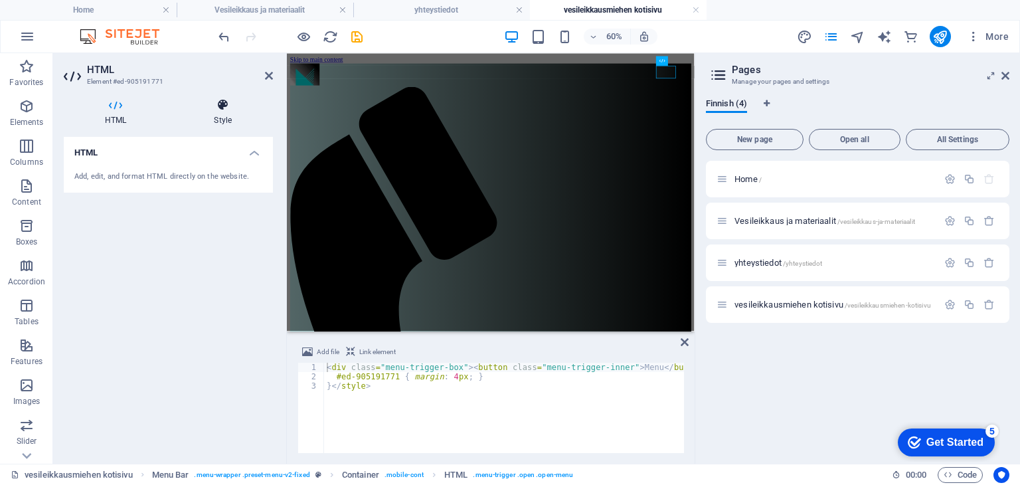
click at [222, 115] on h4 "Style" at bounding box center [223, 112] width 100 height 28
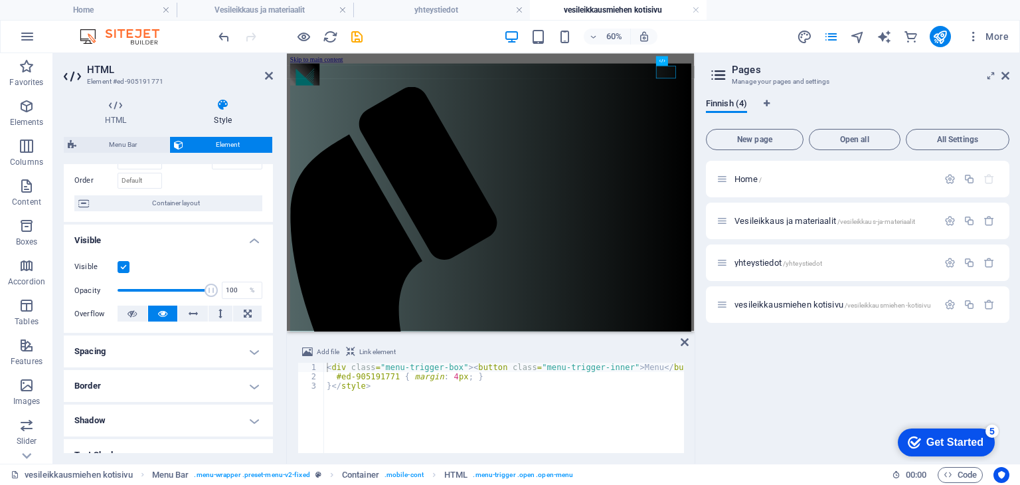
scroll to position [94, 0]
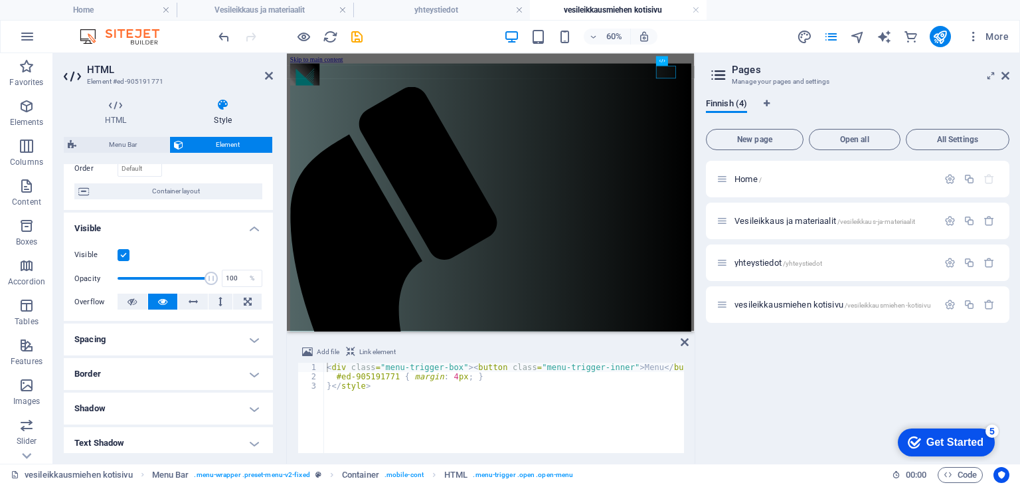
click at [260, 339] on h4 "Spacing" at bounding box center [168, 339] width 209 height 32
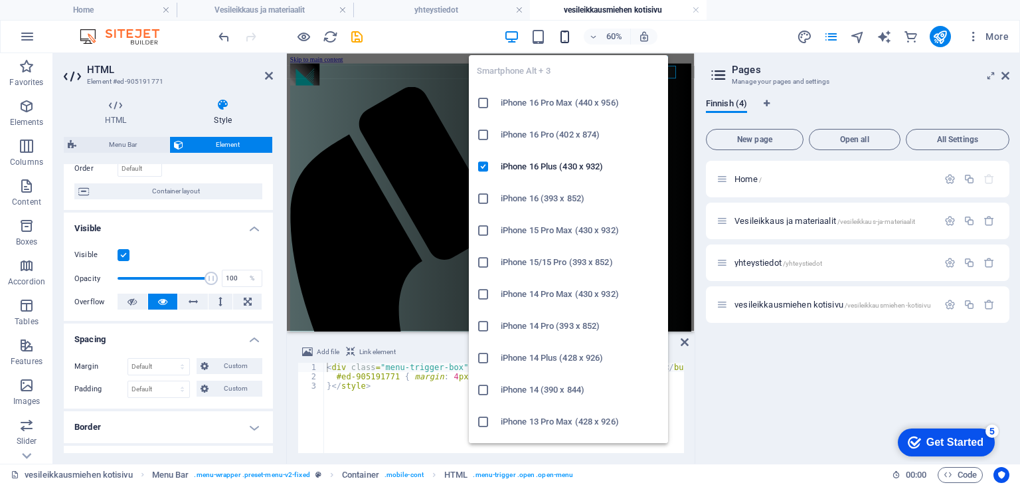
click at [563, 39] on icon "button" at bounding box center [564, 36] width 15 height 15
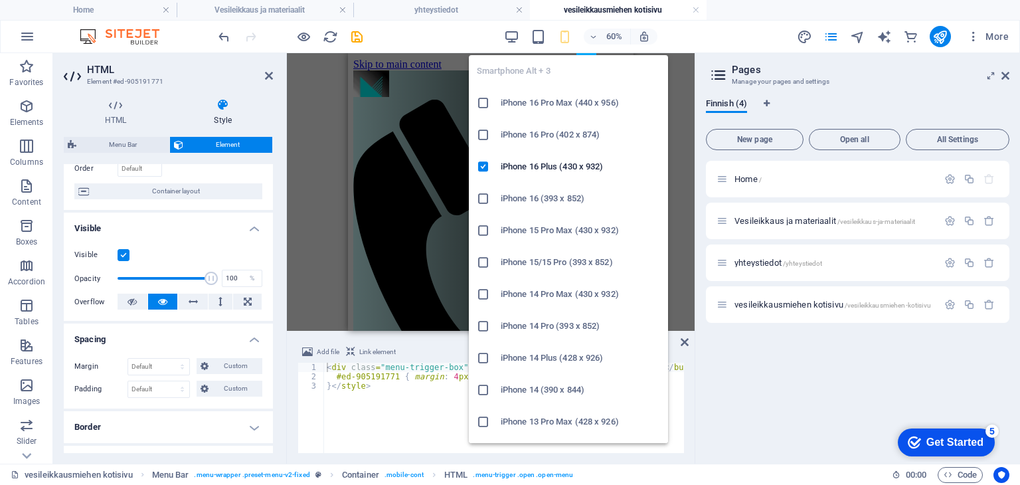
type input "4"
select select "px"
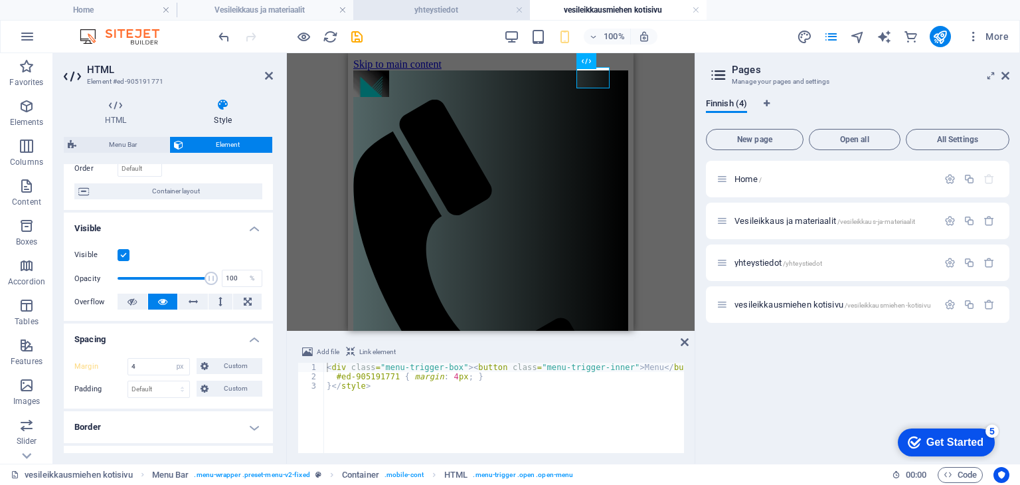
click at [462, 14] on h4 "yhteystiedot" at bounding box center [441, 10] width 177 height 15
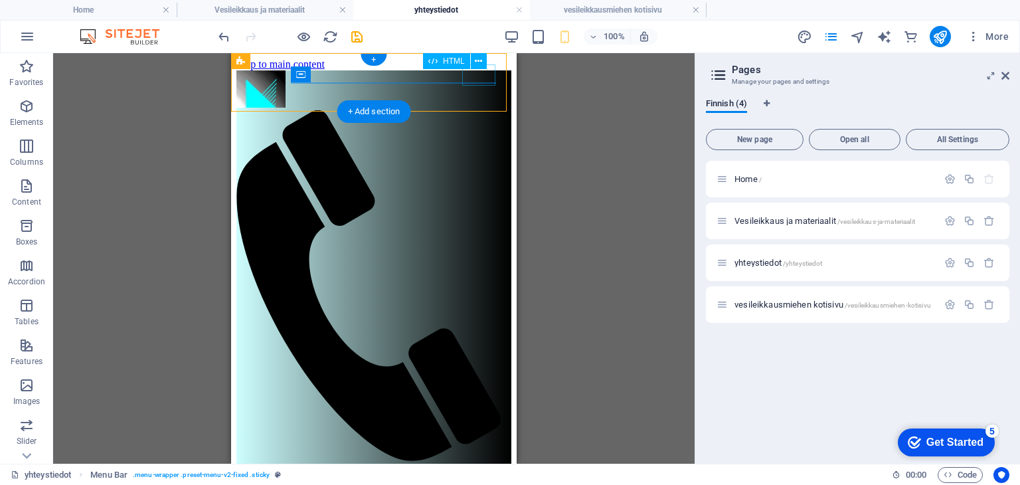
click at [475, 464] on div "Menu" at bounding box center [373, 471] width 275 height 14
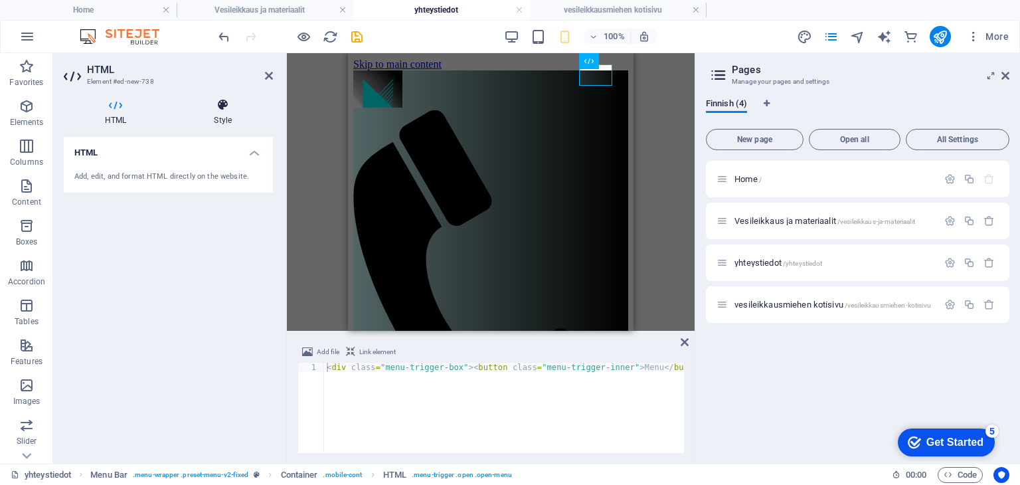
click at [232, 112] on h4 "Style" at bounding box center [223, 112] width 100 height 28
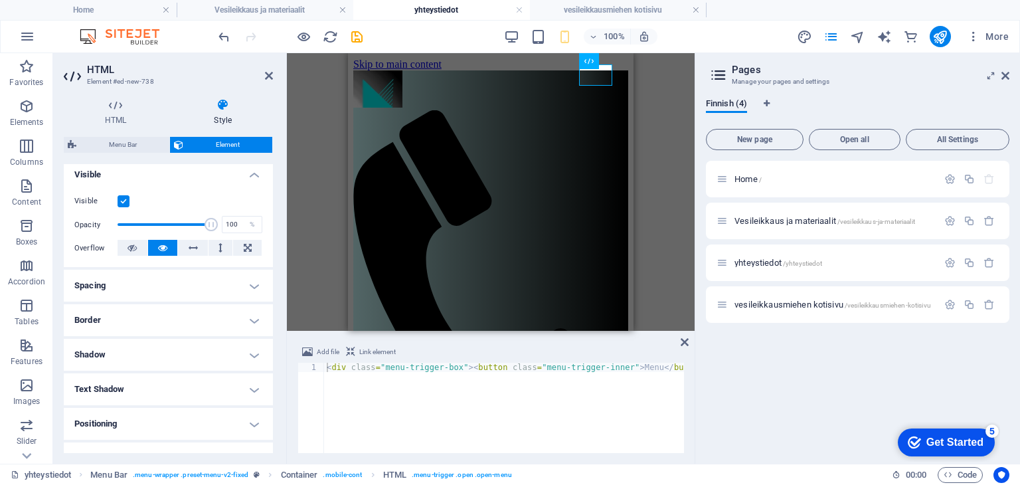
scroll to position [146, 0]
click at [246, 286] on h4 "Spacing" at bounding box center [168, 287] width 209 height 32
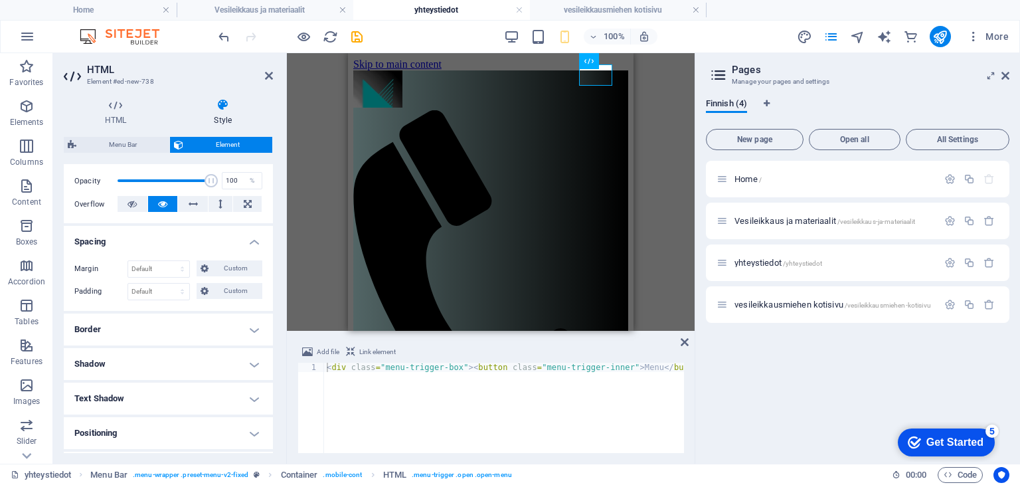
scroll to position [193, 0]
click at [608, 9] on h4 "vesileikkausmiehen kotisivu" at bounding box center [618, 10] width 177 height 15
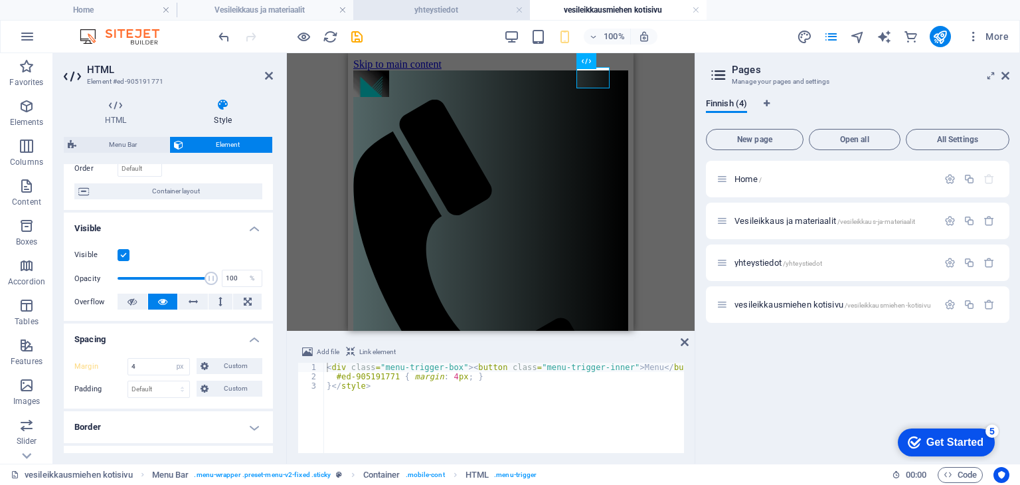
click at [459, 9] on h4 "yhteystiedot" at bounding box center [441, 10] width 177 height 15
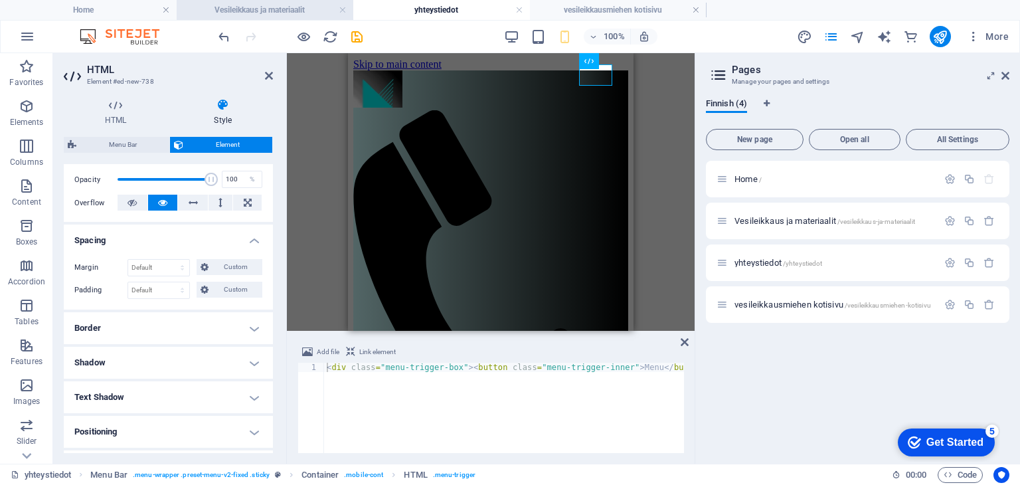
click at [317, 10] on h4 "Vesileikkaus ja materiaalit" at bounding box center [265, 10] width 177 height 15
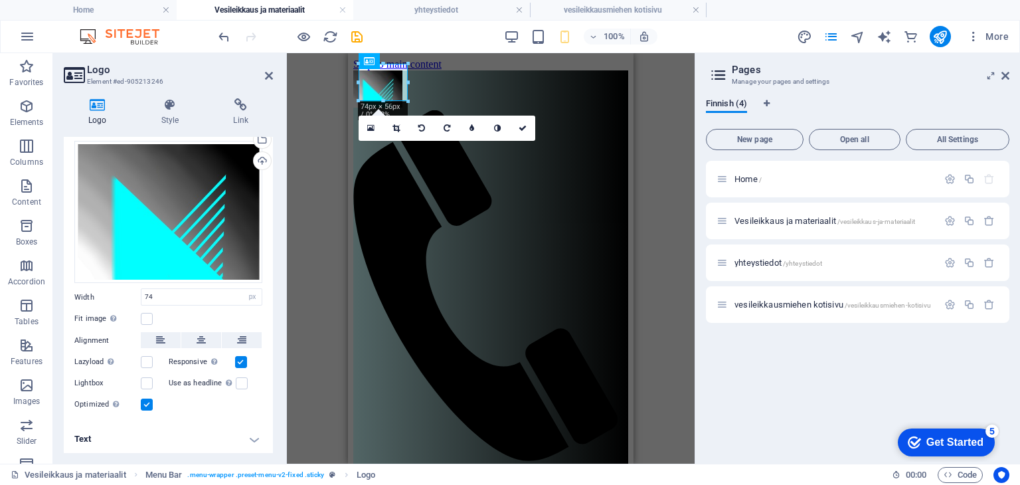
click at [319, 163] on div "H1 2 columns Container Menu Bar Menu Bar Logo 180 170 160 150 140 130 120 110 1…" at bounding box center [491, 258] width 408 height 410
click at [123, 14] on h4 "Home" at bounding box center [88, 10] width 177 height 15
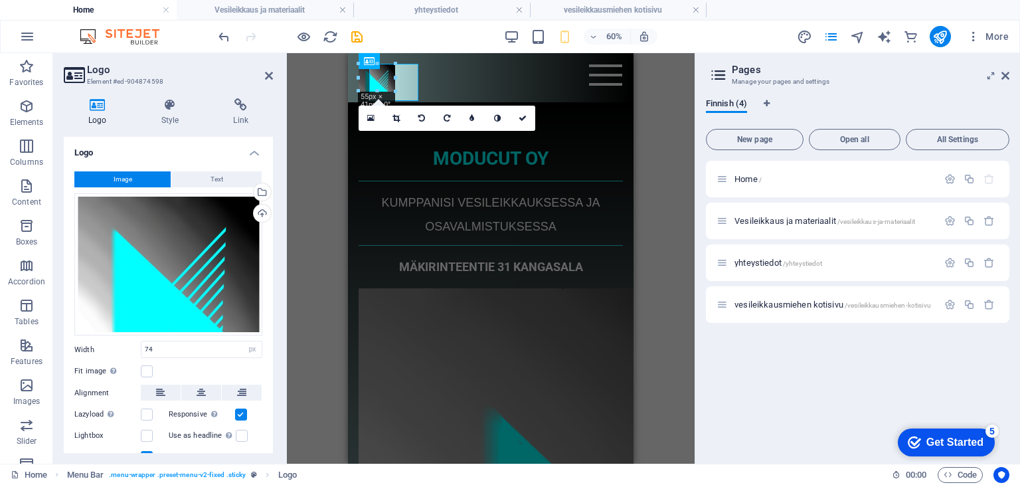
type input "55"
click at [521, 80] on div "Menu Etusivu Vesileikkaus ja materiaalit ole yhteydessä vesileikkausmiehen koti…" at bounding box center [491, 77] width 286 height 49
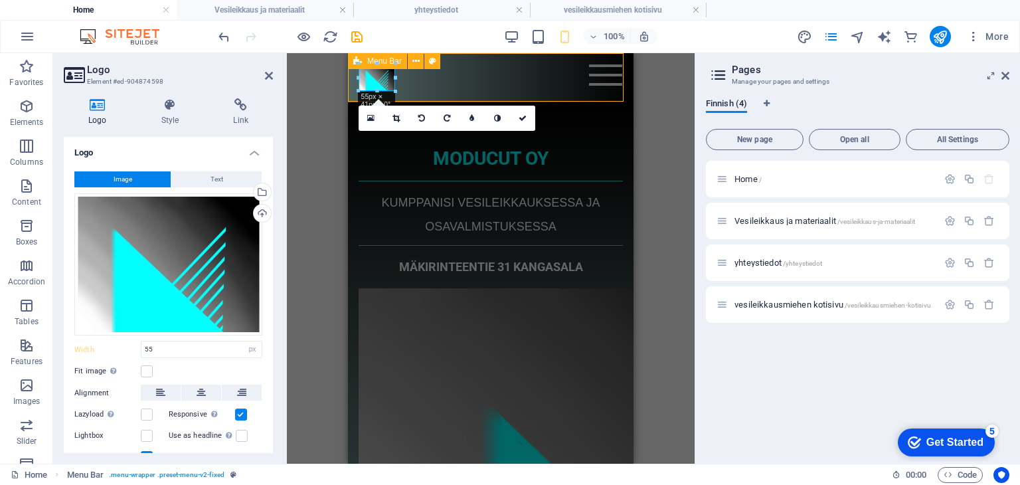
click at [521, 80] on div "Menu Etusivu Vesileikkaus ja materiaalit ole yhteydessä vesileikkausmiehen koti…" at bounding box center [491, 77] width 286 height 49
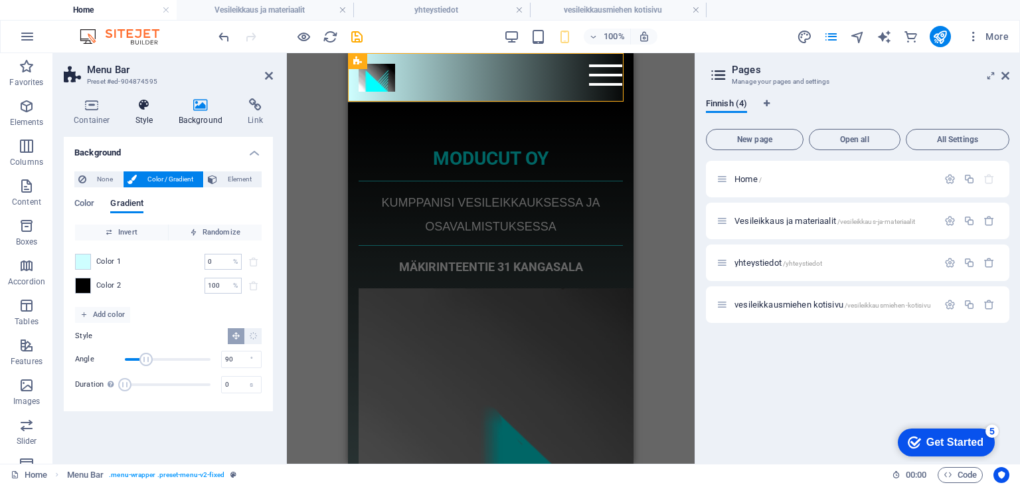
click at [146, 110] on icon at bounding box center [145, 104] width 38 height 13
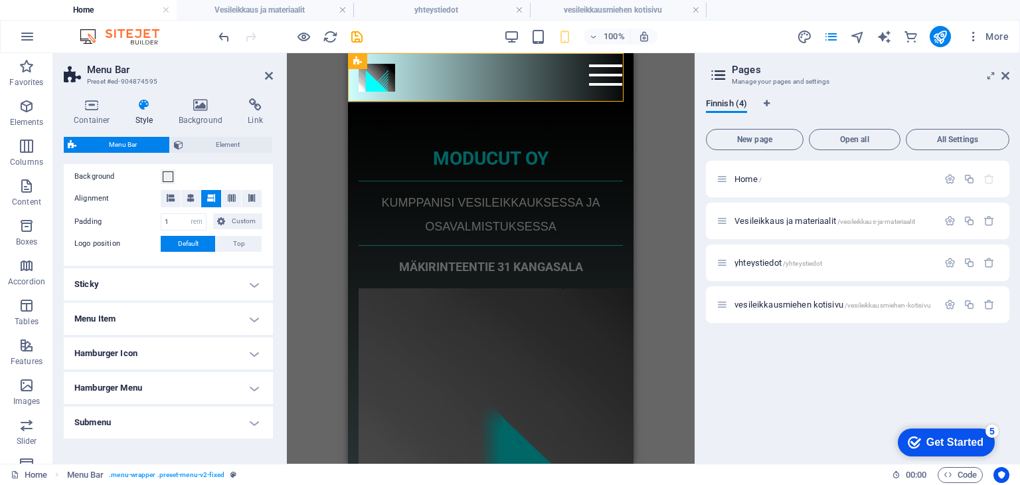
scroll to position [260, 0]
click at [170, 357] on h4 "Hamburger Icon" at bounding box center [168, 352] width 209 height 32
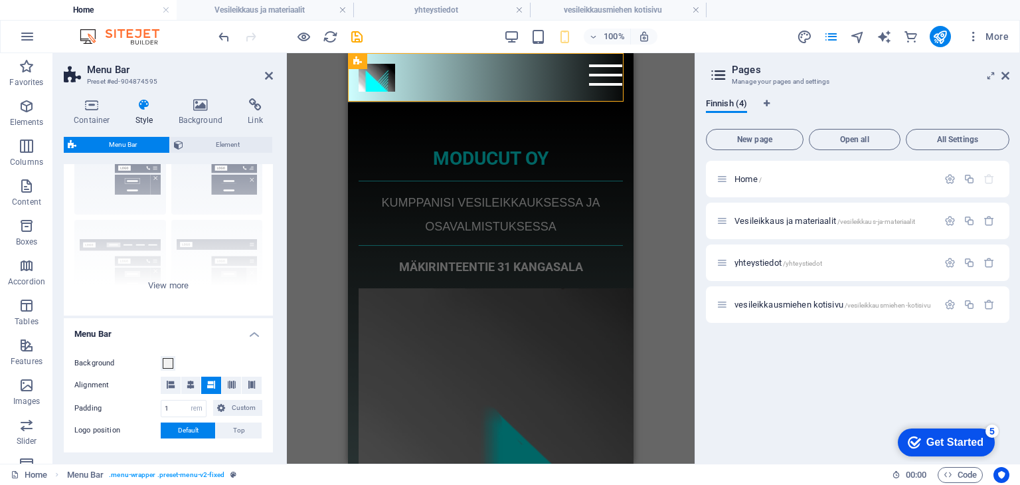
scroll to position [0, 0]
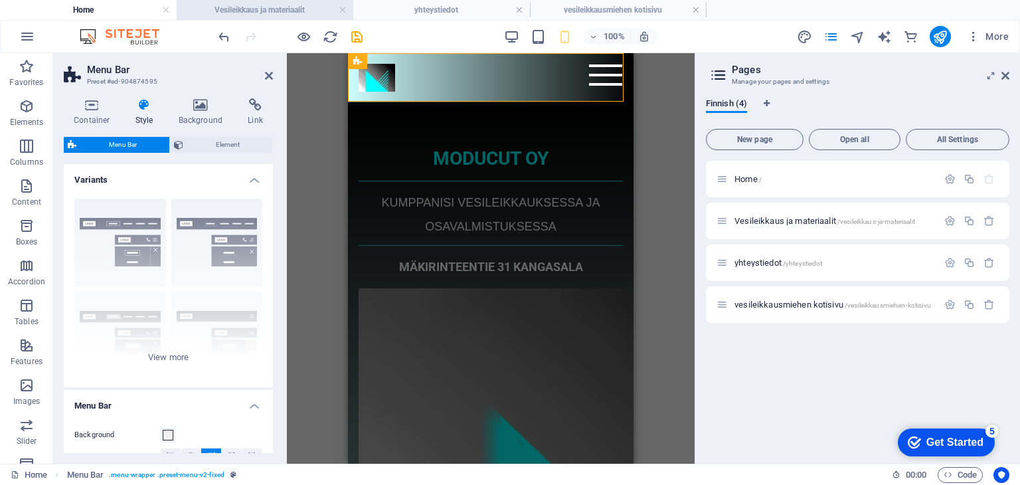
click at [268, 8] on h4 "Vesileikkaus ja materiaalit" at bounding box center [265, 10] width 177 height 15
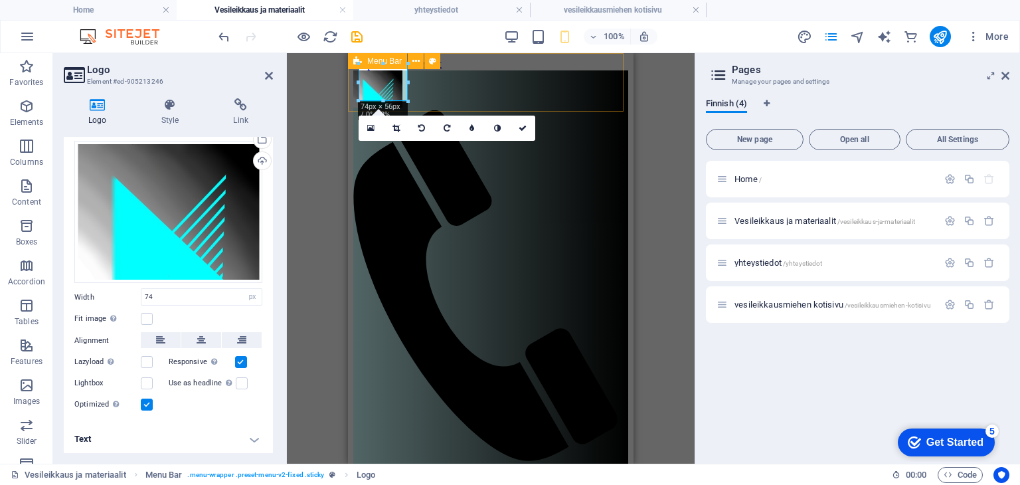
click at [452, 88] on div "Menu etusivu Vesileikkaus ja materiaalit Ota yhteyttä vesileikkausmiehen kotisi…" at bounding box center [490, 303] width 275 height 466
select select "rem"
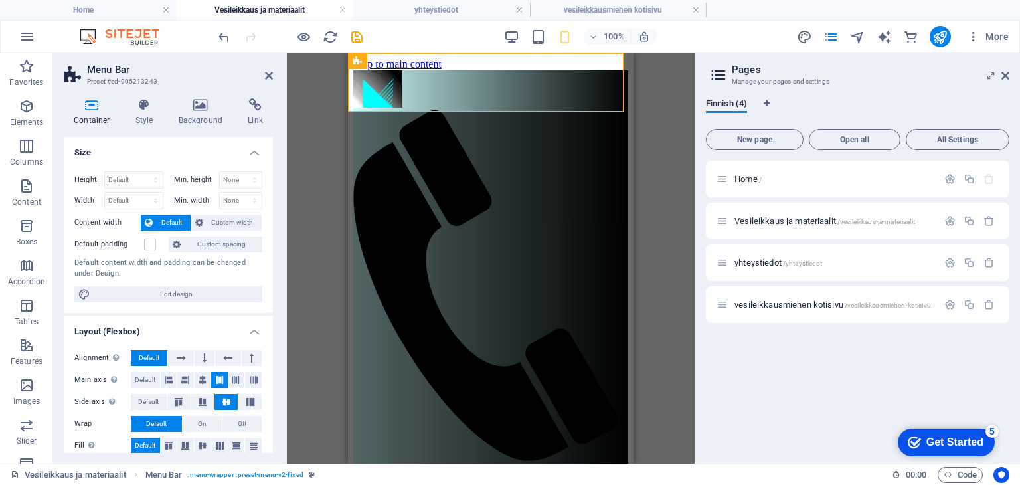
click at [269, 189] on div "Height Default px rem % vh vw Min. height None px rem % vh vw Width Default px …" at bounding box center [168, 237] width 209 height 152
click at [141, 106] on icon at bounding box center [145, 104] width 38 height 13
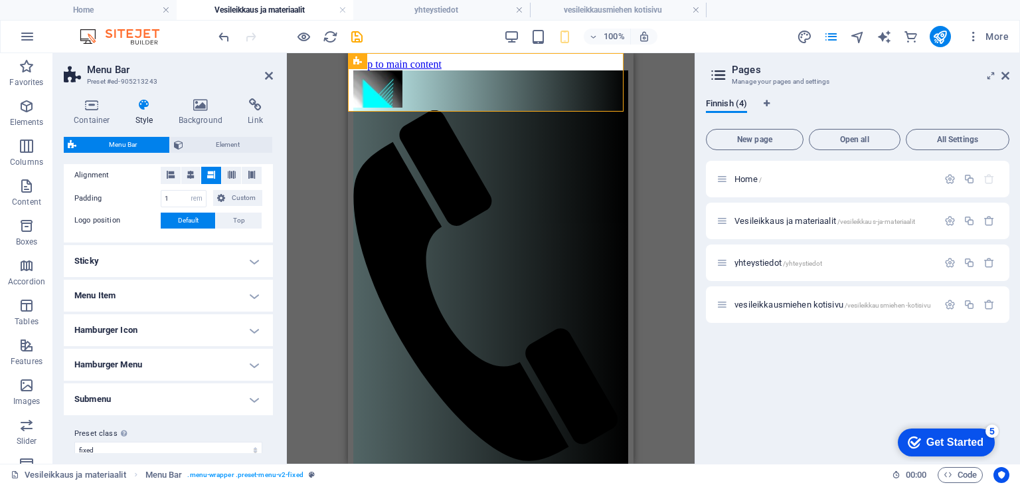
scroll to position [288, 0]
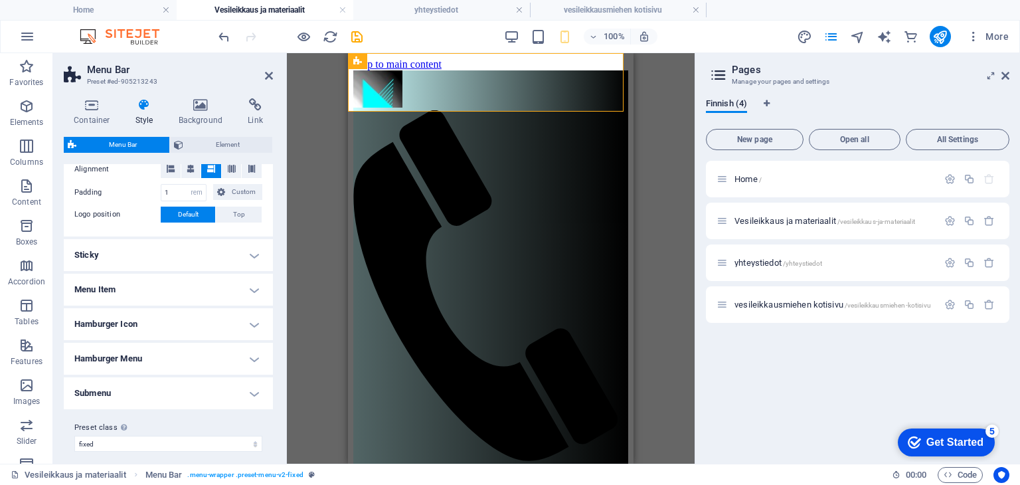
click at [243, 330] on h4 "Hamburger Icon" at bounding box center [168, 324] width 209 height 32
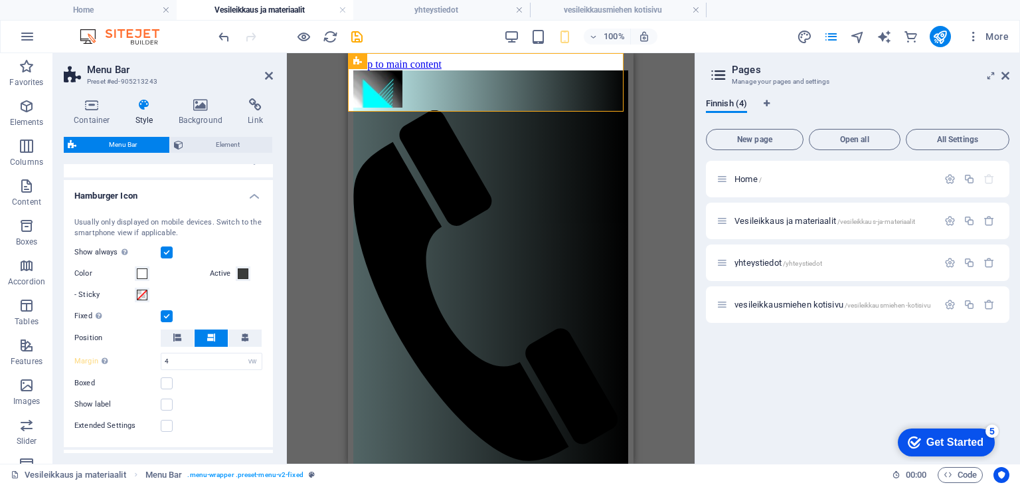
scroll to position [449, 0]
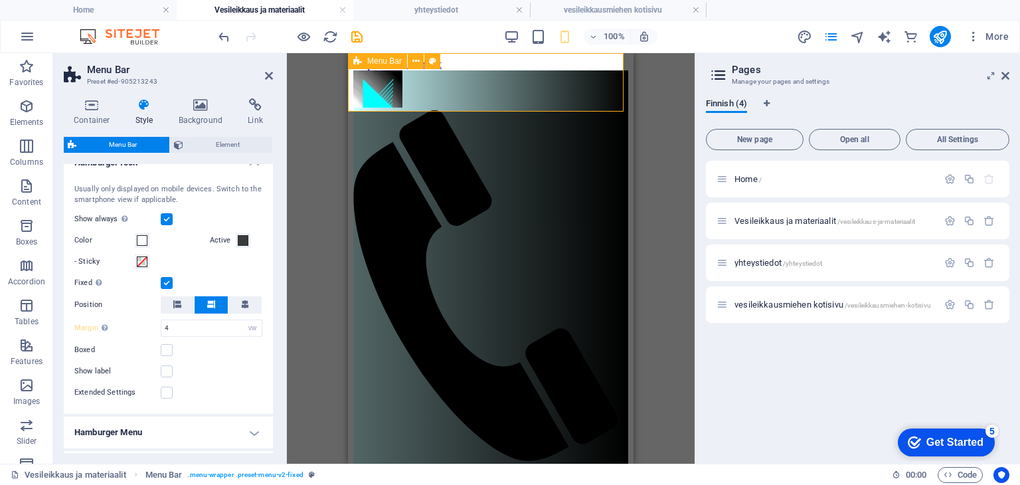
click at [507, 102] on div "Menu etusivu Vesileikkaus ja materiaalit Ota yhteyttä vesileikkausmiehen kotisi…" at bounding box center [490, 303] width 275 height 466
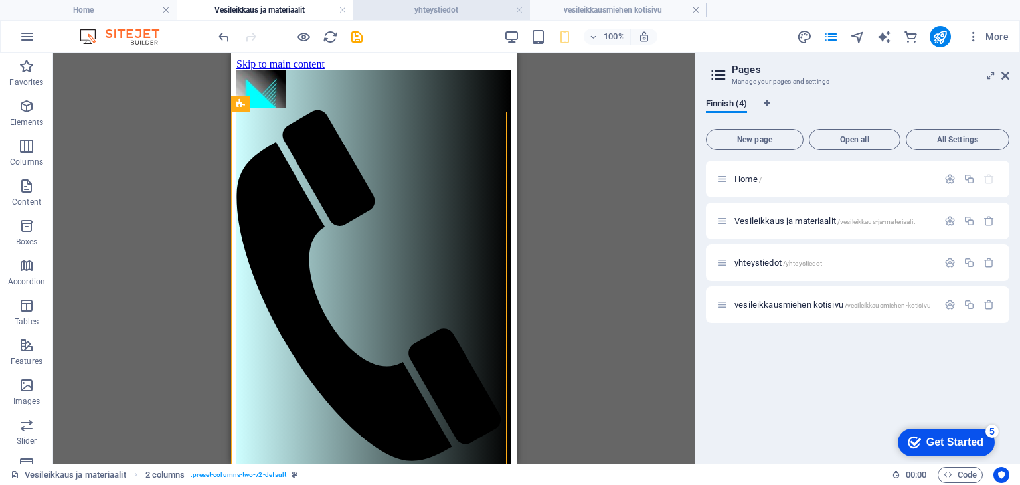
click at [443, 9] on h4 "yhteystiedot" at bounding box center [441, 10] width 177 height 15
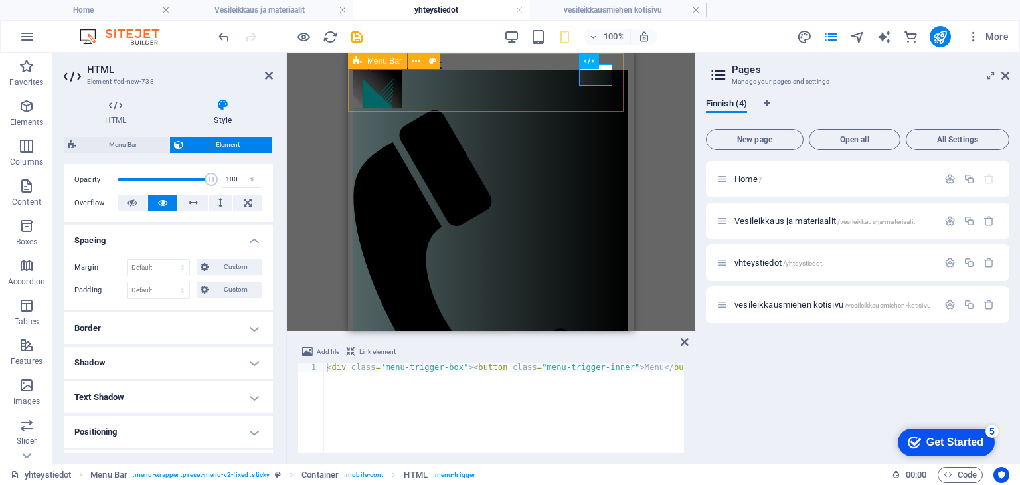
click at [474, 80] on div "Menu Etusivu Vesileikkaus ja materiaalit Ole yhteydessä Vesileikkausmiehen koti…" at bounding box center [490, 303] width 275 height 466
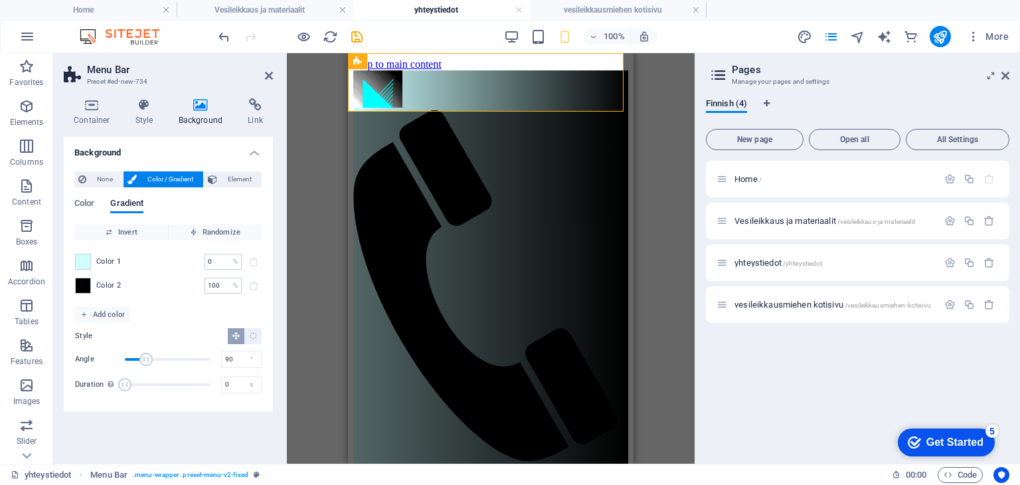
drag, startPoint x: 272, startPoint y: 271, endPoint x: 268, endPoint y: 360, distance: 89.1
click at [268, 360] on div "None Color / Gradient Element Stretch background to full-width Color overlay Pl…" at bounding box center [168, 286] width 209 height 250
drag, startPoint x: 146, startPoint y: 358, endPoint x: 102, endPoint y: 353, distance: 44.1
click at [102, 353] on div "Angle 0 °" at bounding box center [168, 359] width 187 height 20
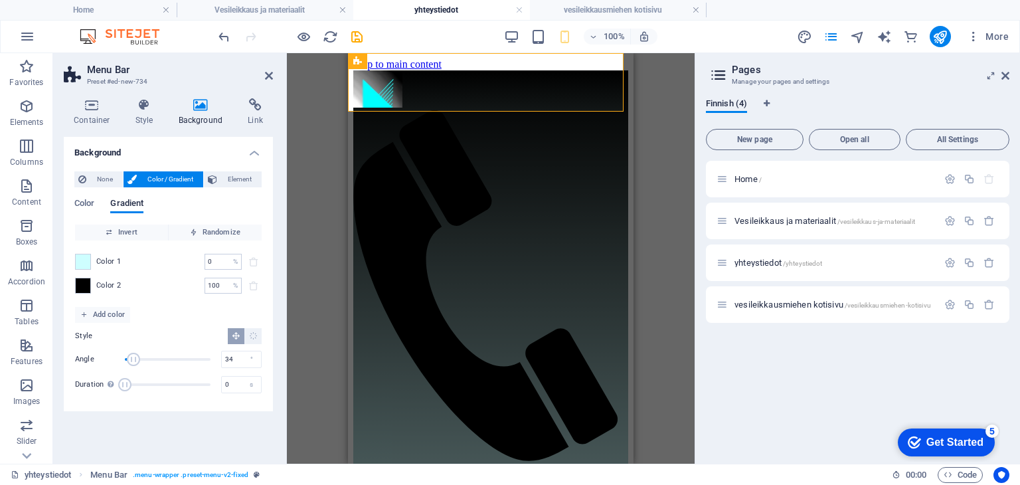
drag, startPoint x: 123, startPoint y: 357, endPoint x: 133, endPoint y: 357, distance: 10.0
click at [133, 357] on span "Angle" at bounding box center [133, 359] width 13 height 13
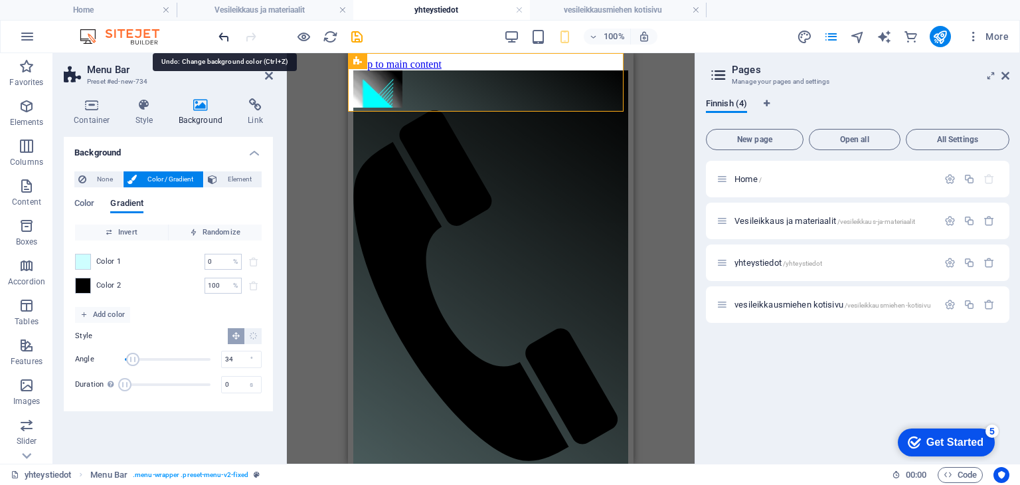
click at [223, 37] on icon "undo" at bounding box center [223, 36] width 15 height 15
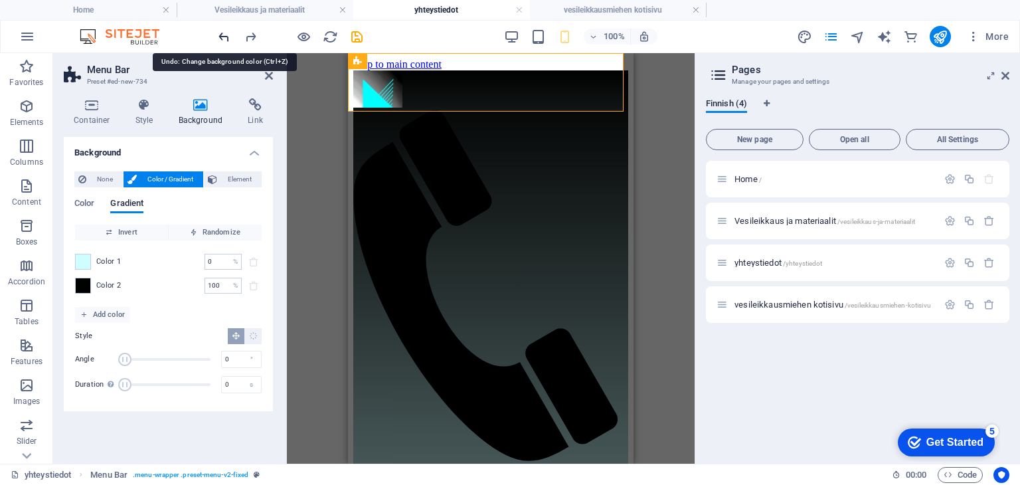
click at [223, 37] on icon "undo" at bounding box center [223, 36] width 15 height 15
type input "90"
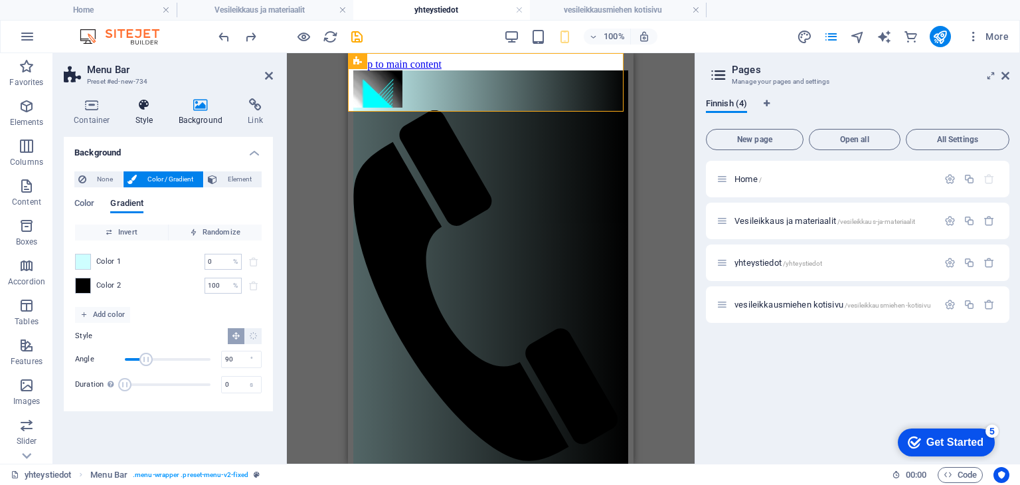
click at [152, 107] on icon at bounding box center [145, 104] width 38 height 13
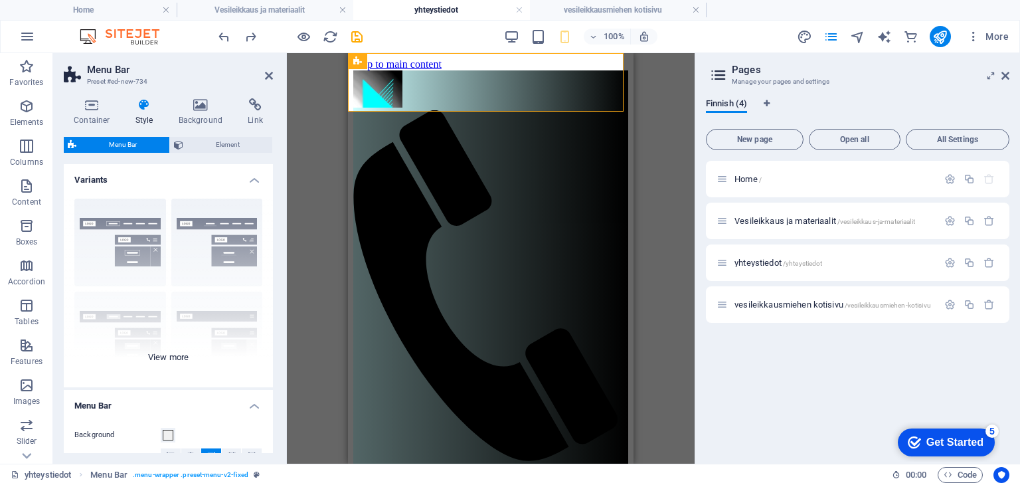
drag, startPoint x: 270, startPoint y: 189, endPoint x: 267, endPoint y: 258, distance: 69.8
click at [267, 258] on div "Border Centered Default Fixed Loki Trigger Wide XXL" at bounding box center [168, 287] width 209 height 199
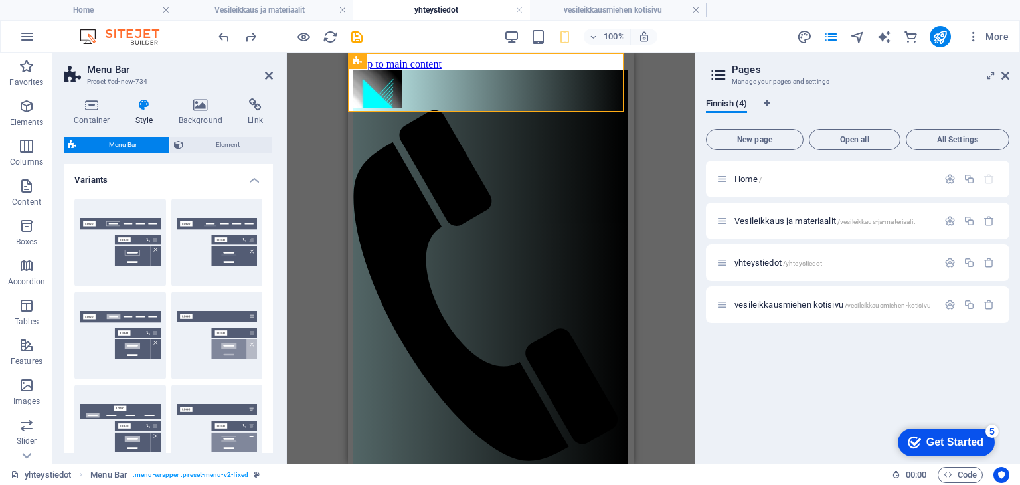
drag, startPoint x: 274, startPoint y: 262, endPoint x: 267, endPoint y: 288, distance: 26.7
click at [266, 297] on div "Container Style Background Link Size Height Default px rem % vh vw Min. height …" at bounding box center [168, 276] width 230 height 376
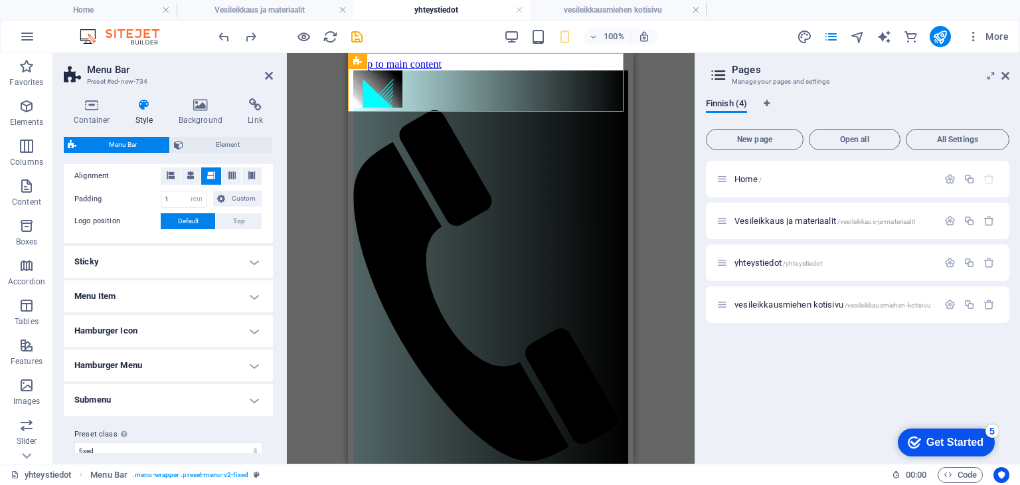
scroll to position [485, 0]
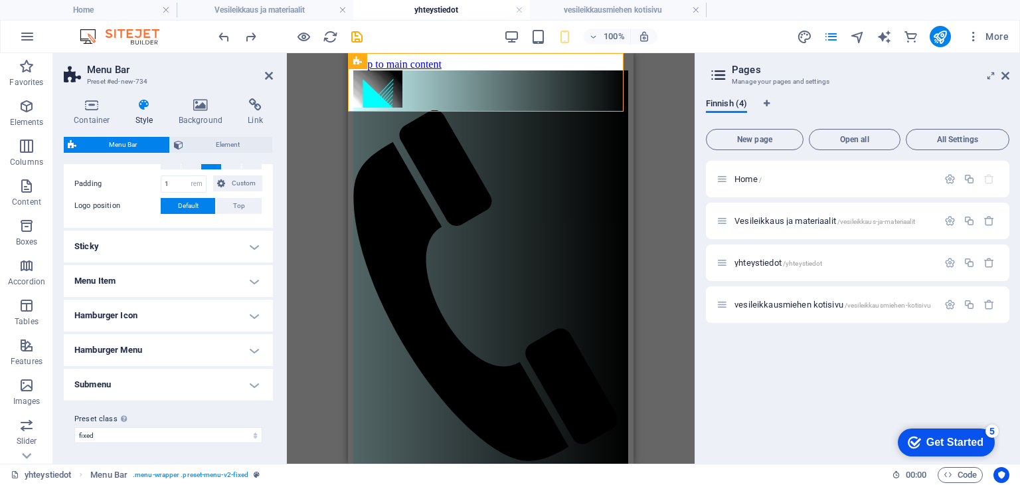
click at [202, 320] on h4 "Hamburger Icon" at bounding box center [168, 316] width 209 height 32
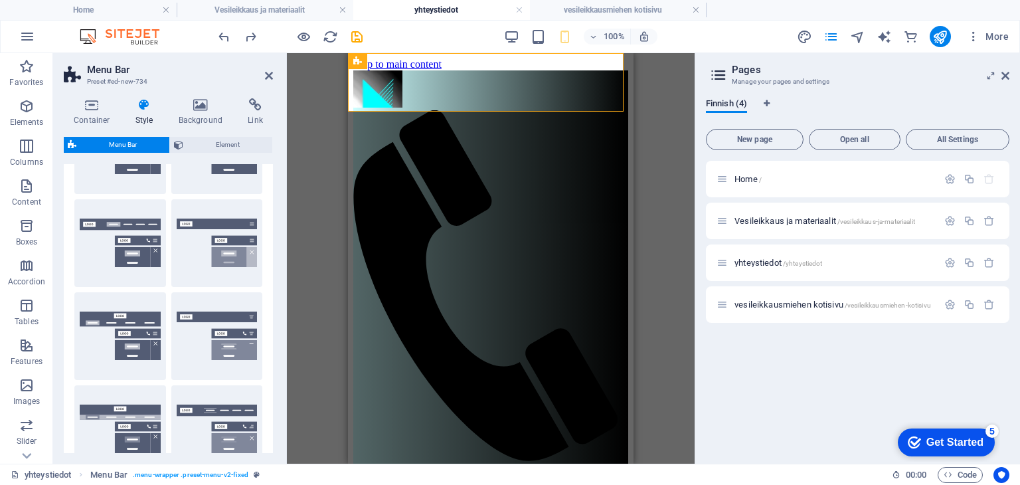
scroll to position [0, 0]
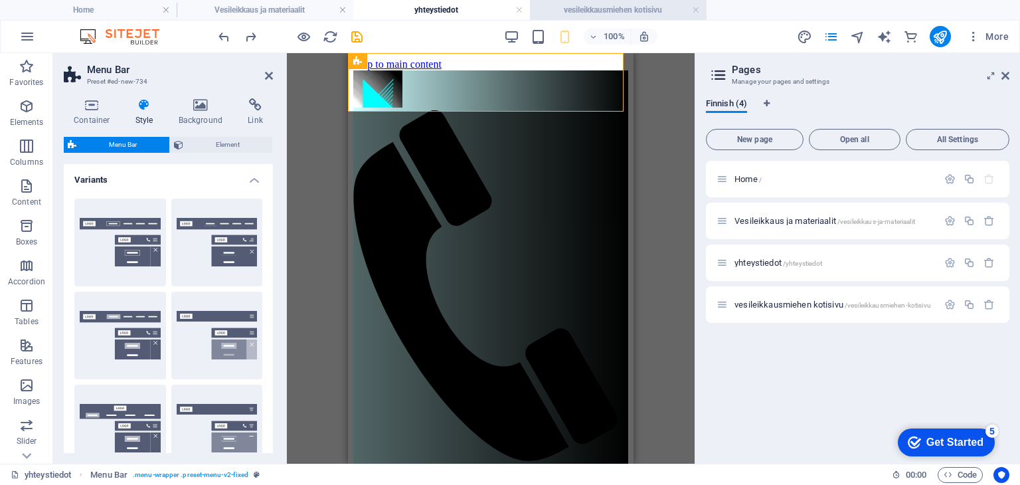
click at [576, 9] on h4 "vesileikkausmiehen kotisivu" at bounding box center [618, 10] width 177 height 15
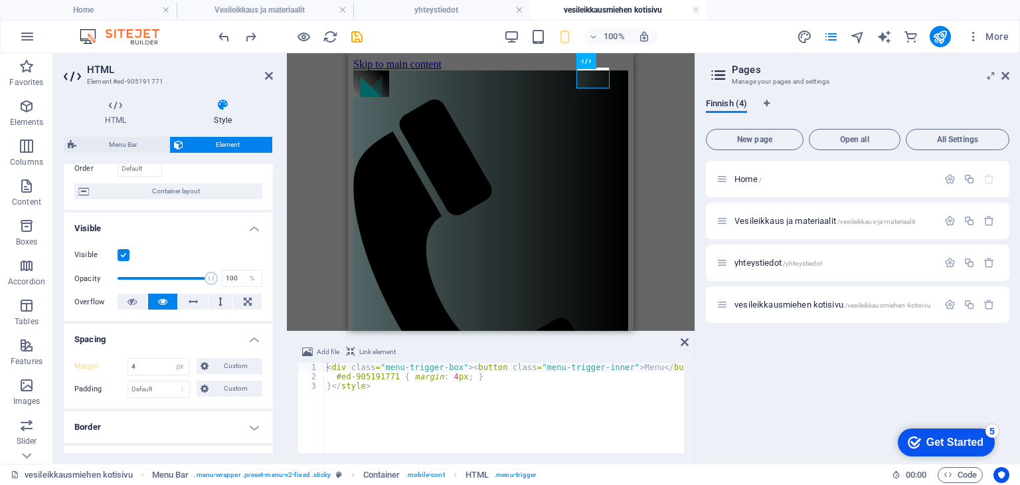
drag, startPoint x: 270, startPoint y: 259, endPoint x: 268, endPoint y: 277, distance: 18.0
click at [268, 277] on div "Visible Opacity 100 % Overflow" at bounding box center [168, 278] width 209 height 84
drag, startPoint x: 273, startPoint y: 274, endPoint x: 276, endPoint y: 337, distance: 63.8
click at [276, 337] on div "HTML Style HTML Add, edit, and format HTML directly on the website. Menu Bar El…" at bounding box center [168, 276] width 230 height 376
drag, startPoint x: 274, startPoint y: 325, endPoint x: 274, endPoint y: 356, distance: 30.5
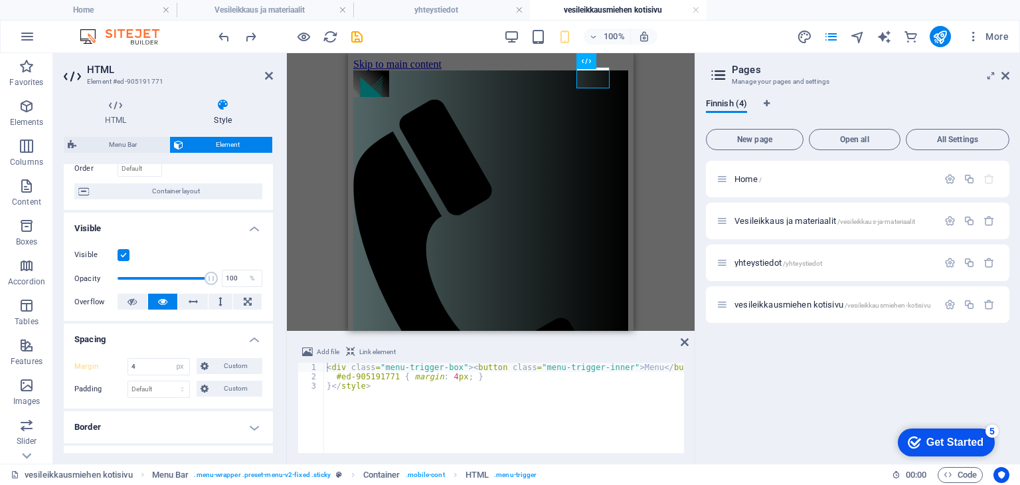
click at [274, 356] on div "HTML Style HTML Add, edit, and format HTML directly on the website. Menu Bar El…" at bounding box center [168, 276] width 230 height 376
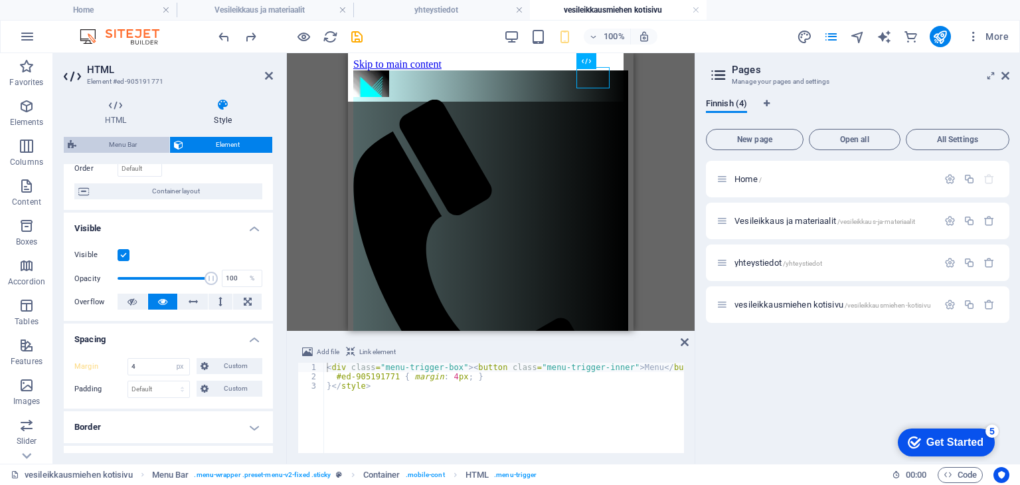
click at [113, 143] on span "Menu Bar" at bounding box center [122, 145] width 85 height 16
select select "rem"
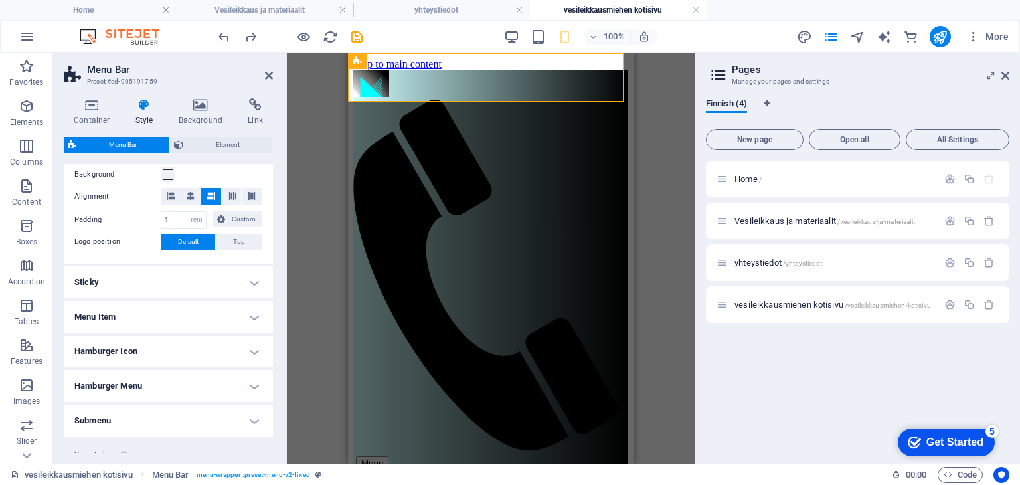
scroll to position [262, 0]
click at [213, 353] on h4 "Hamburger Icon" at bounding box center [168, 350] width 209 height 32
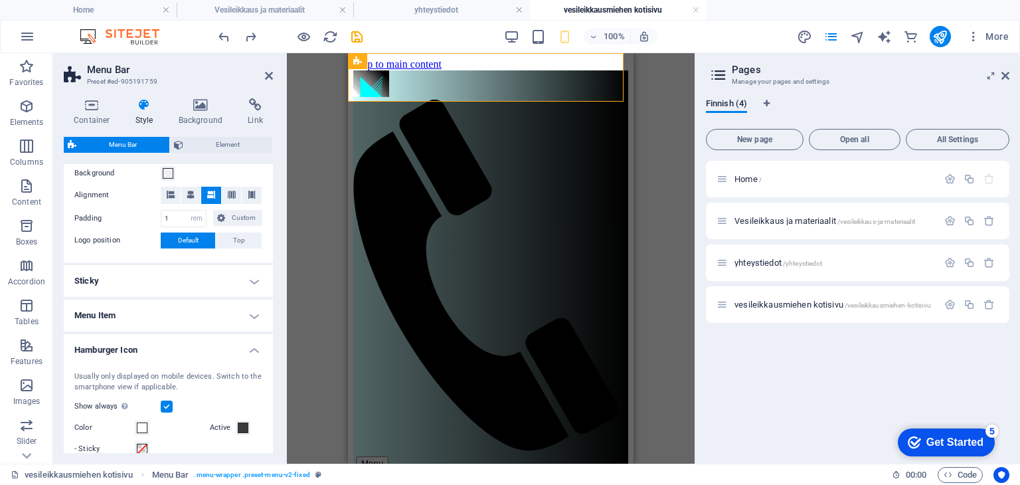
drag, startPoint x: 269, startPoint y: 311, endPoint x: 266, endPoint y: 361, distance: 49.9
click at [266, 361] on ul "Menu Bar Background Alignment Padding 1 px rem % vh vw Custom Custom 1 px rem %…" at bounding box center [168, 399] width 209 height 542
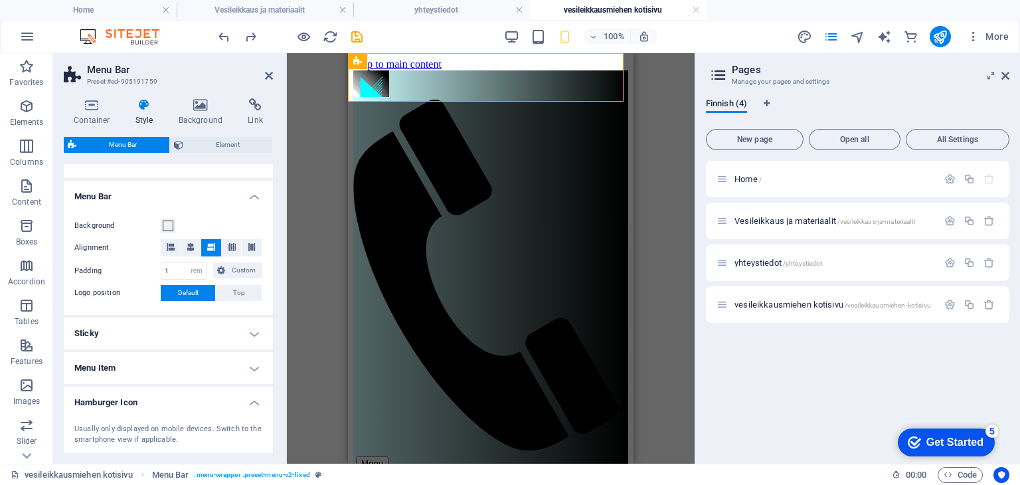
scroll to position [0, 0]
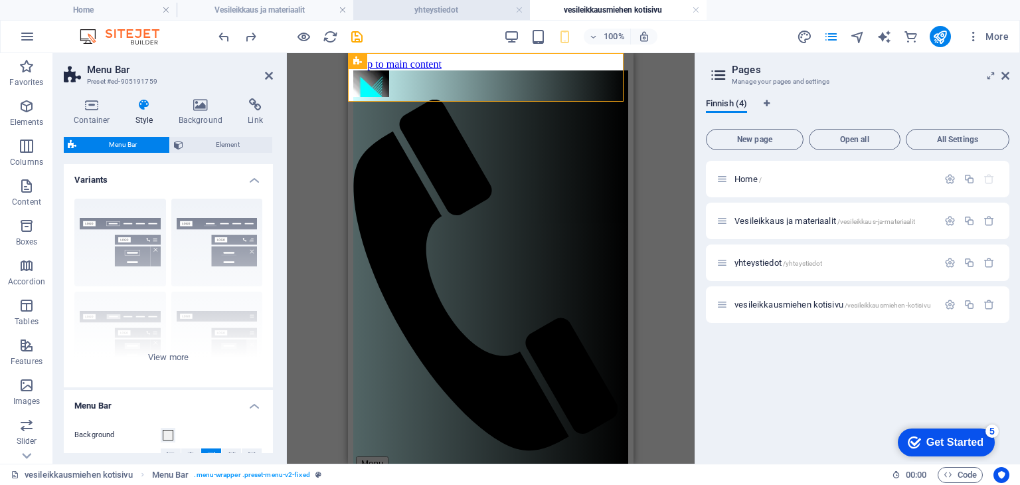
click at [446, 7] on h4 "yhteystiedot" at bounding box center [441, 10] width 177 height 15
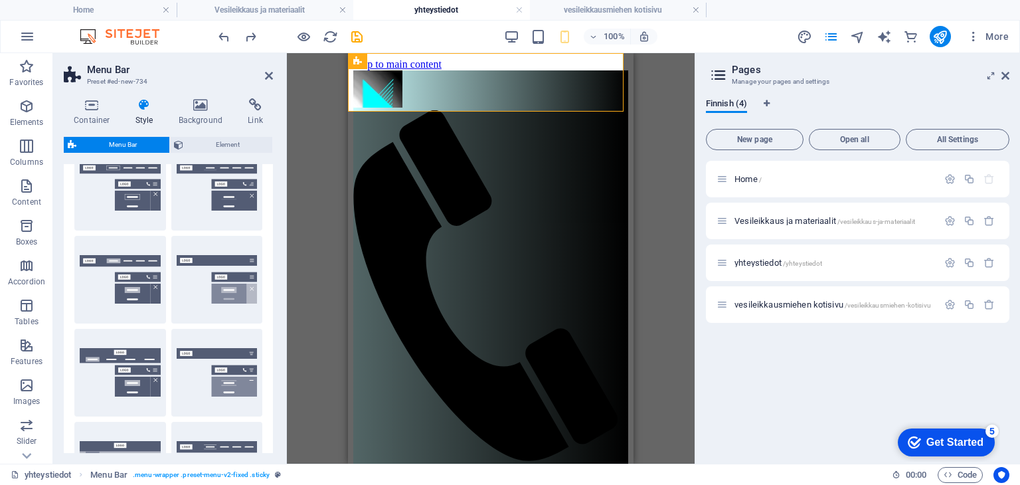
scroll to position [43, 0]
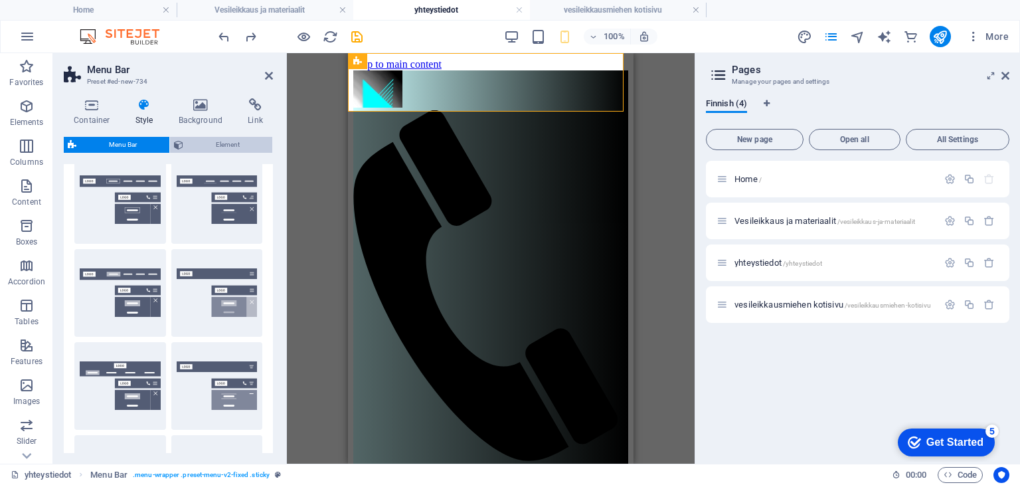
click at [220, 139] on span "Element" at bounding box center [227, 145] width 81 height 16
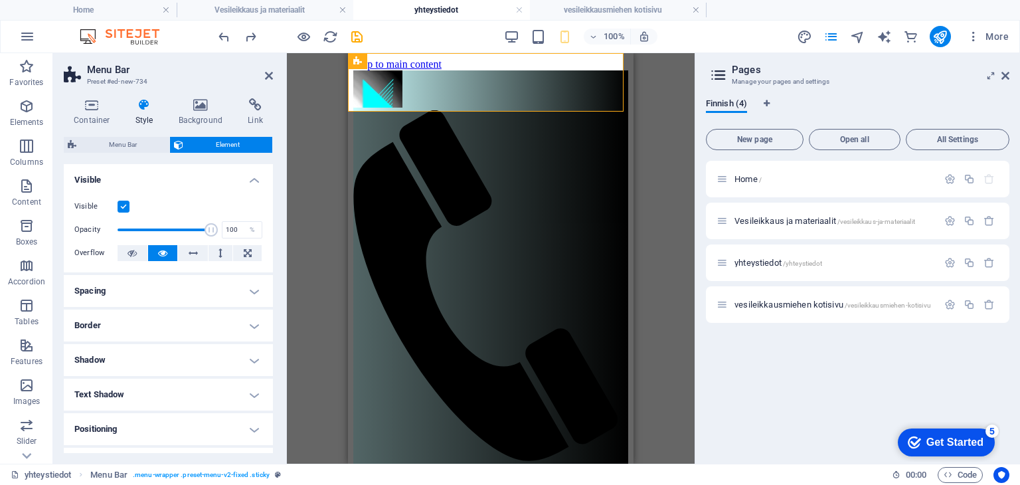
click at [152, 293] on h4 "Spacing" at bounding box center [168, 291] width 209 height 32
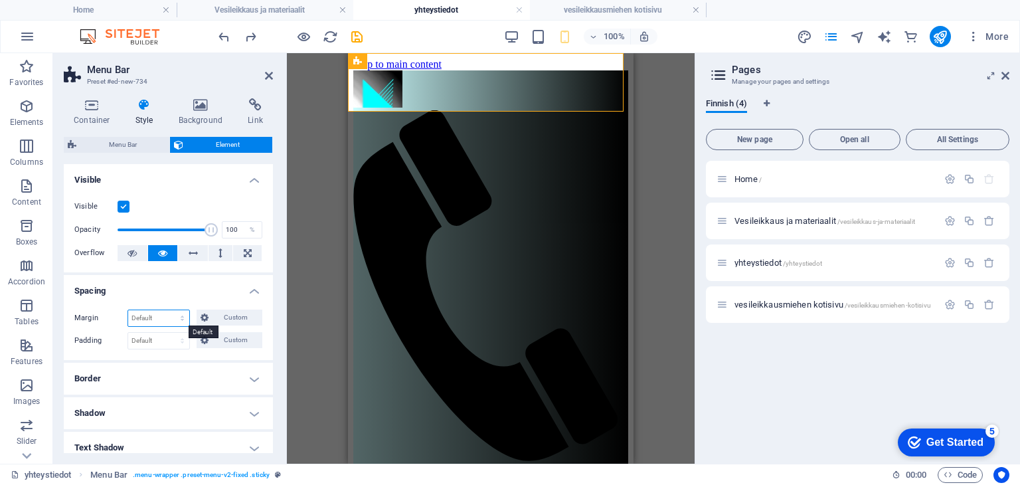
click at [163, 315] on select "Default auto px % rem vw vh Custom" at bounding box center [158, 318] width 61 height 16
select select "px"
click at [169, 310] on select "Default auto px % rem vw vh Custom" at bounding box center [158, 318] width 61 height 16
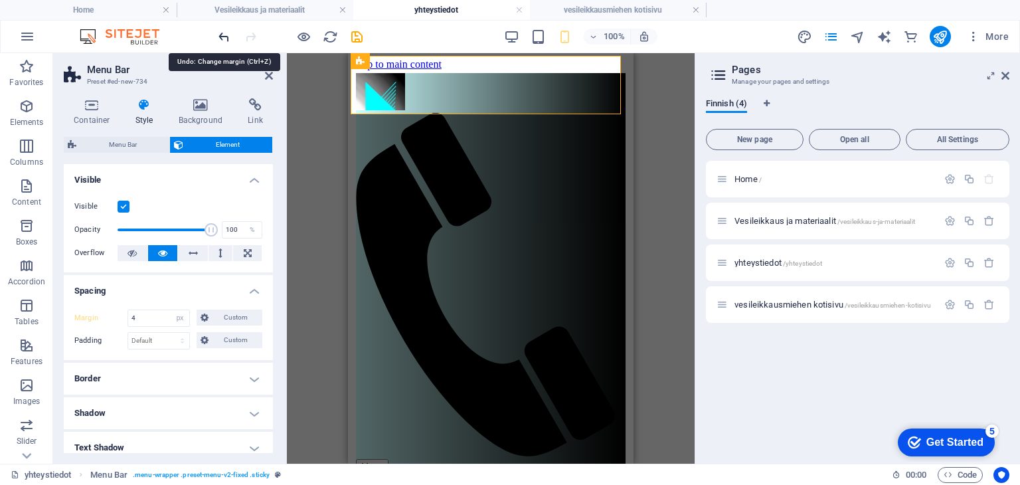
click at [225, 35] on icon "undo" at bounding box center [223, 36] width 15 height 15
type input "0"
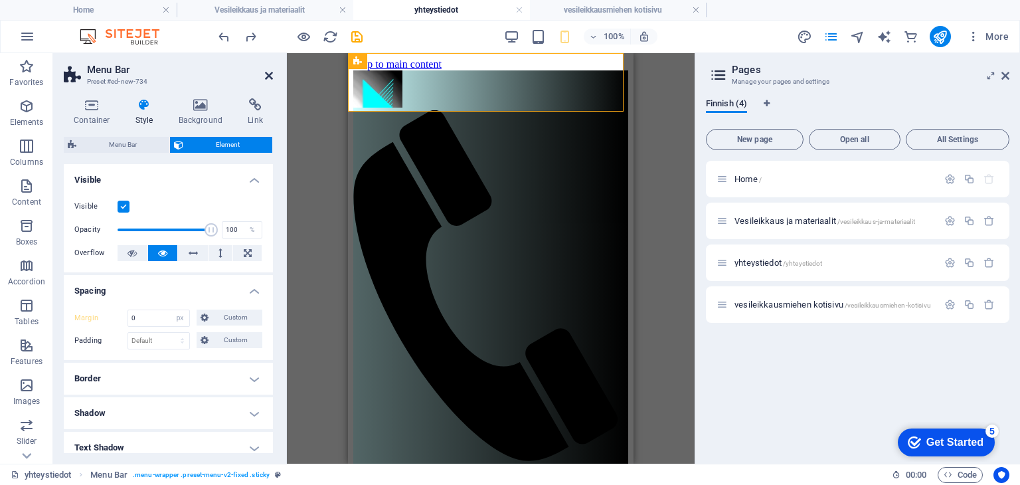
click at [268, 78] on icon at bounding box center [269, 75] width 8 height 11
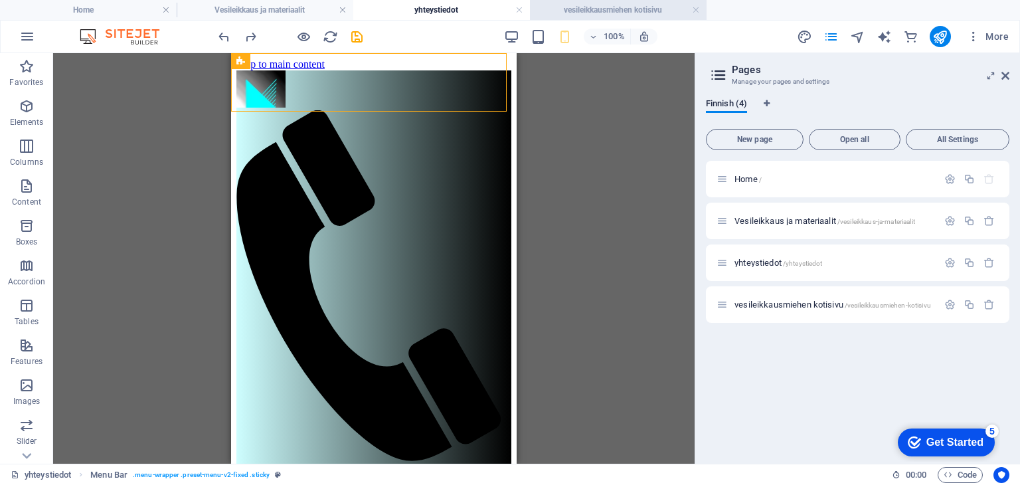
click at [592, 11] on h4 "vesileikkausmiehen kotisivu" at bounding box center [618, 10] width 177 height 15
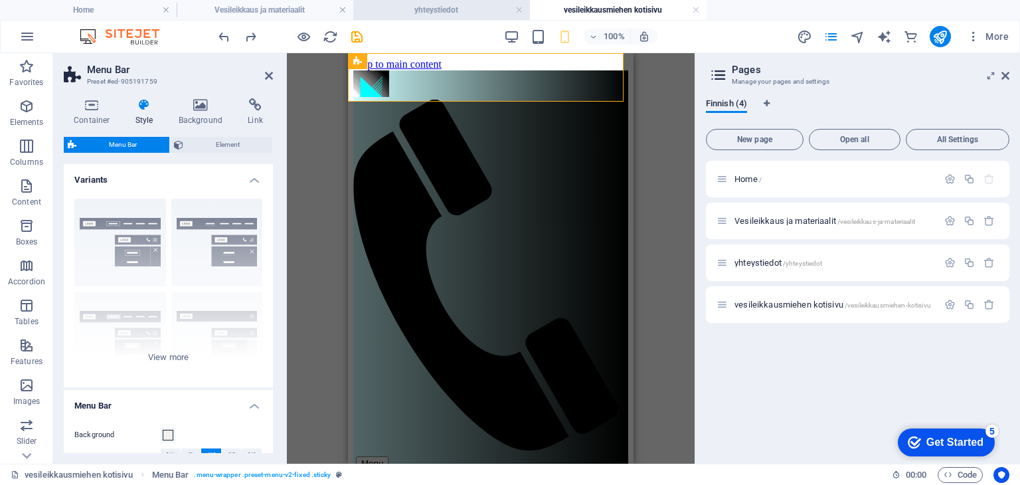
click at [446, 6] on h4 "yhteystiedot" at bounding box center [441, 10] width 177 height 15
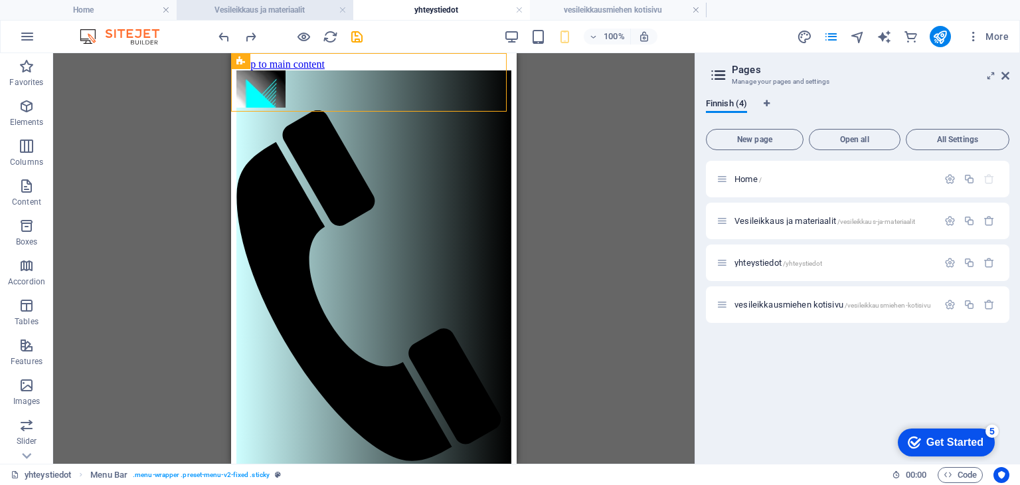
click at [301, 13] on h4 "Vesileikkaus ja materiaalit" at bounding box center [265, 10] width 177 height 15
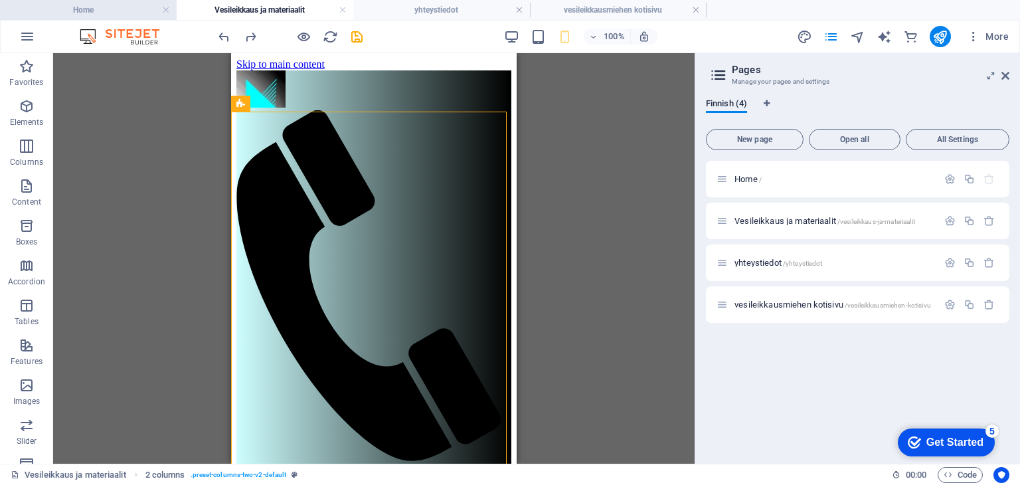
click at [122, 15] on h4 "Home" at bounding box center [88, 10] width 177 height 15
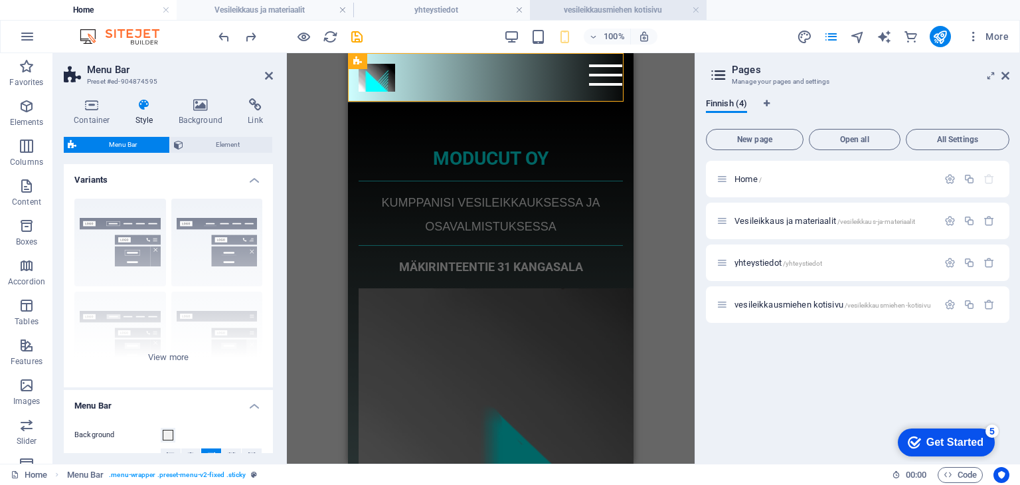
click at [643, 9] on h4 "vesileikkausmiehen kotisivu" at bounding box center [618, 10] width 177 height 15
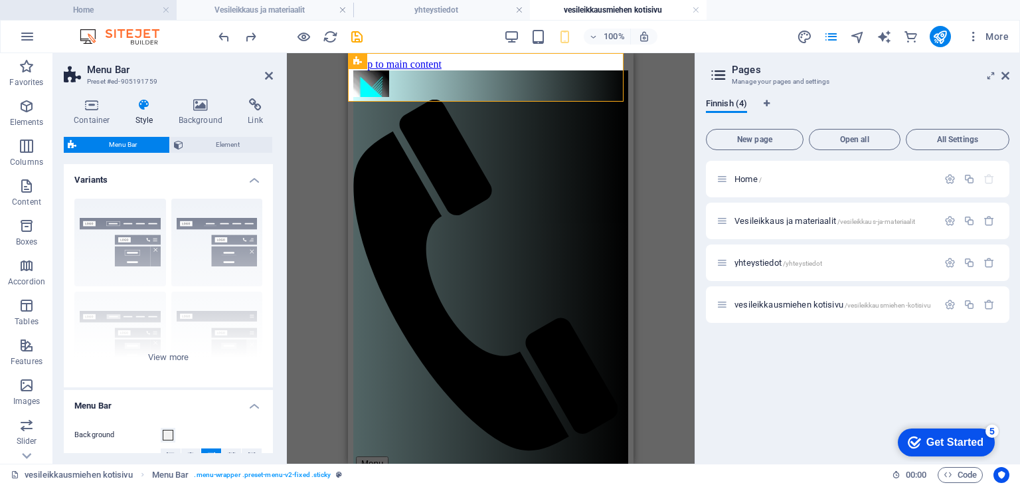
click at [133, 11] on h4 "Home" at bounding box center [88, 10] width 177 height 15
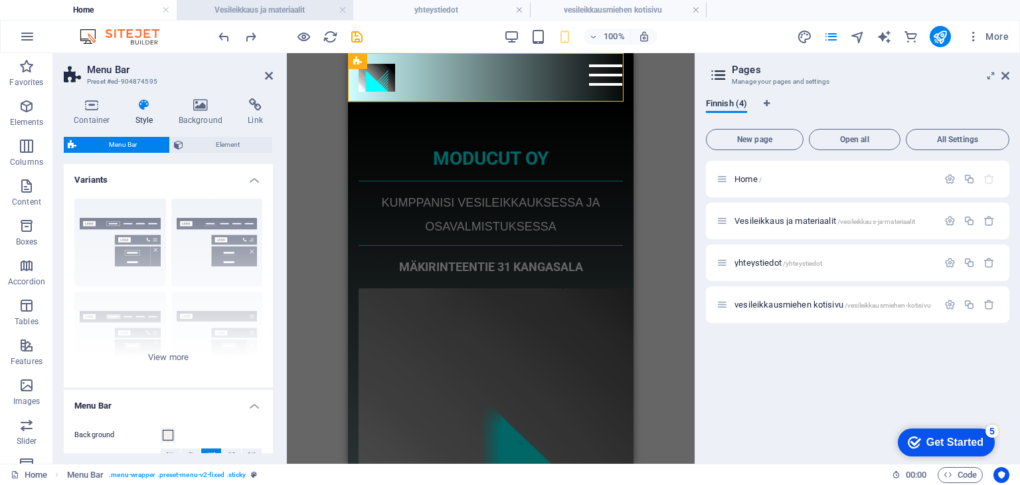
click at [262, 7] on h4 "Vesileikkaus ja materiaalit" at bounding box center [265, 10] width 177 height 15
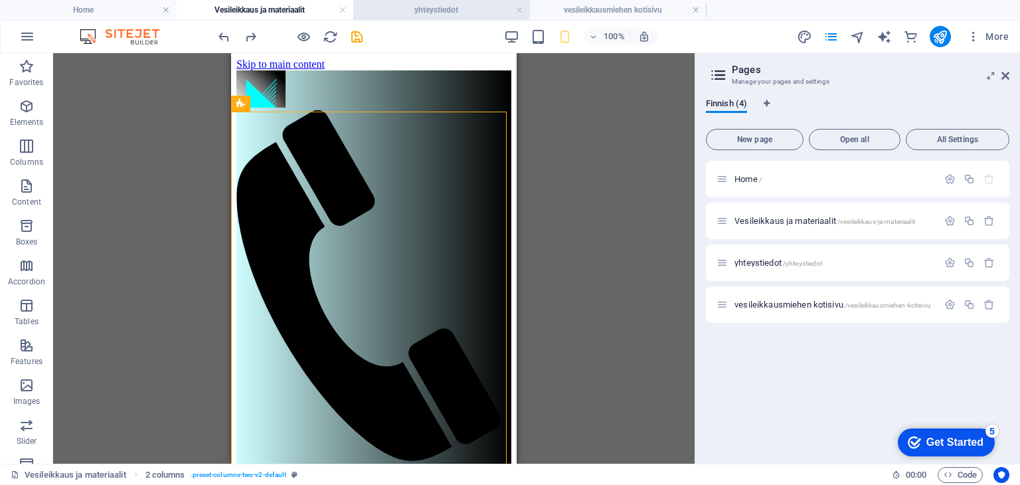
click at [429, 11] on h4 "yhteystiedot" at bounding box center [441, 10] width 177 height 15
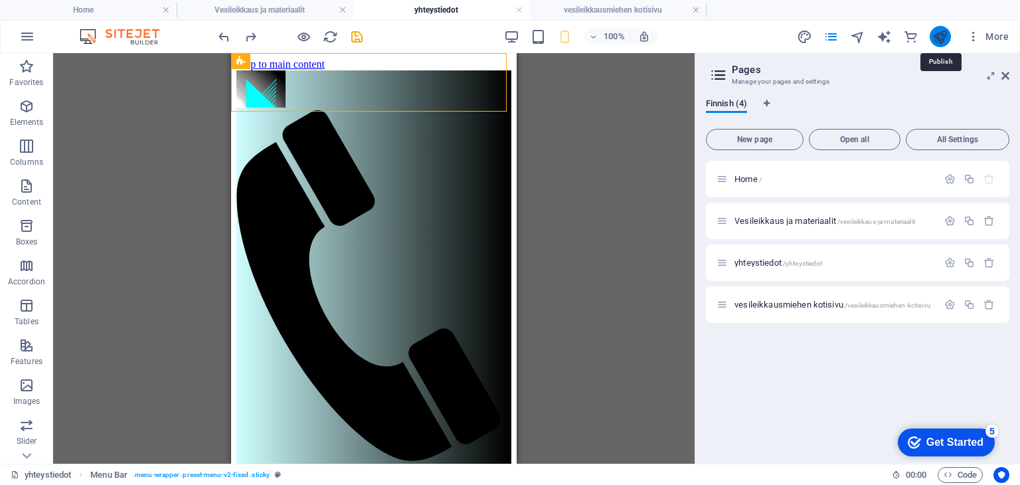
click at [940, 37] on icon "publish" at bounding box center [939, 36] width 15 height 15
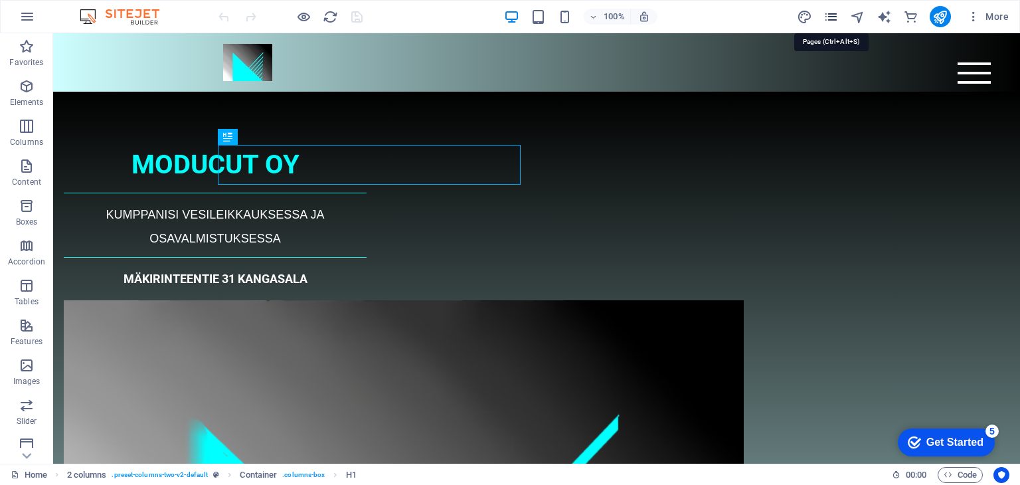
click at [837, 21] on icon "pages" at bounding box center [830, 16] width 15 height 15
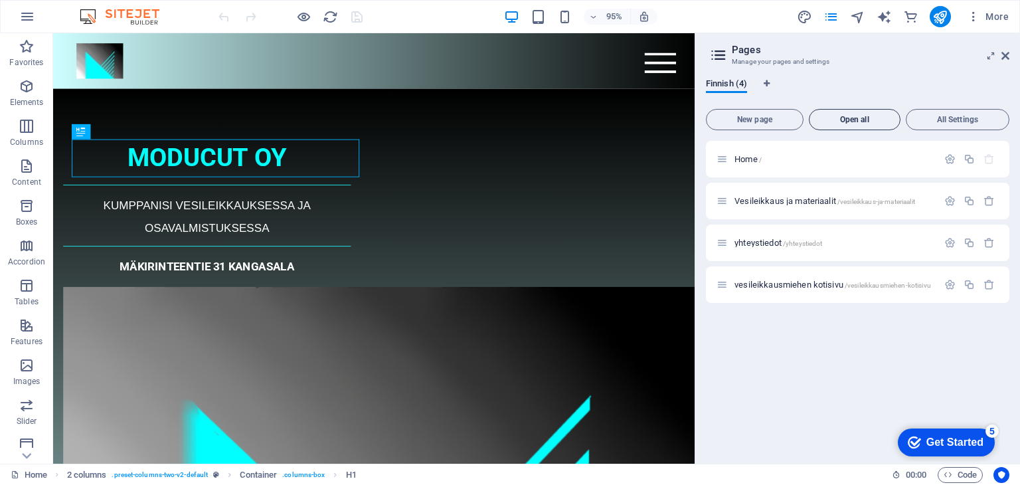
click at [850, 126] on button "Open all" at bounding box center [855, 119] width 92 height 21
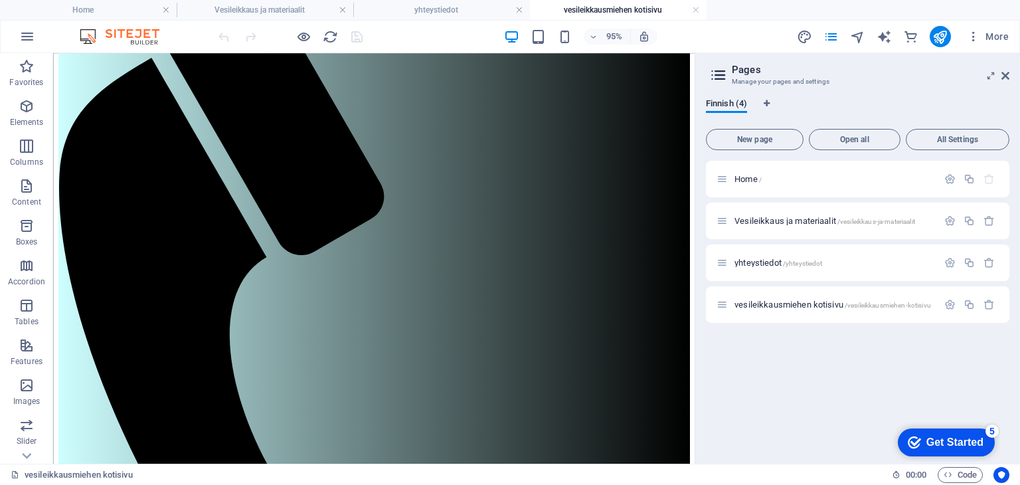
scroll to position [165, 0]
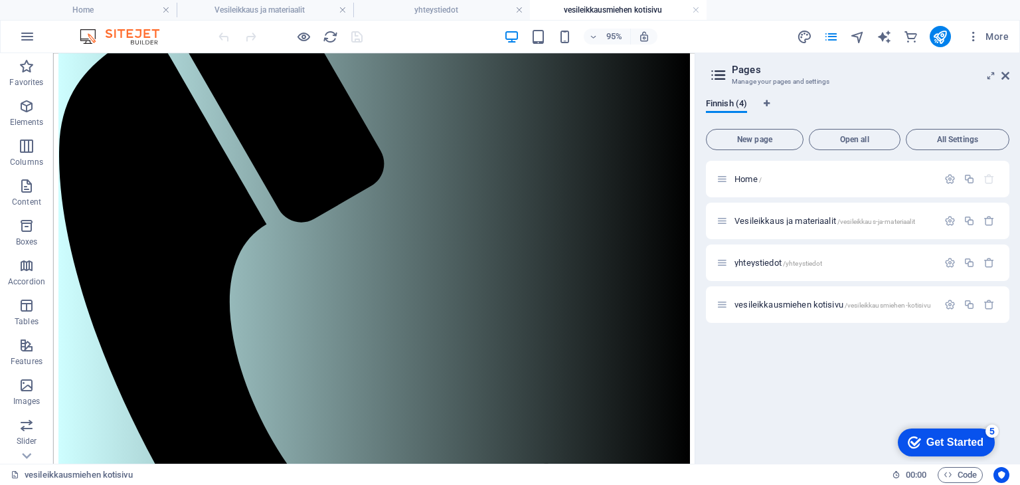
drag, startPoint x: 722, startPoint y: 155, endPoint x: 765, endPoint y: 209, distance: 69.0
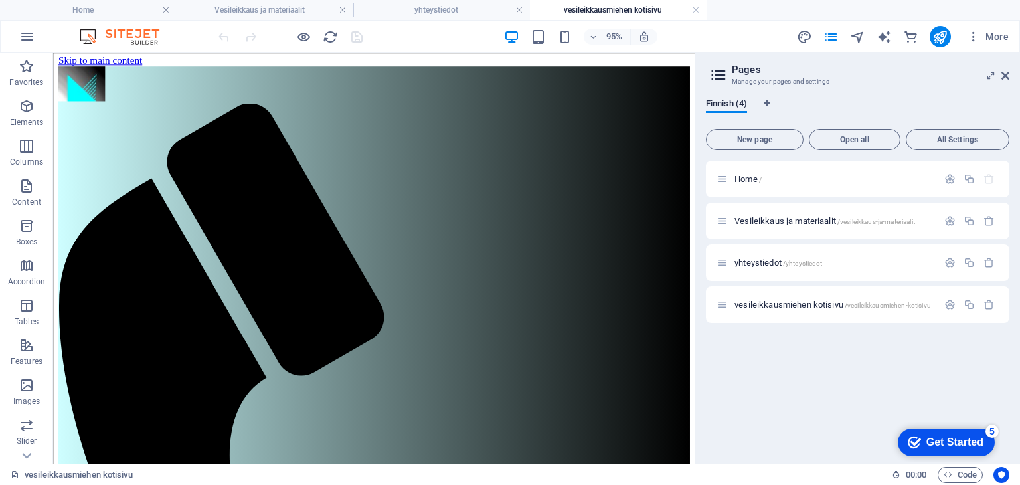
scroll to position [0, 0]
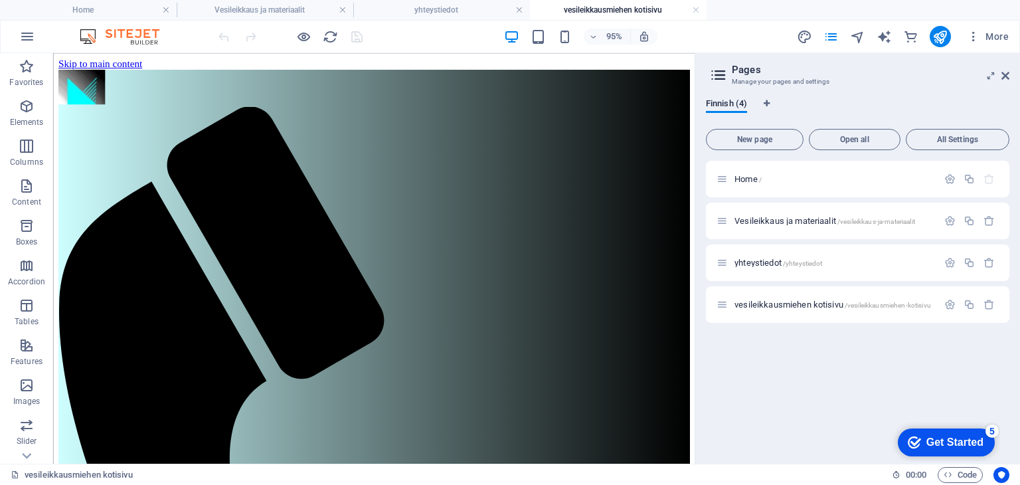
drag, startPoint x: 722, startPoint y: 156, endPoint x: 752, endPoint y: 118, distance: 49.2
click at [945, 38] on icon "publish" at bounding box center [939, 36] width 15 height 15
